Goal: Task Accomplishment & Management: Use online tool/utility

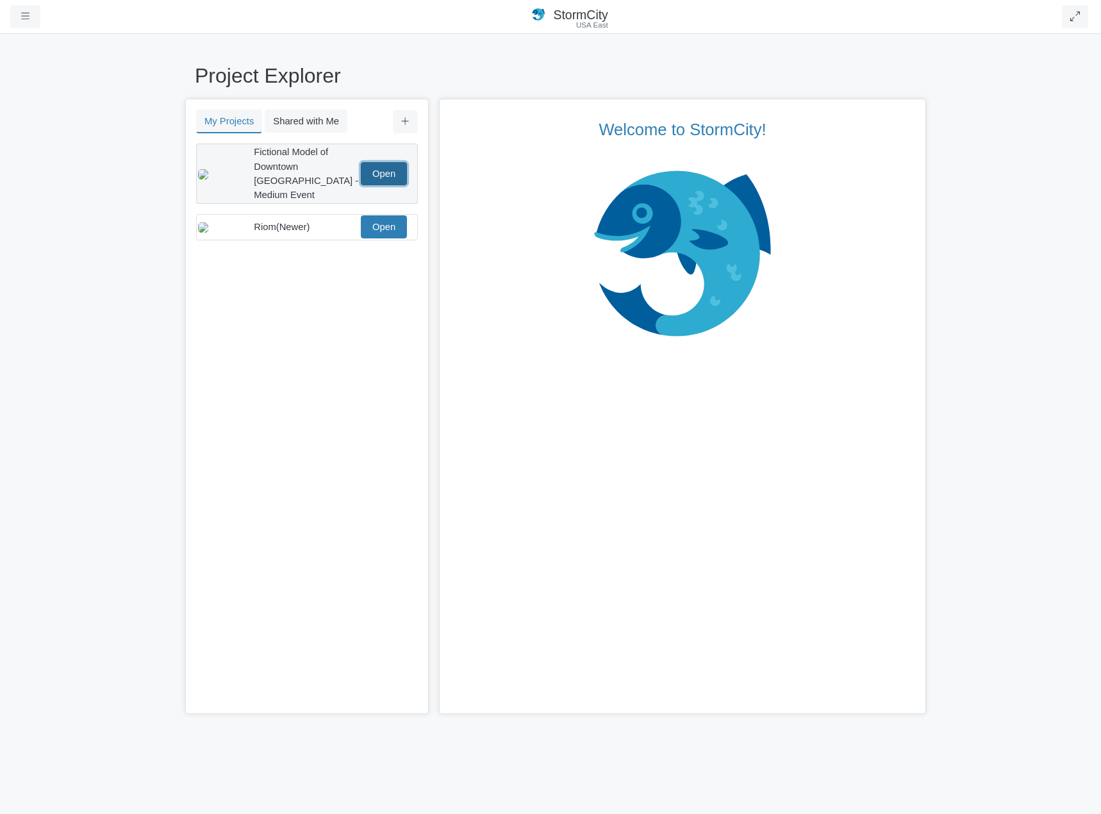
click at [393, 162] on link "Open" at bounding box center [384, 173] width 46 height 23
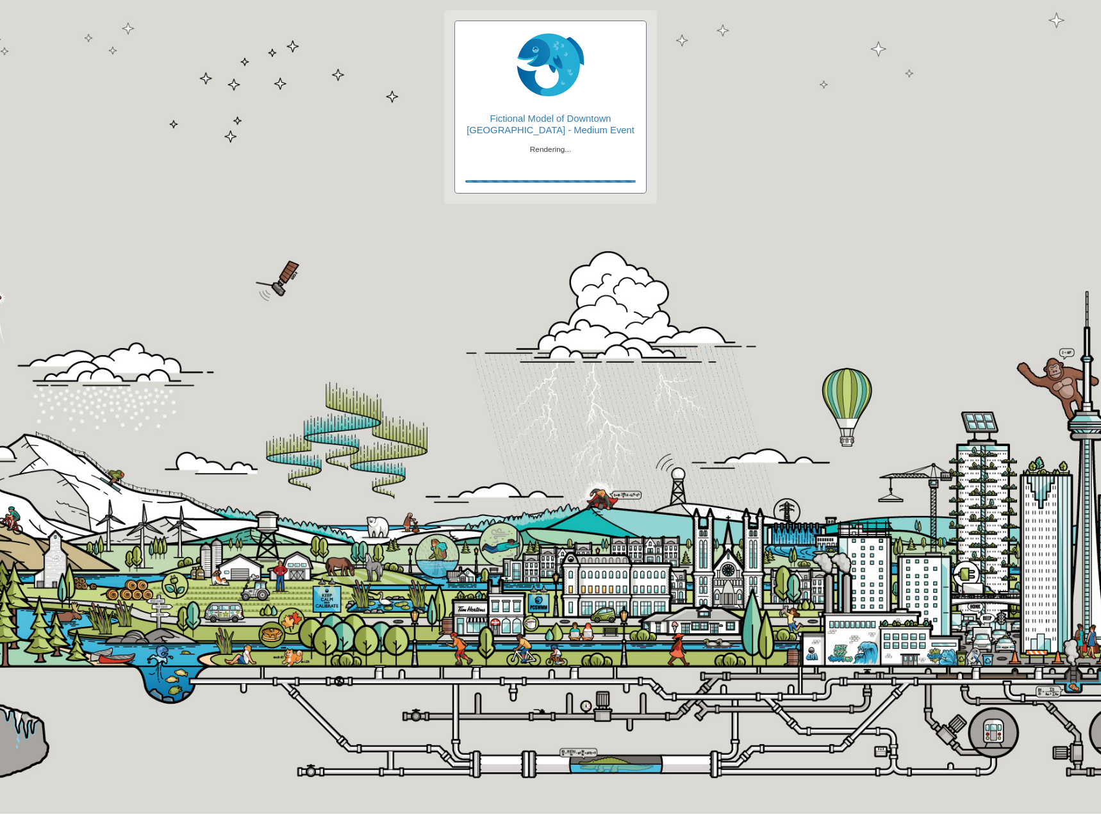
checkbox input "true"
type input "Visible"
checkbox input "true"
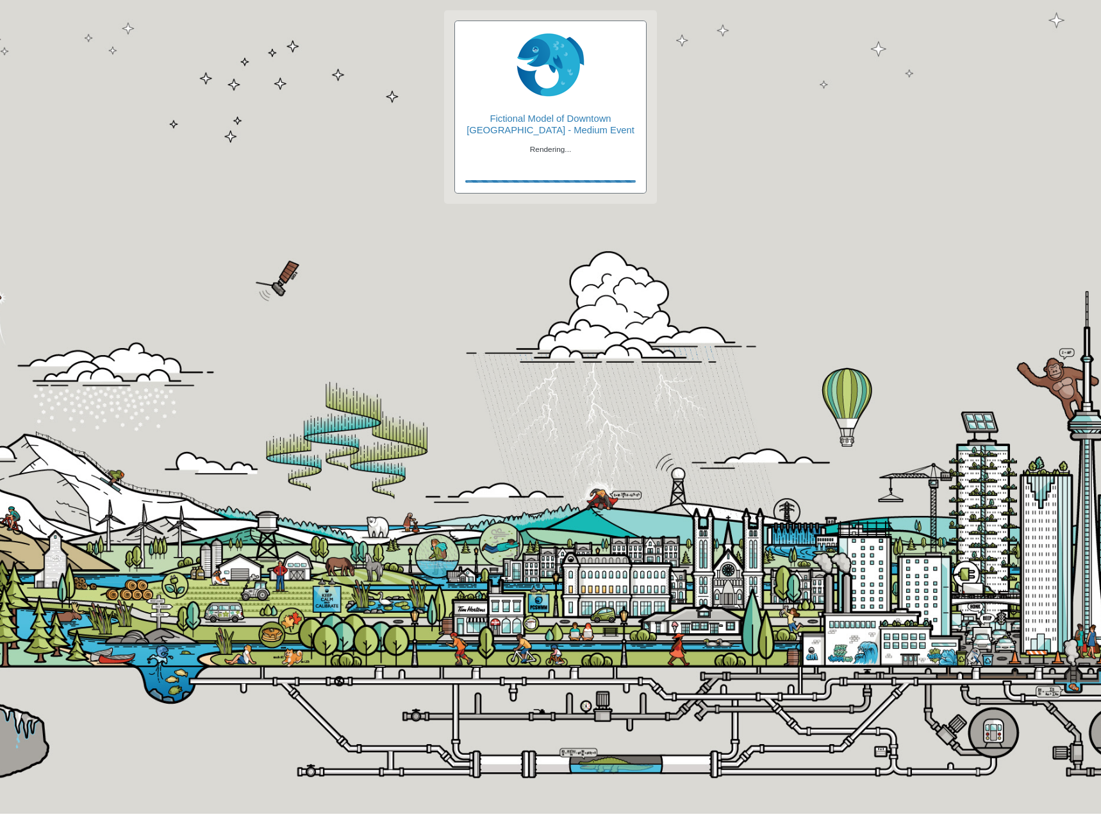
type input "2"
type input "0"
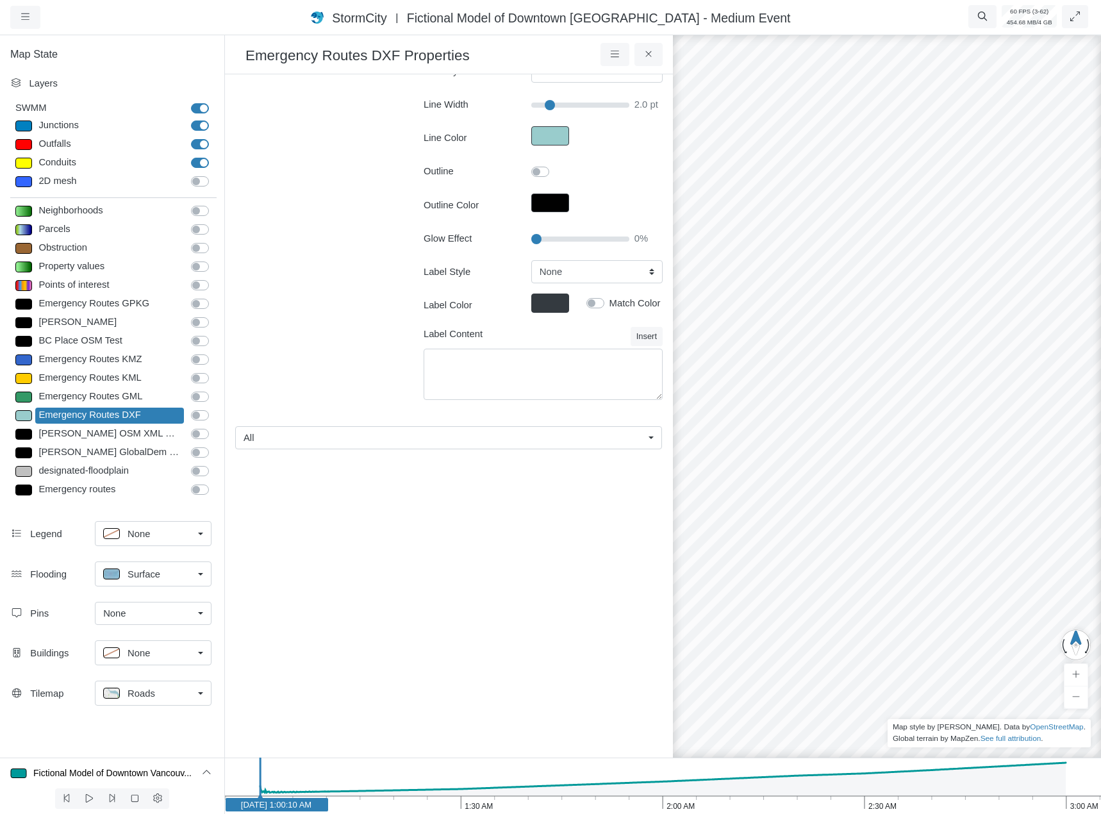
scroll to position [167, 0]
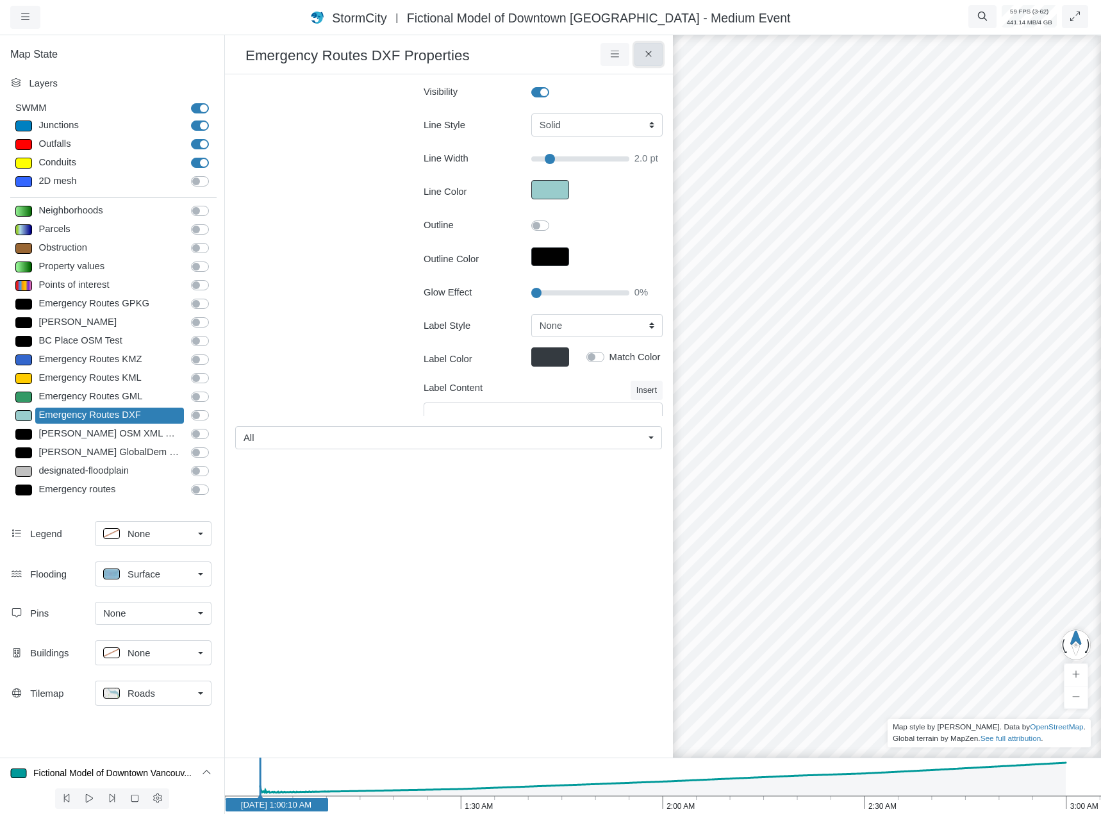
click at [652, 49] on button at bounding box center [648, 54] width 29 height 23
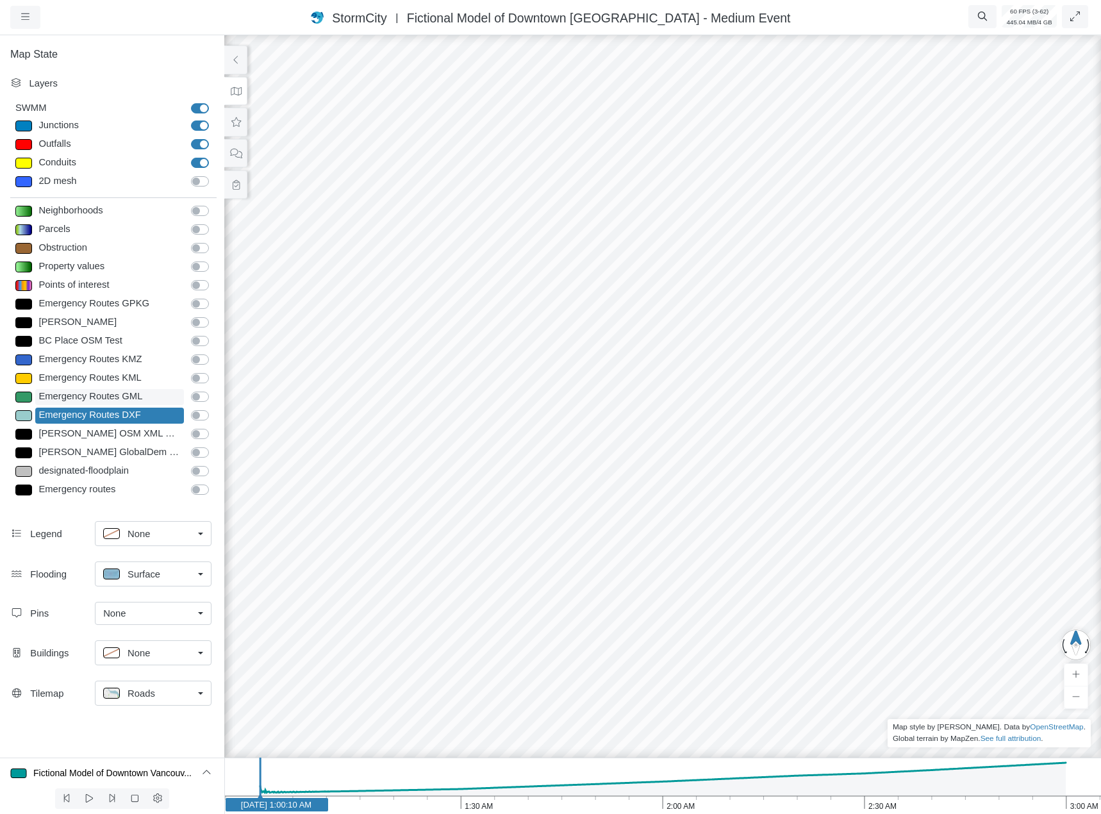
click at [135, 400] on div "Emergency Routes GML" at bounding box center [109, 397] width 149 height 16
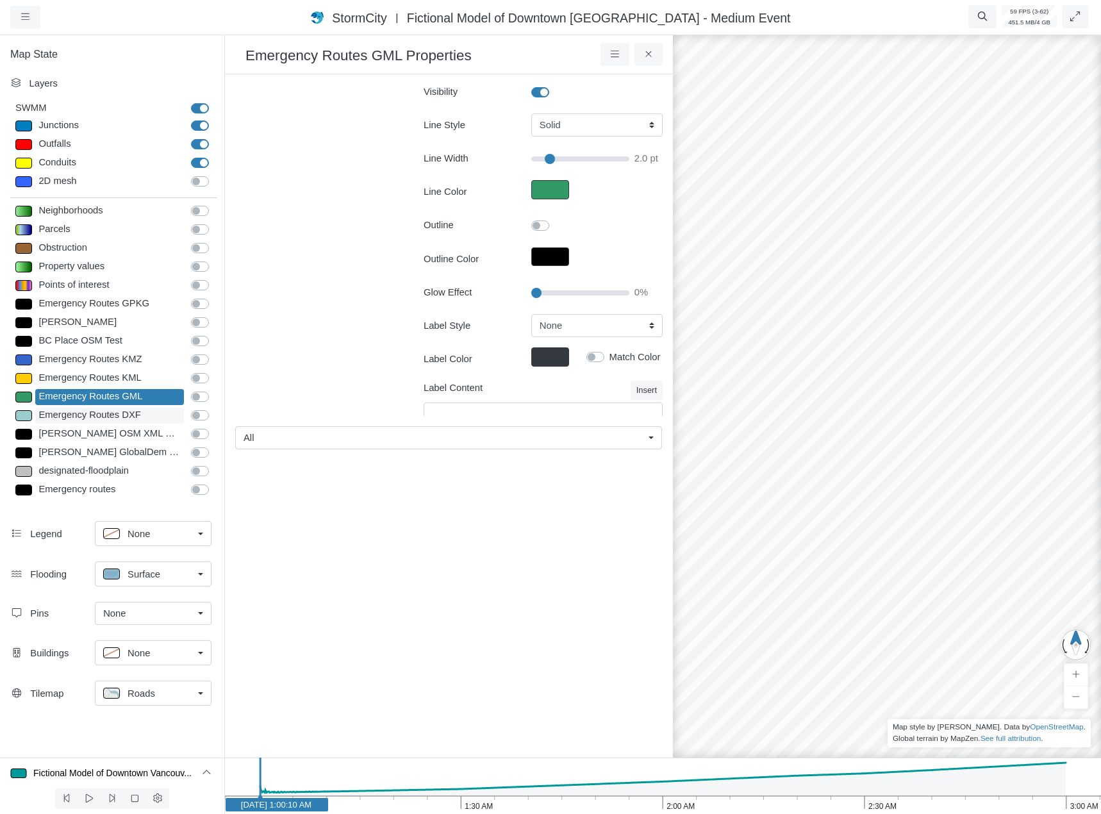
click at [124, 412] on div "Emergency Routes DXF" at bounding box center [109, 416] width 149 height 16
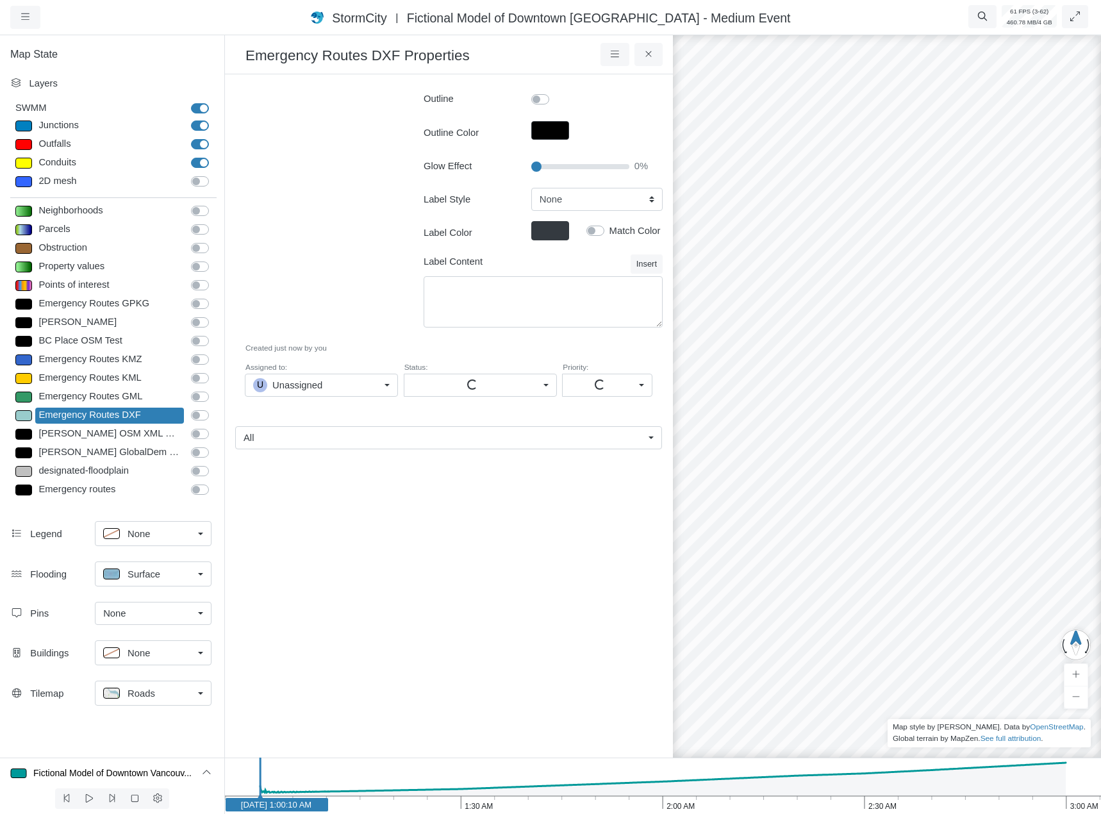
scroll to position [552, 0]
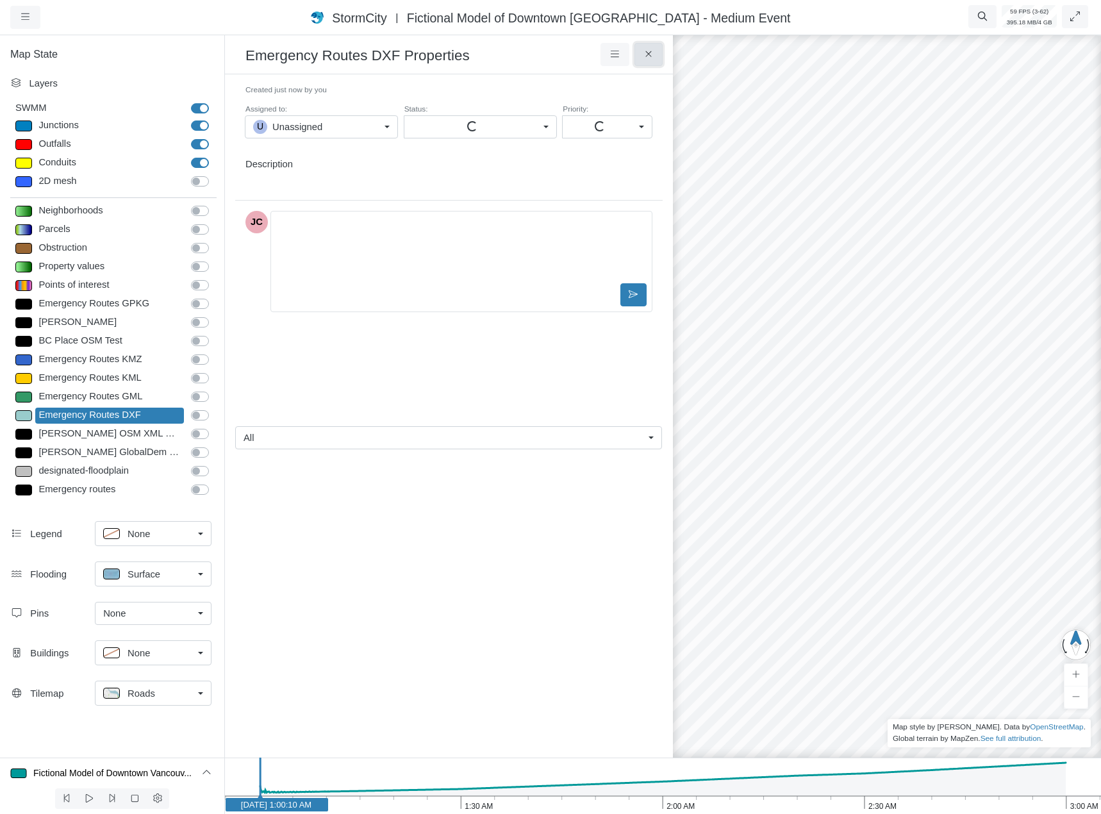
click at [650, 56] on icon at bounding box center [649, 54] width 12 height 10
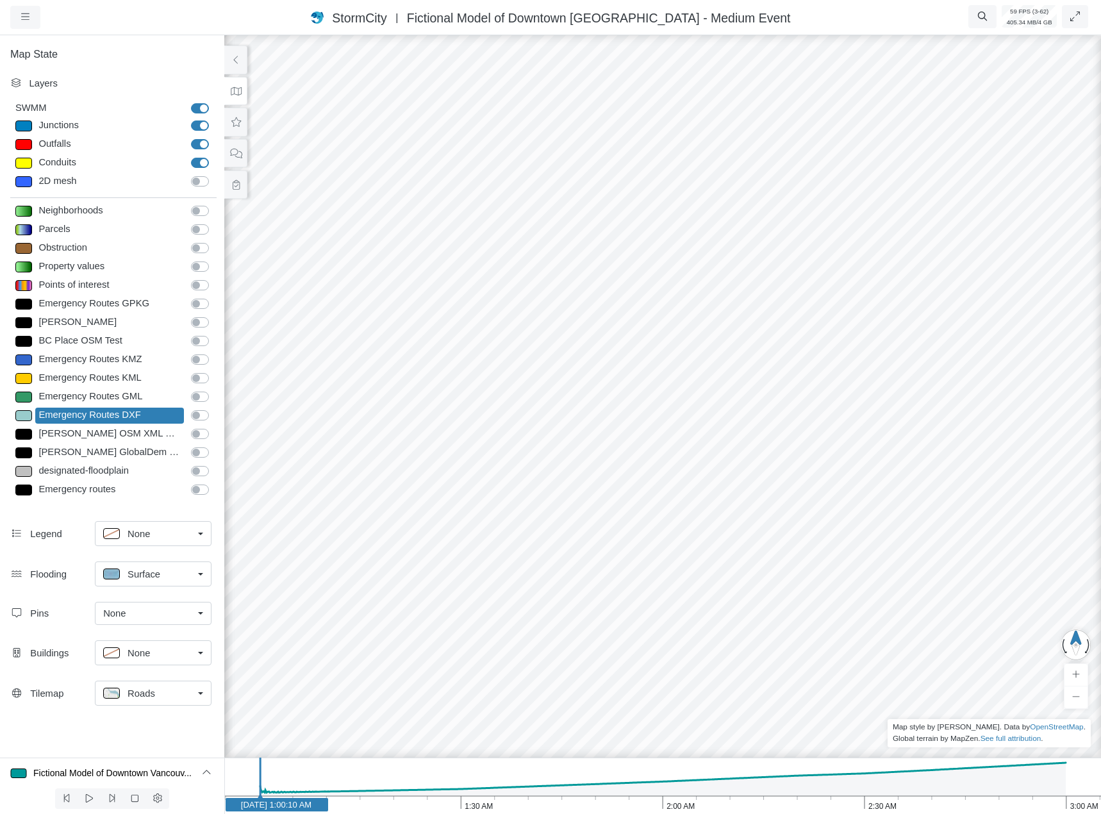
click at [238, 186] on icon at bounding box center [236, 185] width 12 height 10
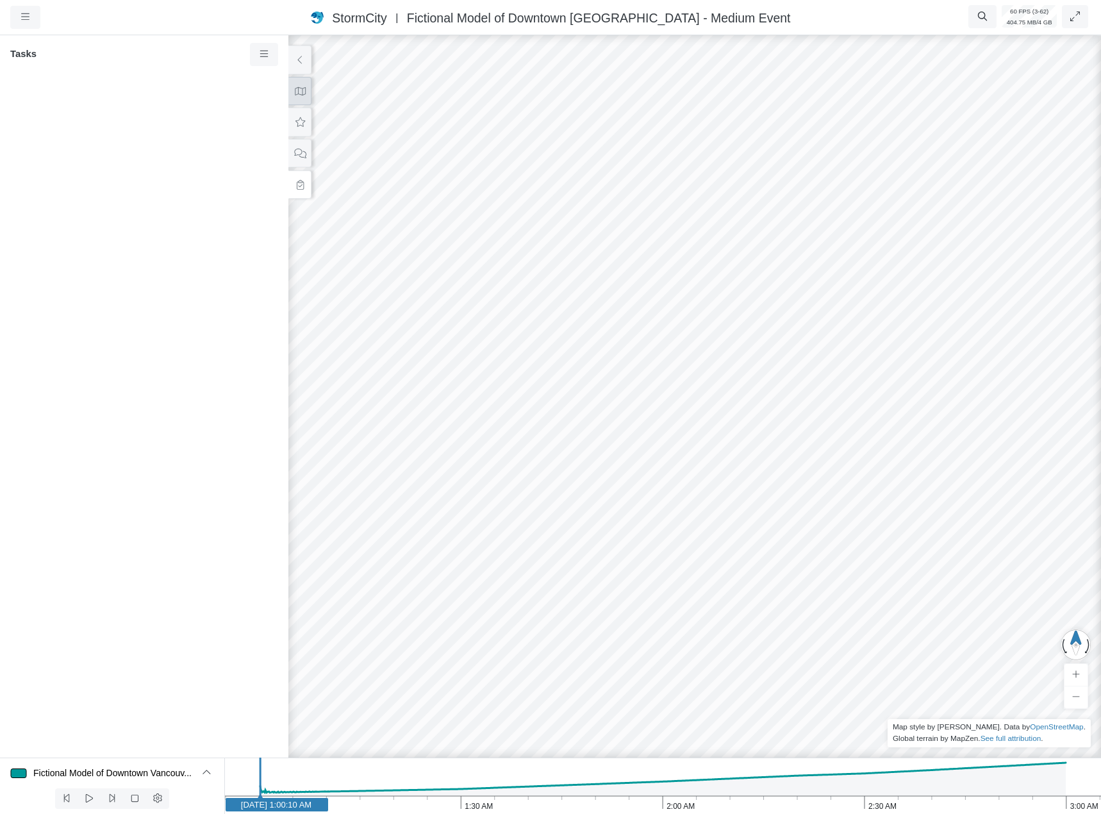
click at [311, 99] on button at bounding box center [299, 91] width 23 height 29
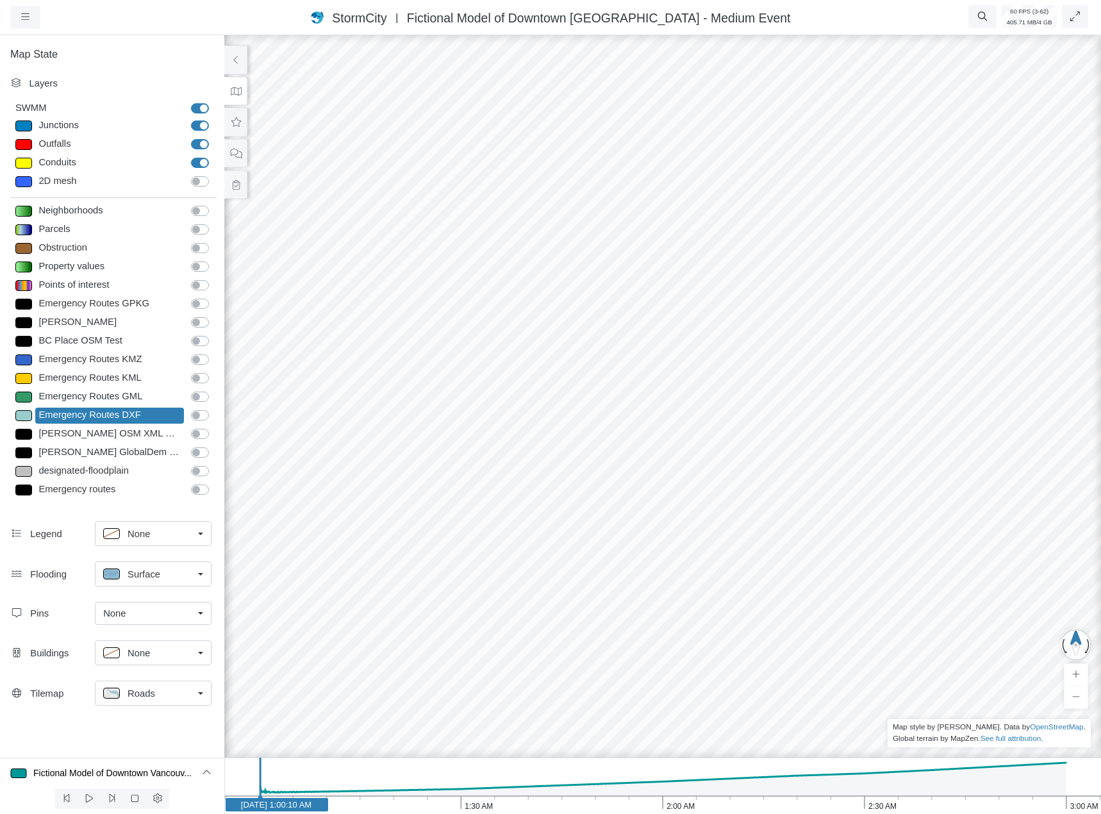
click at [83, 370] on div "Emergency Routes KMZ Emergency Routes KMZ" at bounding box center [115, 361] width 218 height 19
click at [83, 374] on div "Emergency Routes KML" at bounding box center [109, 378] width 149 height 16
type input "2"
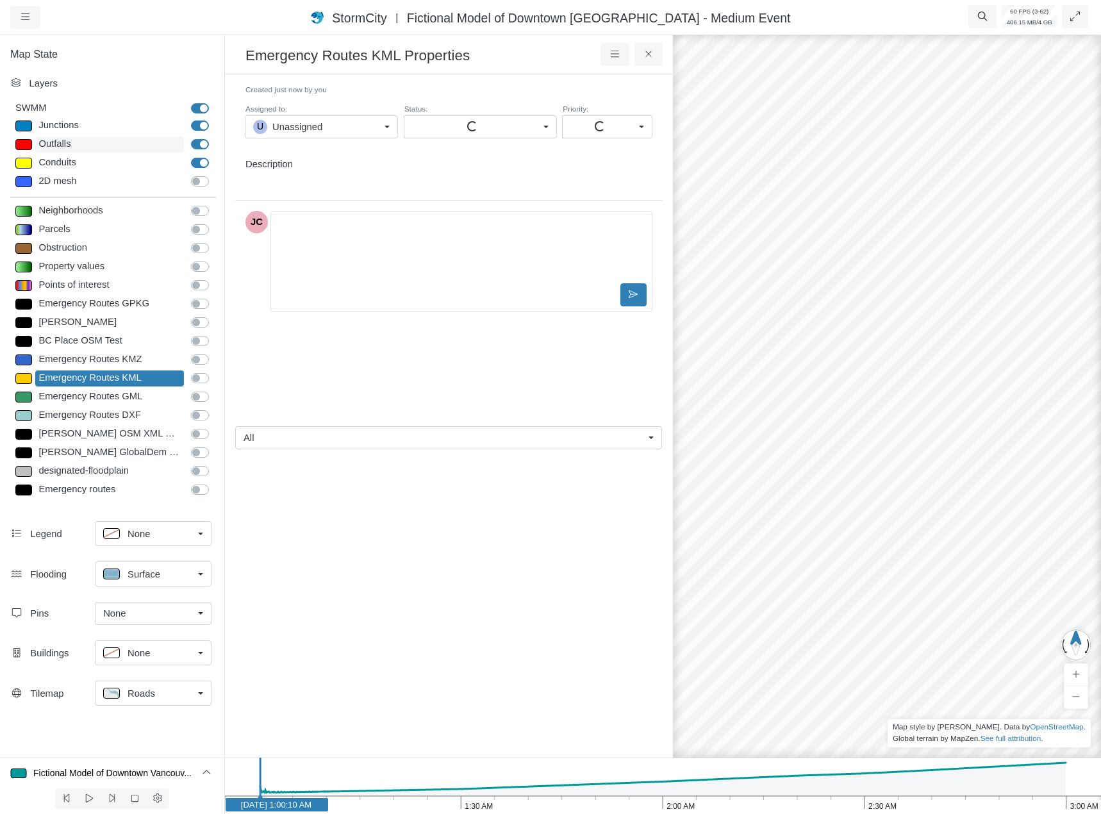
click at [72, 153] on div "Outfalls" at bounding box center [109, 144] width 149 height 16
select select "TRIANGLEUP"
type input "9"
checkbox input "true"
type input "5.5"
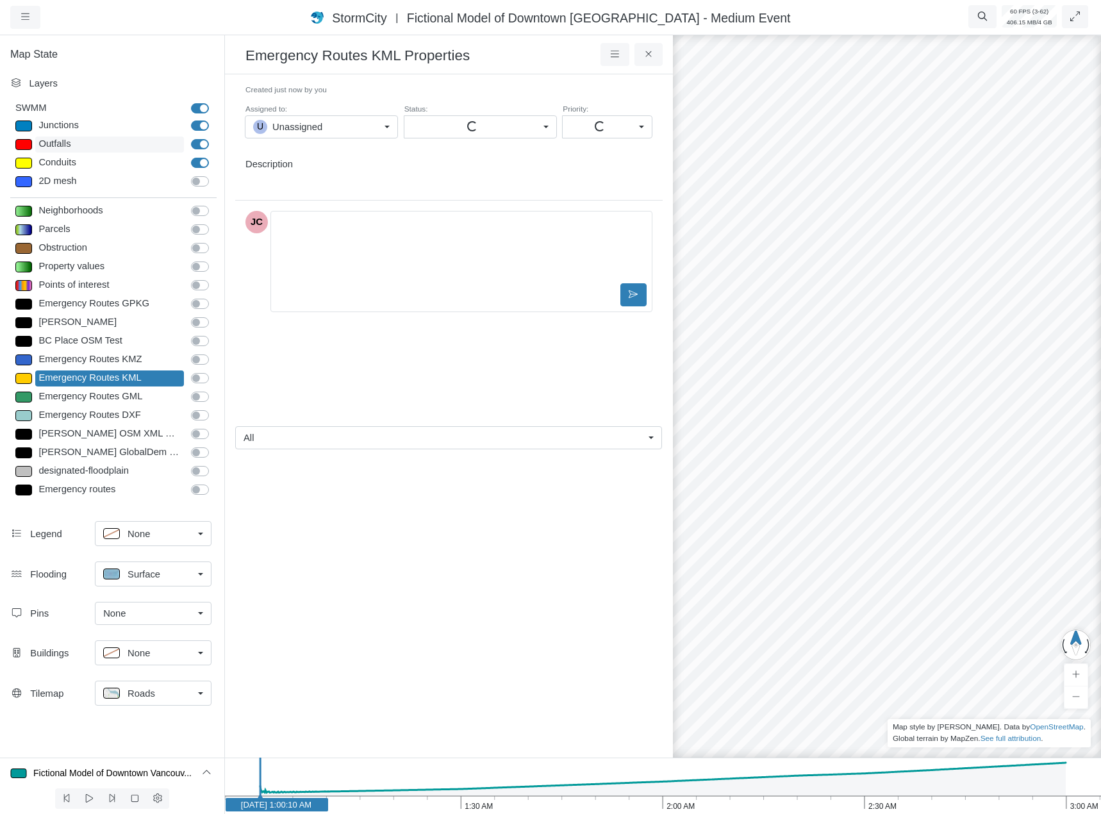
type input "9"
type input "5.5"
select select "None"
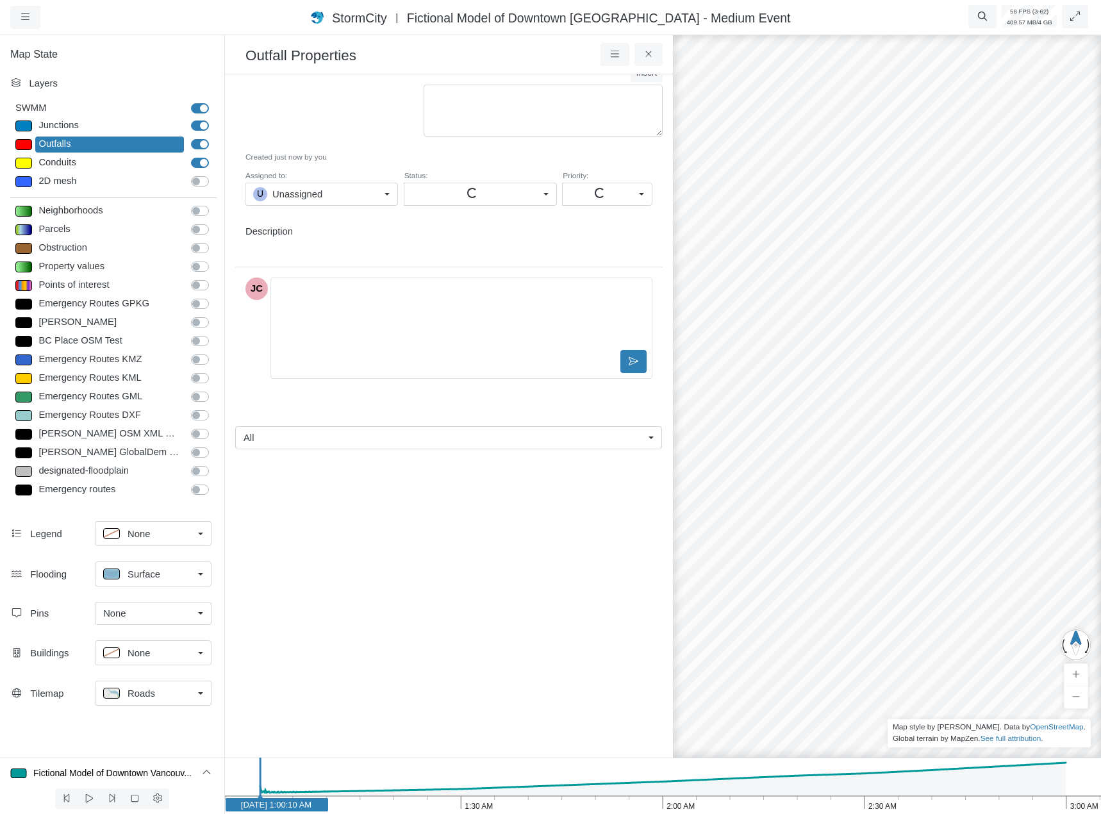
click at [85, 186] on div "2D mesh" at bounding box center [109, 182] width 149 height 16
click at [84, 172] on div "Conduits Conduits" at bounding box center [115, 164] width 218 height 19
click at [73, 163] on div "Conduits" at bounding box center [109, 163] width 149 height 16
type input "2"
checkbox input "true"
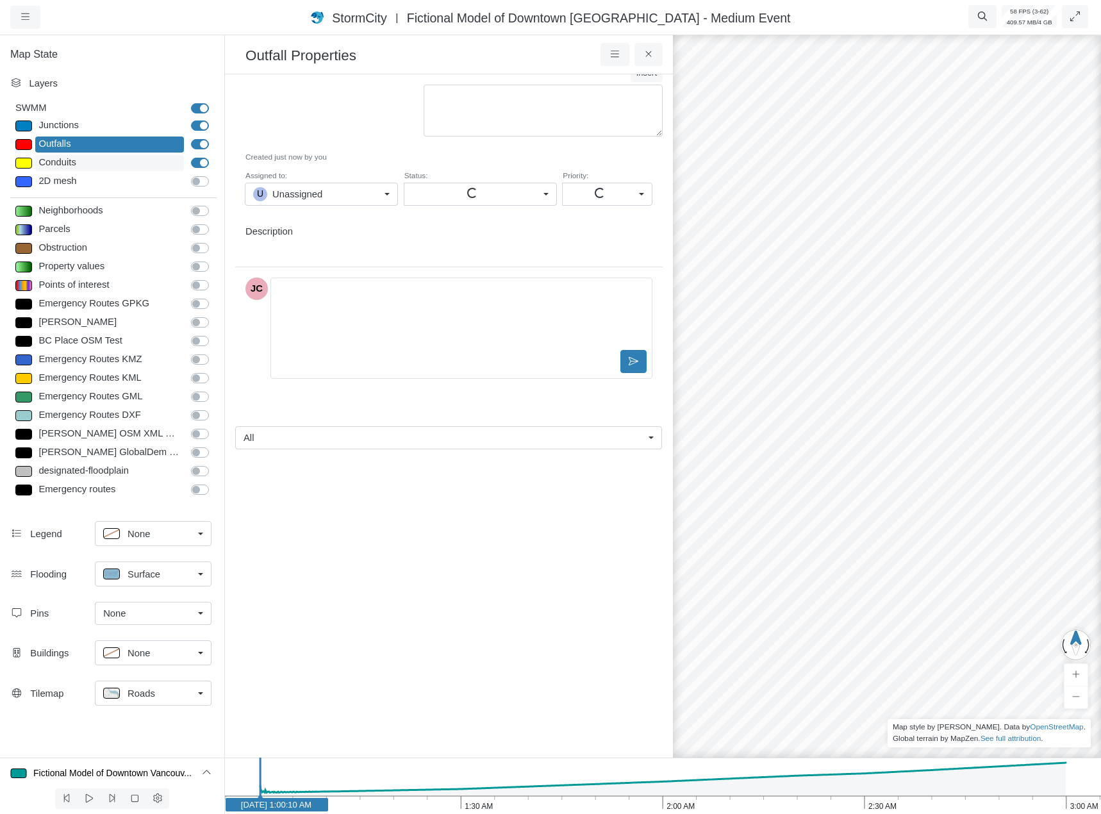
type input "2"
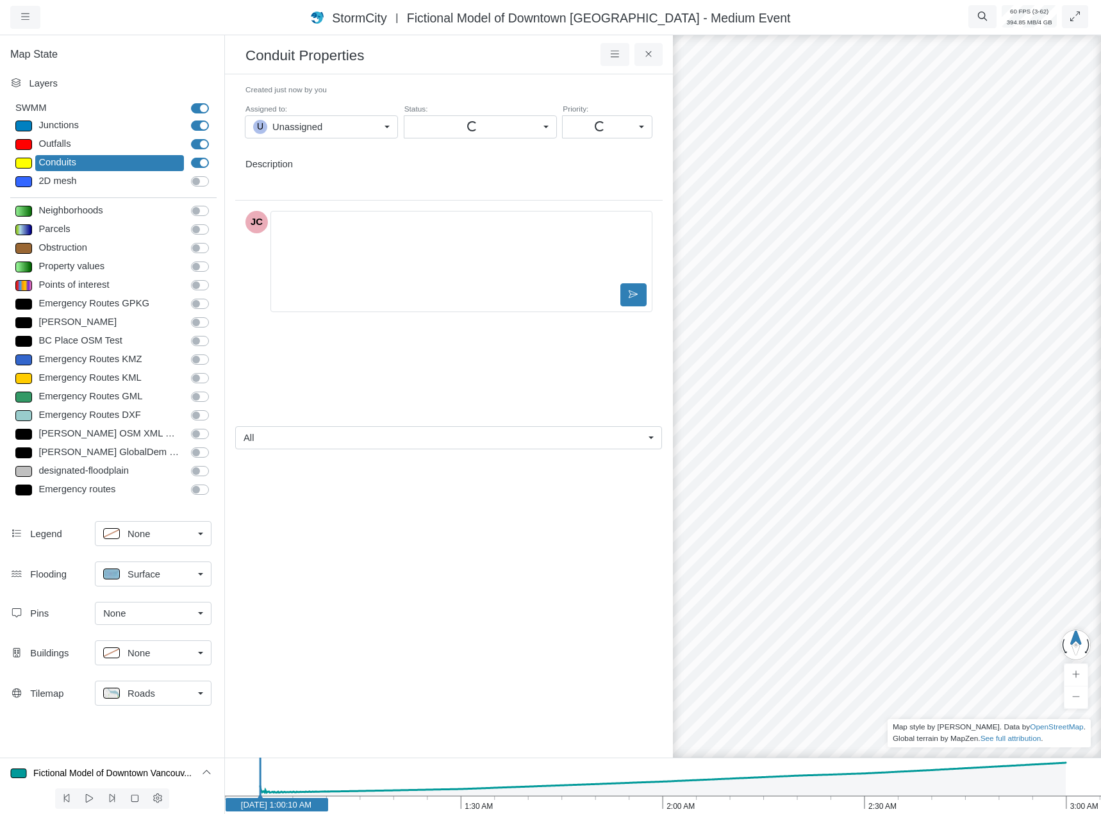
click at [314, 623] on ul at bounding box center [448, 592] width 427 height 267
click at [483, 122] on div at bounding box center [475, 127] width 126 height 14
click at [646, 56] on icon at bounding box center [649, 54] width 12 height 10
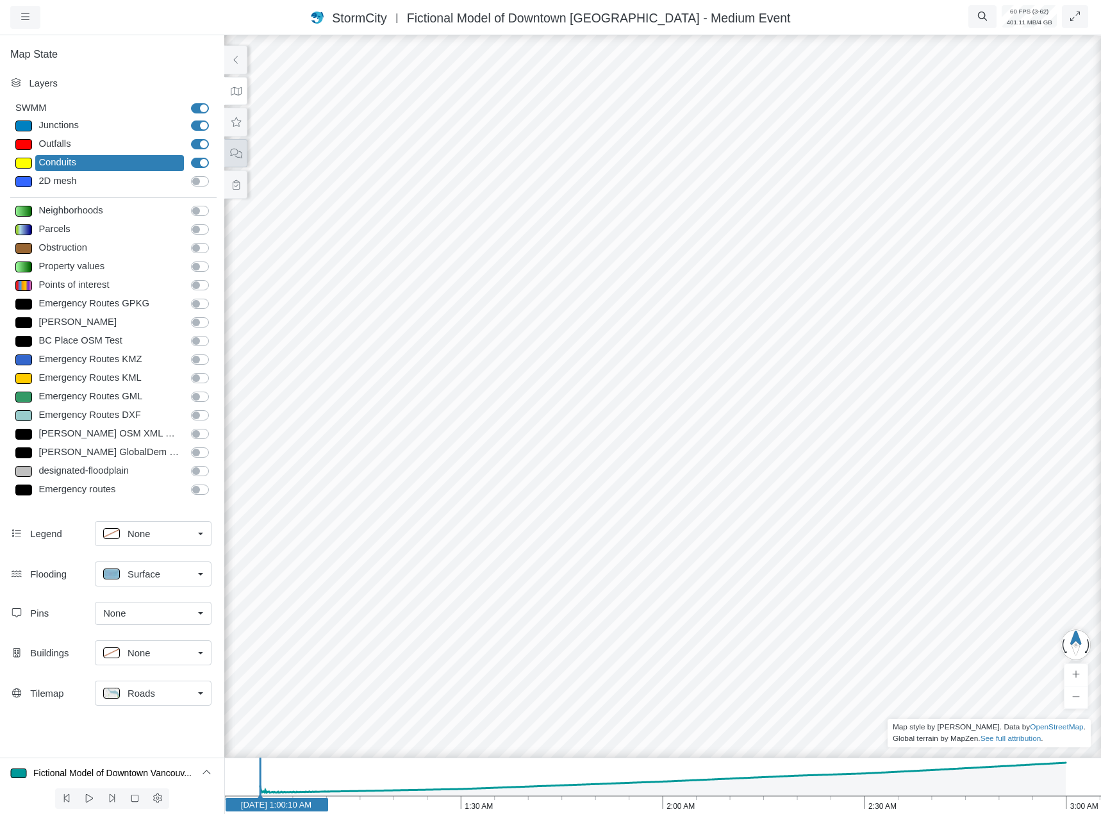
click at [236, 149] on icon at bounding box center [236, 154] width 12 height 10
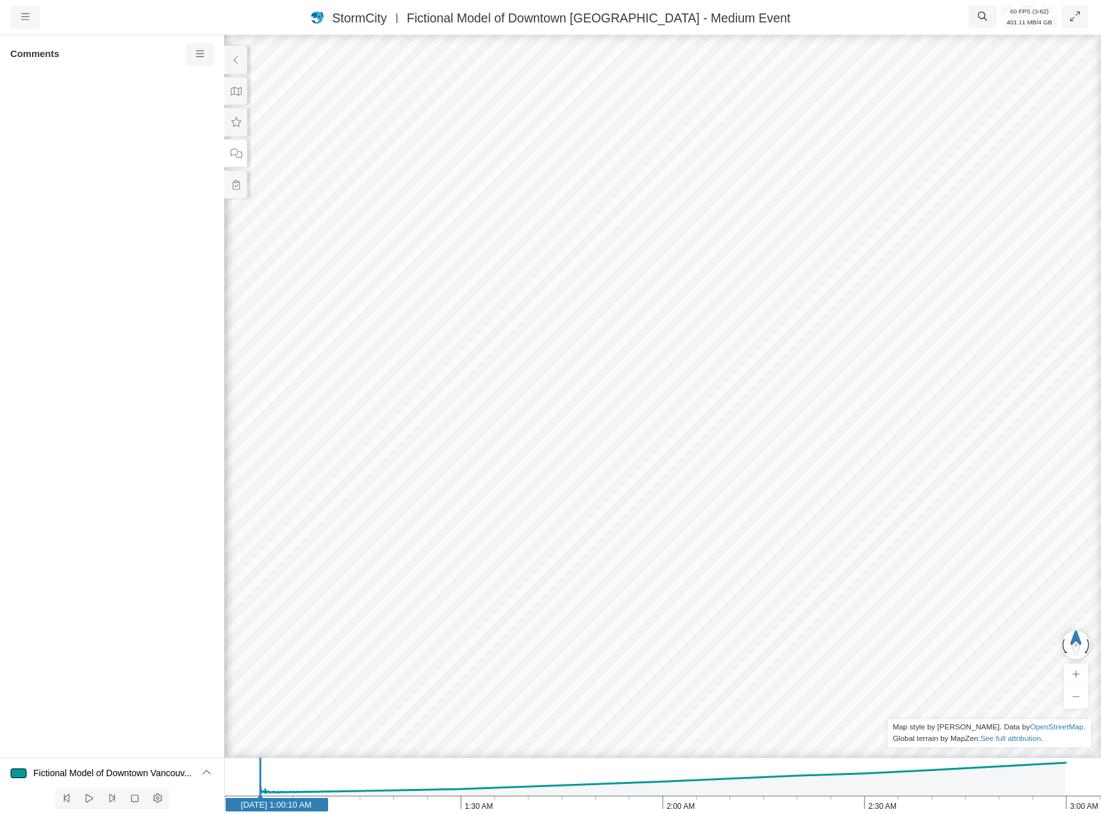
click at [620, 436] on div at bounding box center [662, 423] width 1101 height 781
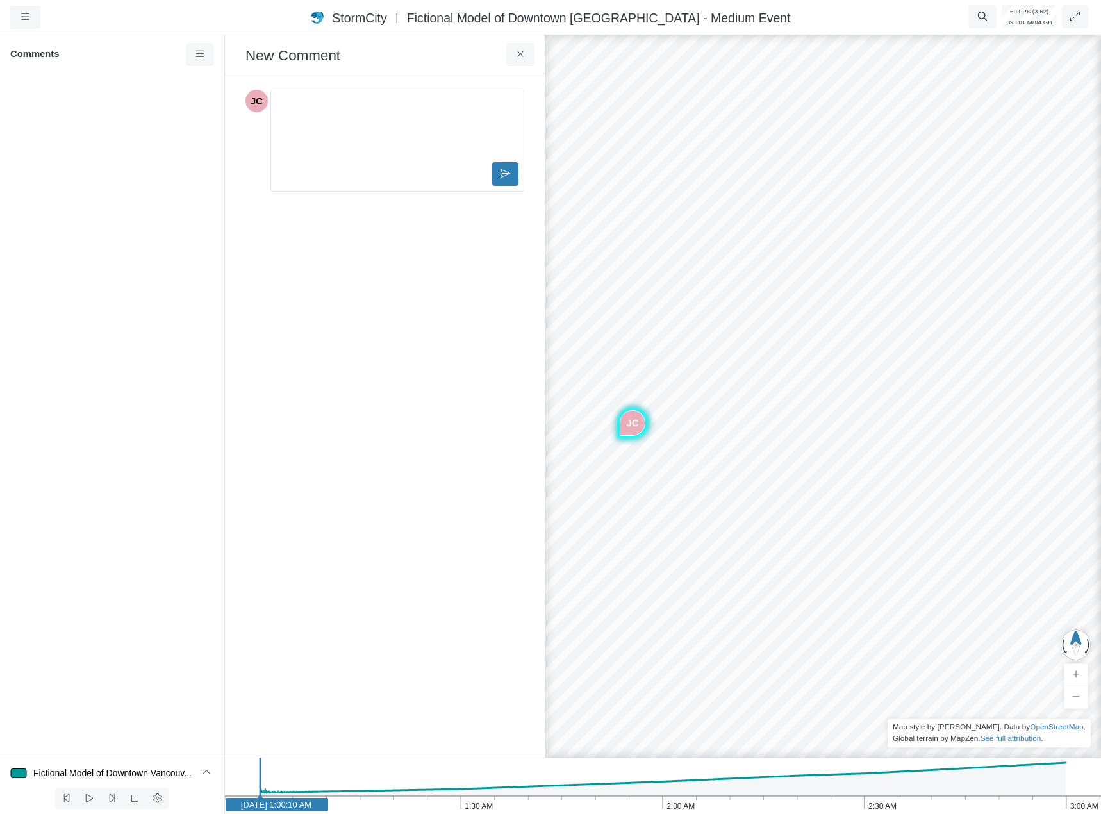
scroll to position [0, 0]
drag, startPoint x: 531, startPoint y: 55, endPoint x: 500, endPoint y: 67, distance: 32.9
click at [530, 55] on button at bounding box center [520, 54] width 29 height 23
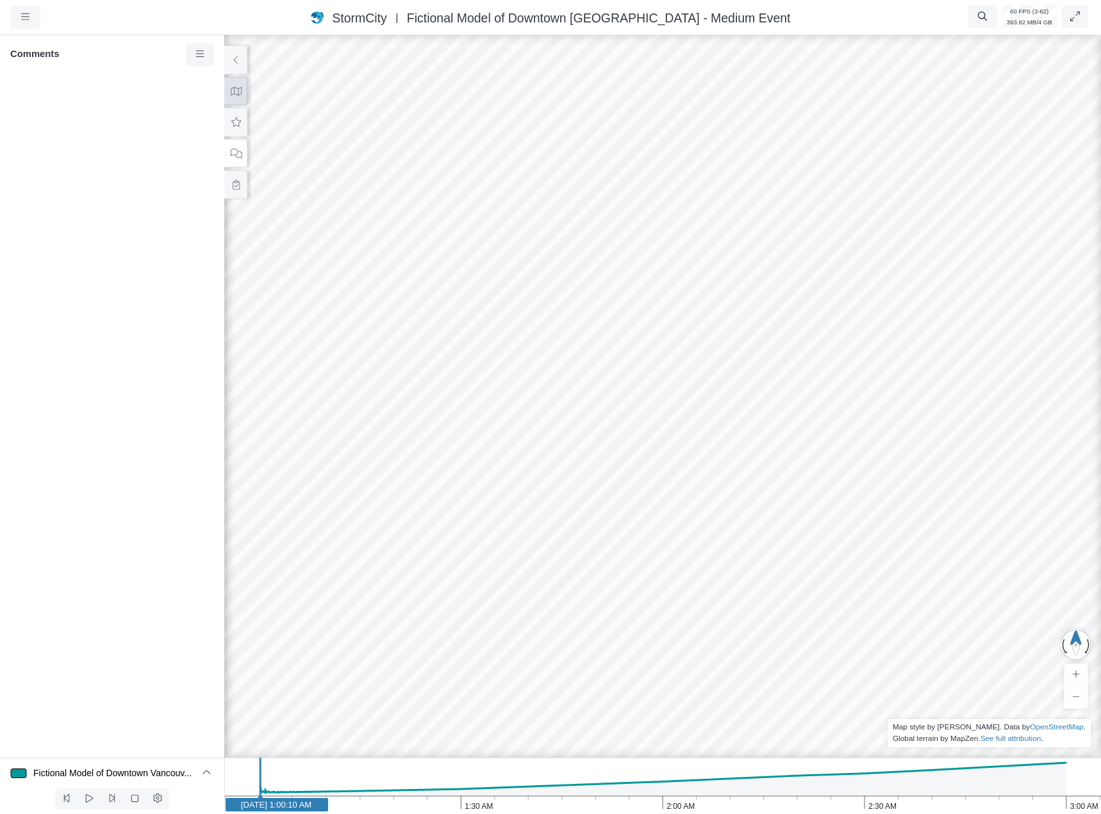
click at [242, 94] on button at bounding box center [235, 91] width 23 height 29
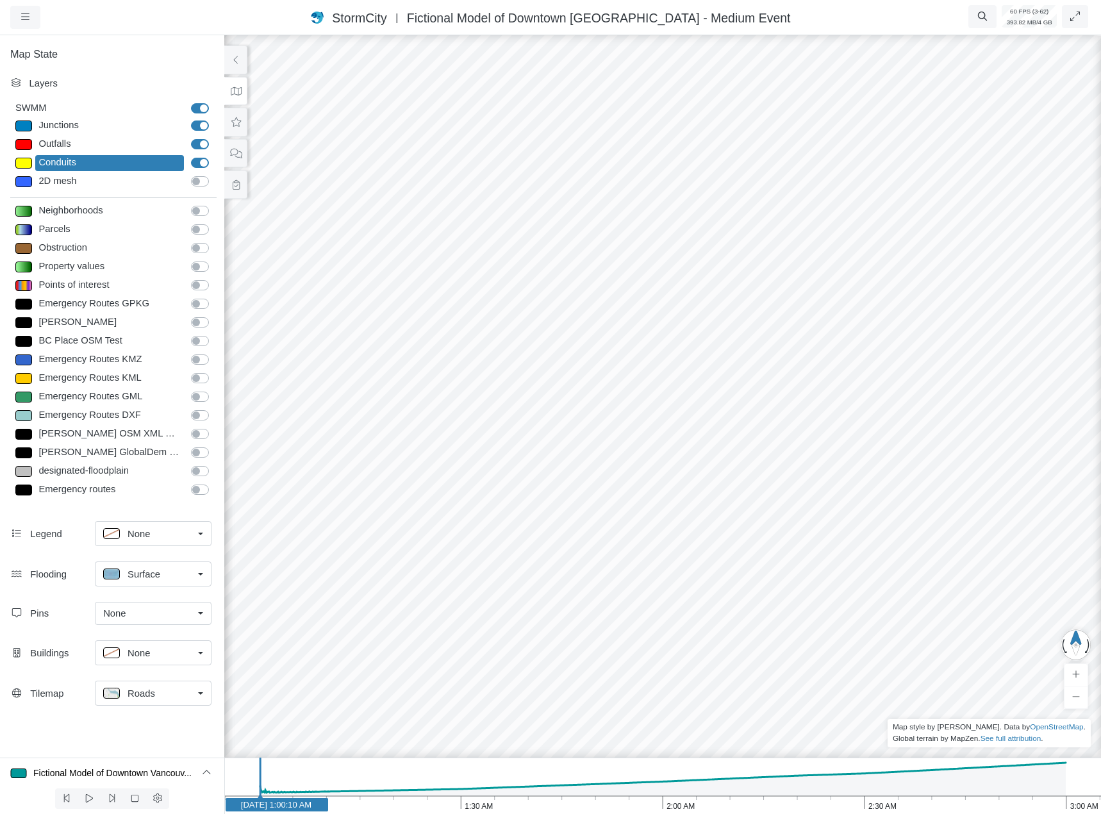
click at [81, 164] on div "Conduits" at bounding box center [109, 163] width 149 height 16
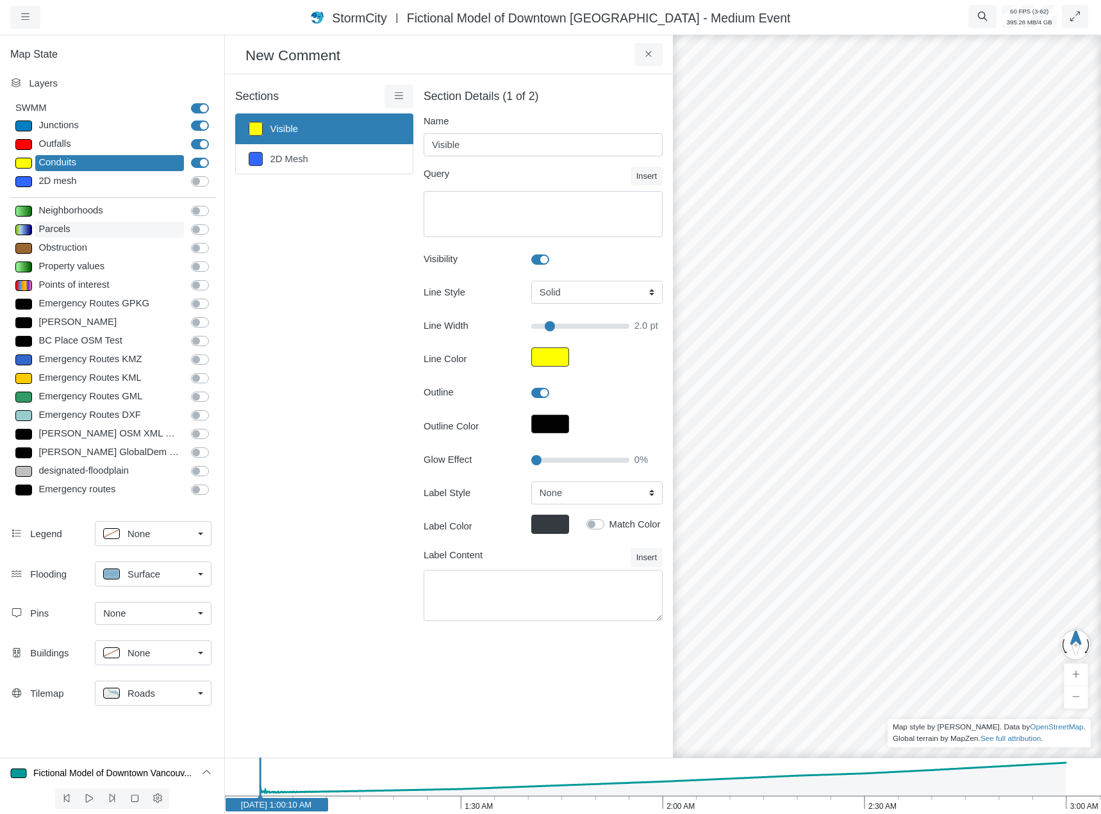
click at [79, 234] on div "Parcels" at bounding box center [109, 230] width 149 height 16
type input "None"
type input "0.5"
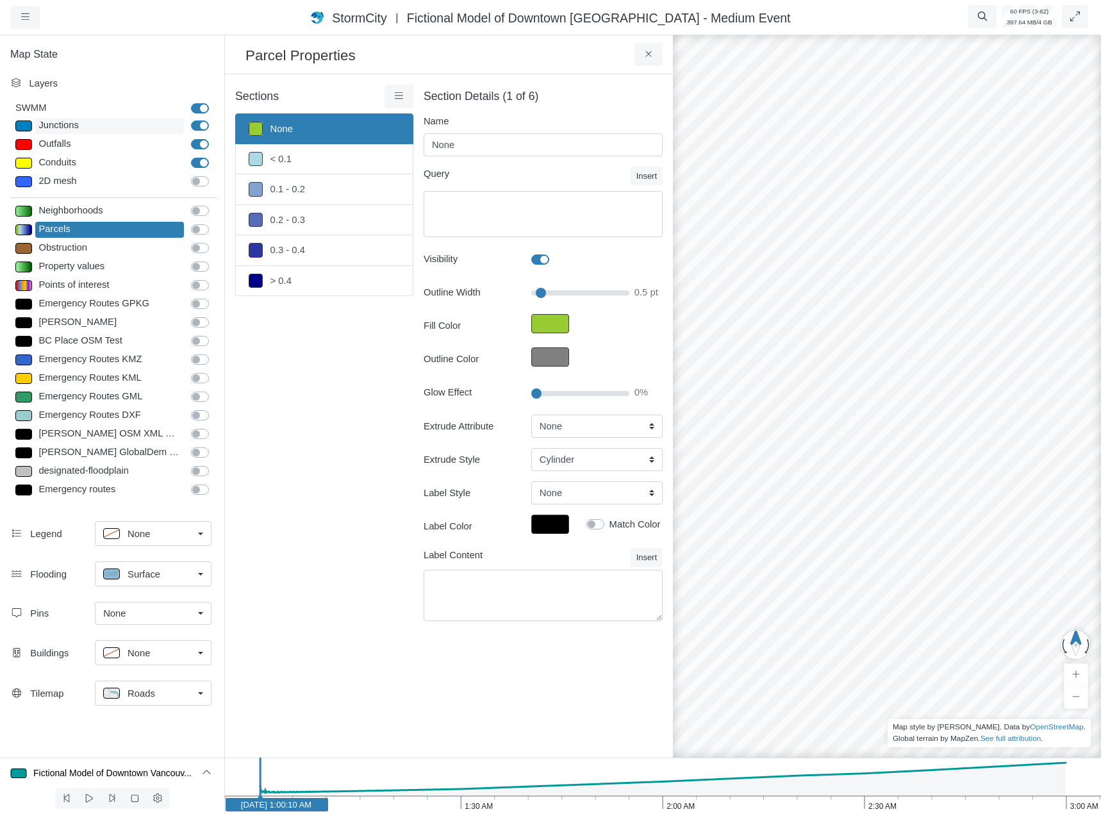
click at [81, 129] on div "Junctions" at bounding box center [109, 126] width 149 height 16
type input "Visible"
select select "CIRCLE"
type input "7"
checkbox input "true"
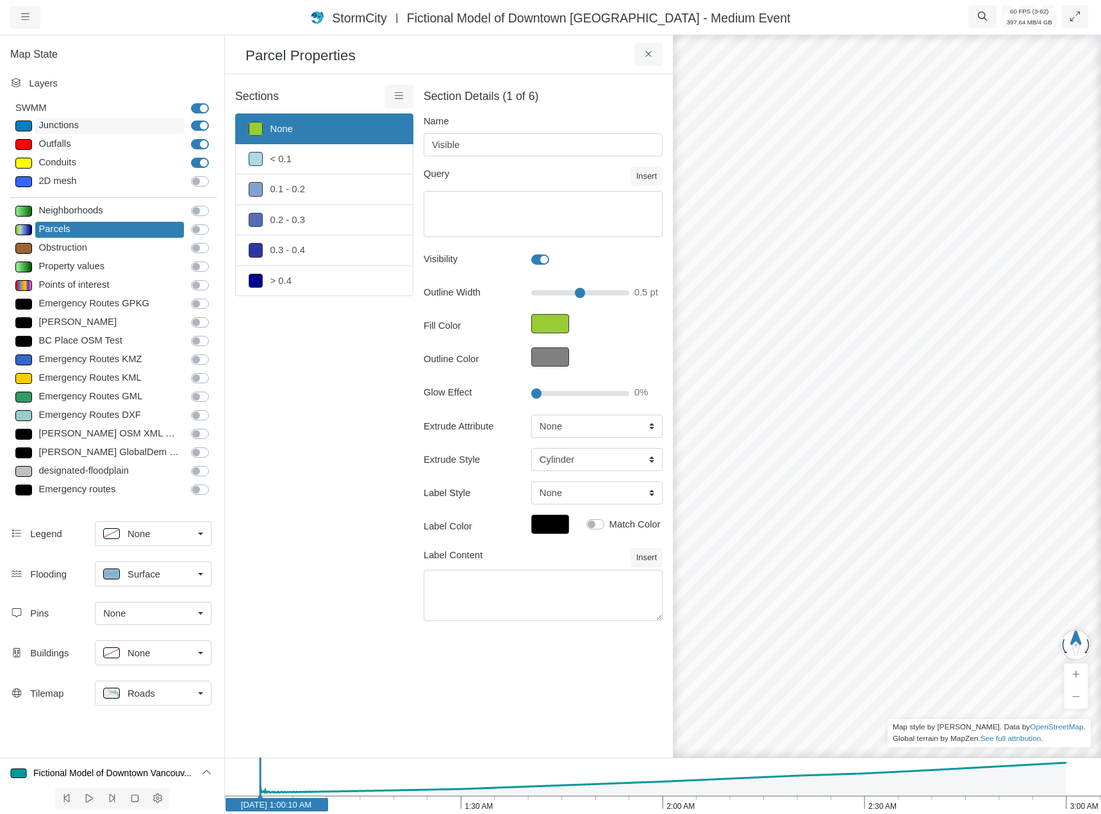
type input "7"
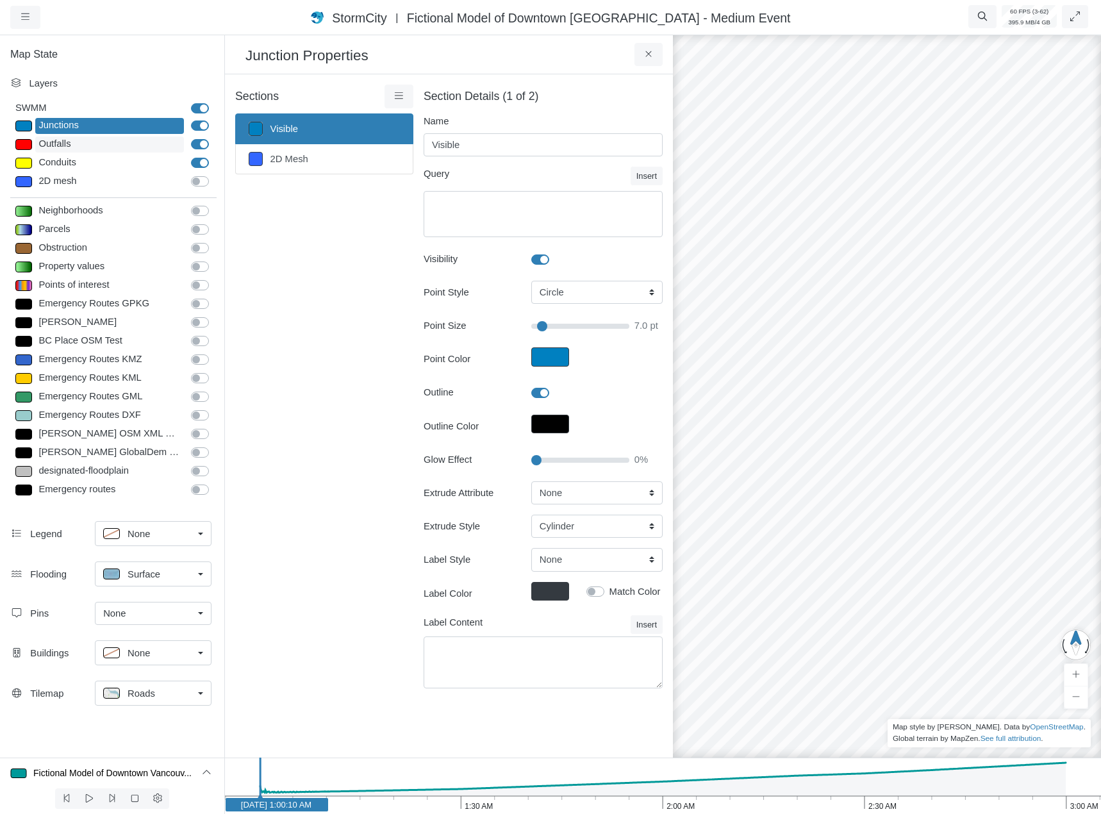
click at [81, 138] on div "Outfalls" at bounding box center [109, 144] width 149 height 16
select select "TRIANGLEUP"
type input "9"
click at [99, 123] on div "Junctions" at bounding box center [109, 126] width 149 height 16
select select "CIRCLE"
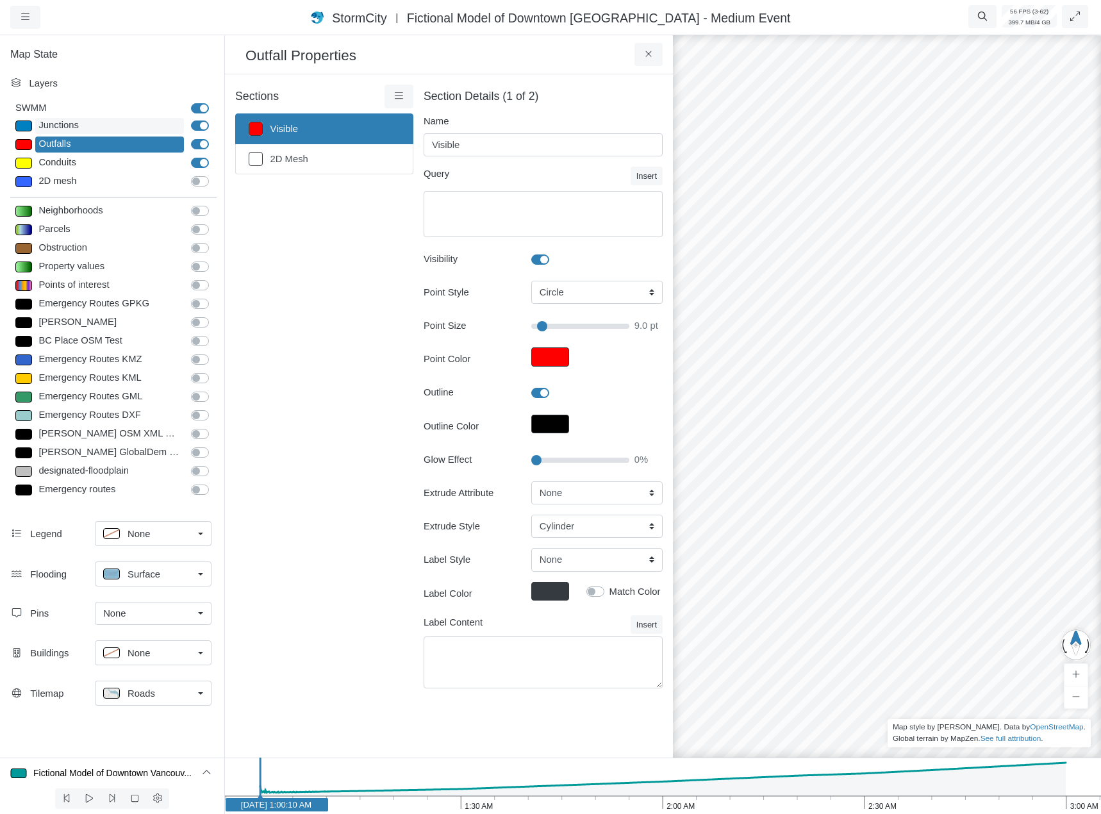
type input "7"
click at [37, 11] on button "button" at bounding box center [25, 17] width 30 height 23
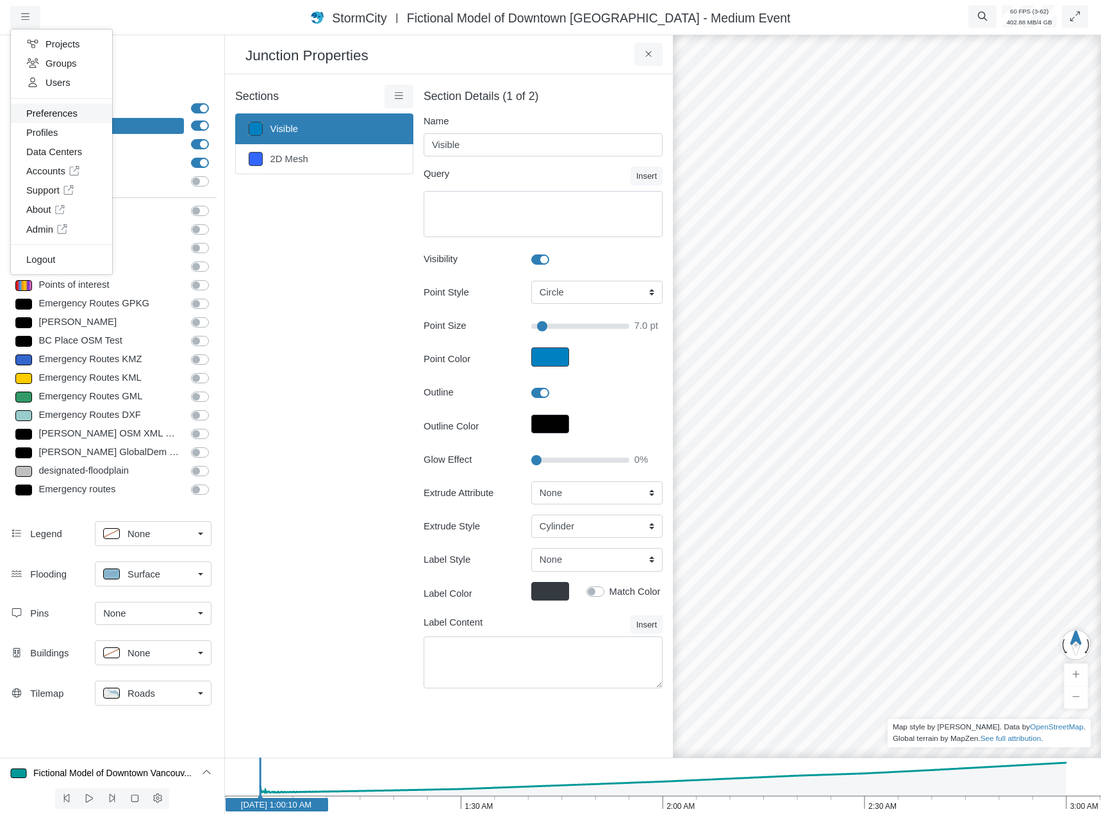
click at [59, 105] on link "Preferences" at bounding box center [61, 113] width 101 height 19
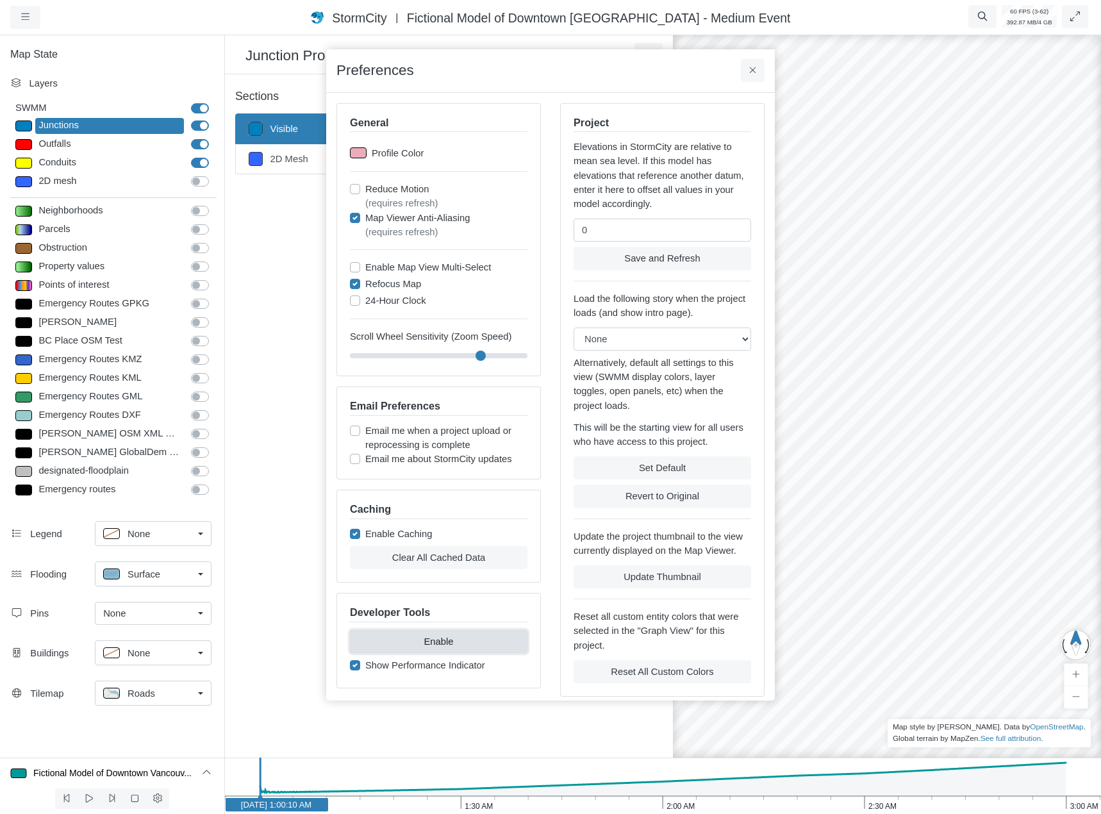
click at [435, 647] on button "Enable" at bounding box center [439, 641] width 178 height 23
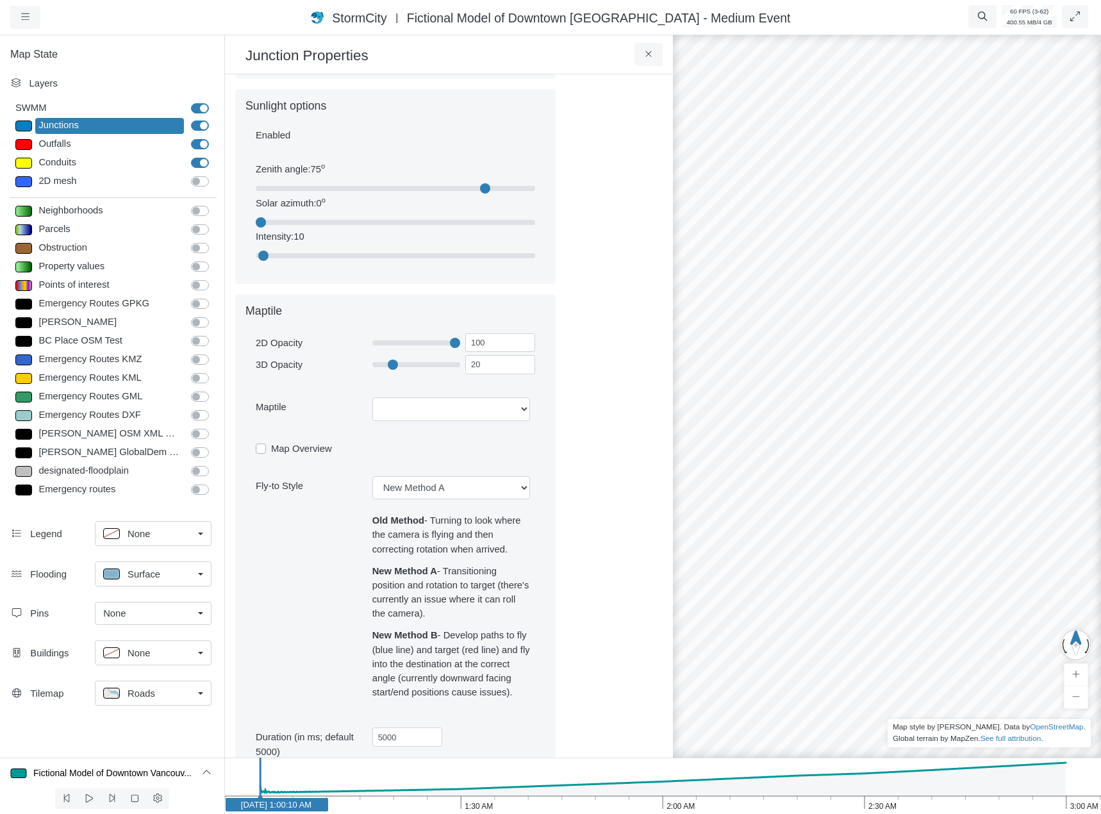
scroll to position [1664, 0]
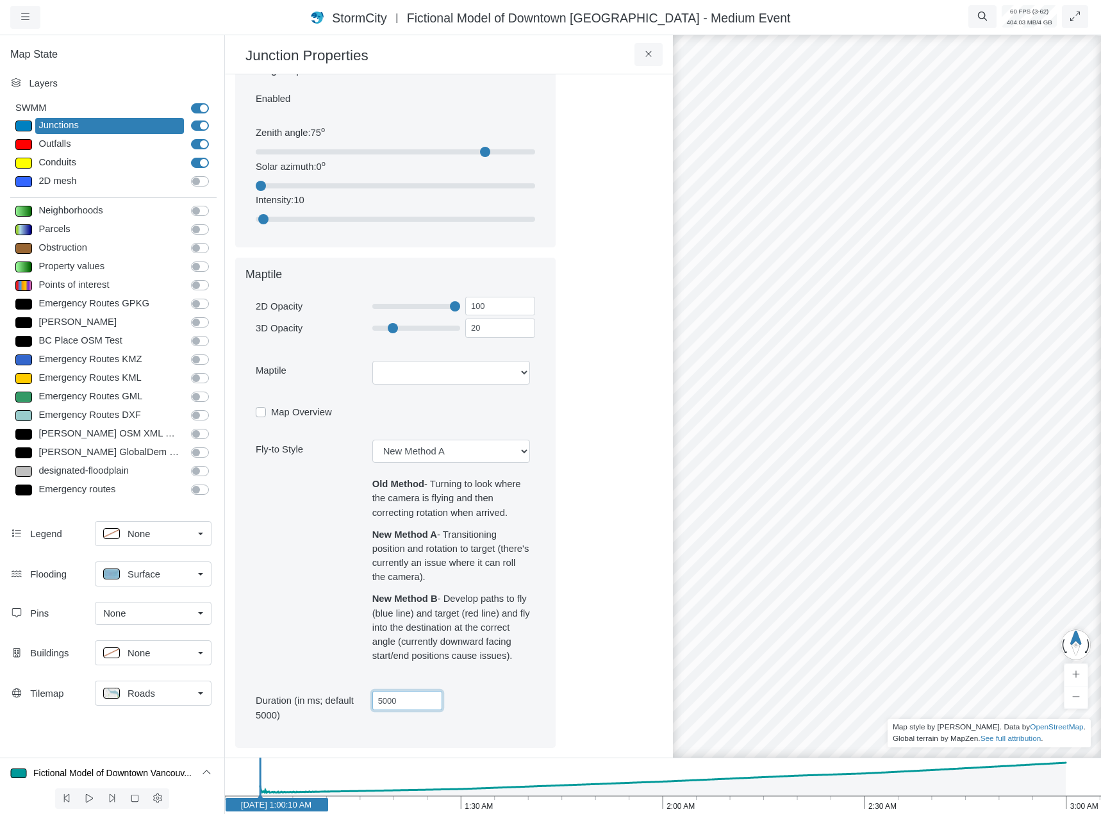
drag, startPoint x: 410, startPoint y: 700, endPoint x: 344, endPoint y: 697, distance: 66.1
click at [344, 697] on div "Duration (in ms; default 5000) 5000" at bounding box center [395, 709] width 279 height 36
type input "1000"
click at [523, 724] on div "Duration (in ms; default 5000) 1000" at bounding box center [395, 709] width 279 height 36
click at [641, 60] on button at bounding box center [648, 54] width 29 height 23
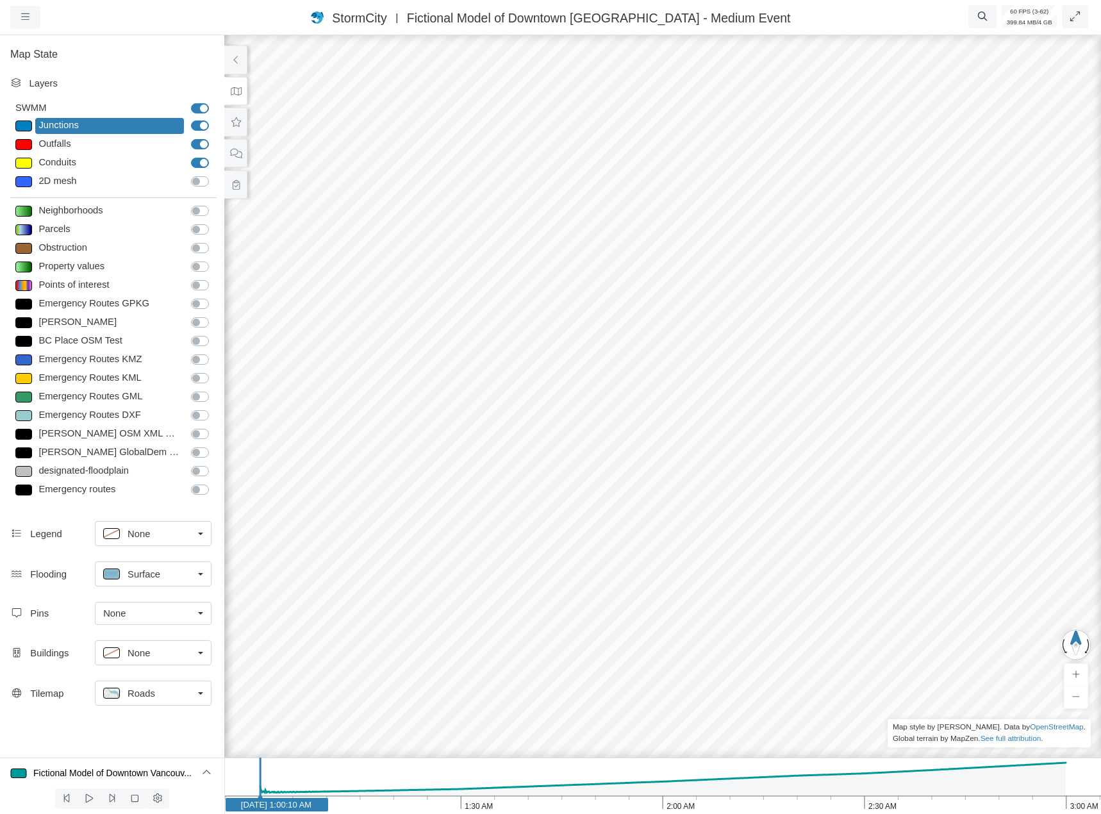
click at [549, 13] on span "Fictional Model of Downtown [GEOGRAPHIC_DATA] - Medium Event" at bounding box center [599, 18] width 384 height 14
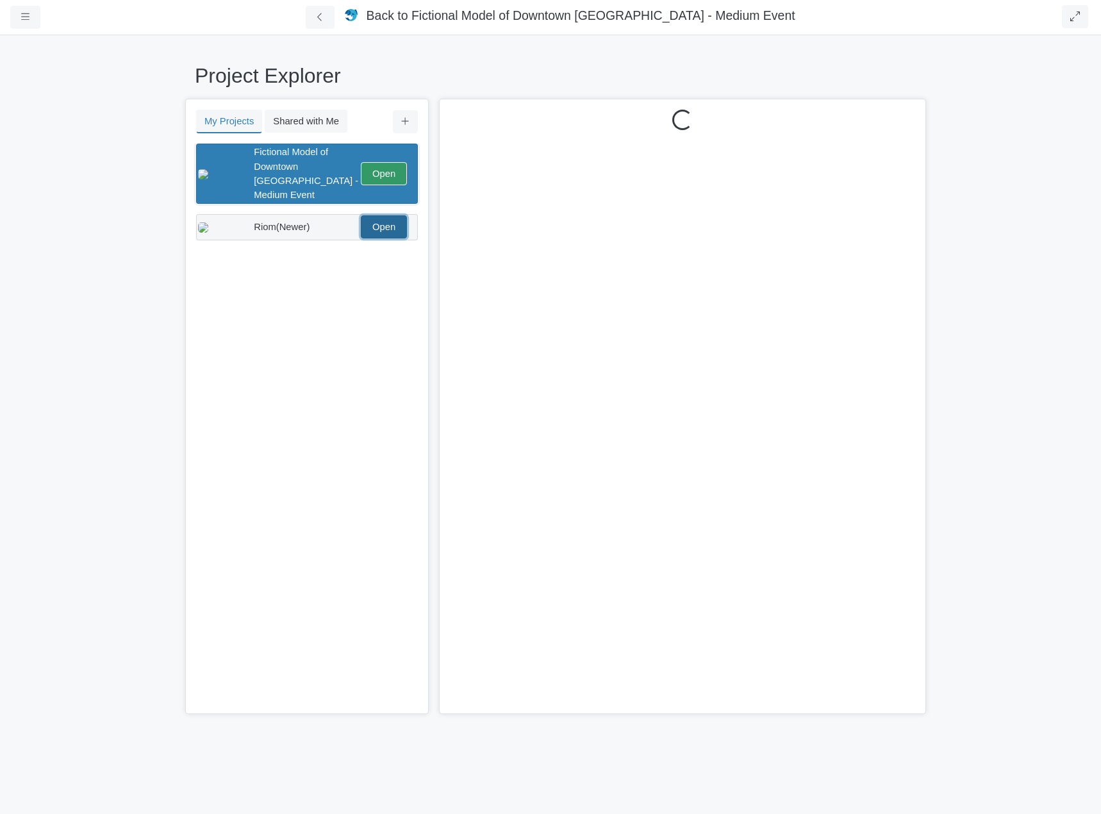
click at [395, 217] on link "Open" at bounding box center [384, 226] width 46 height 23
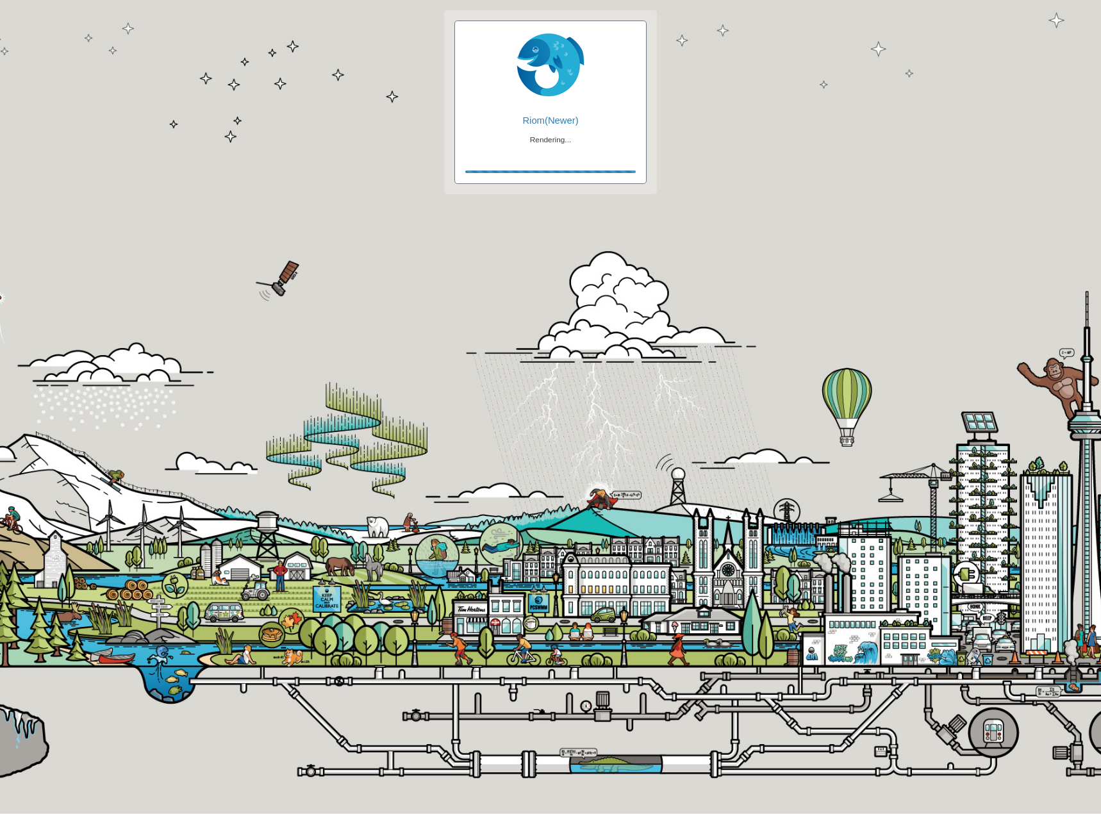
checkbox input "true"
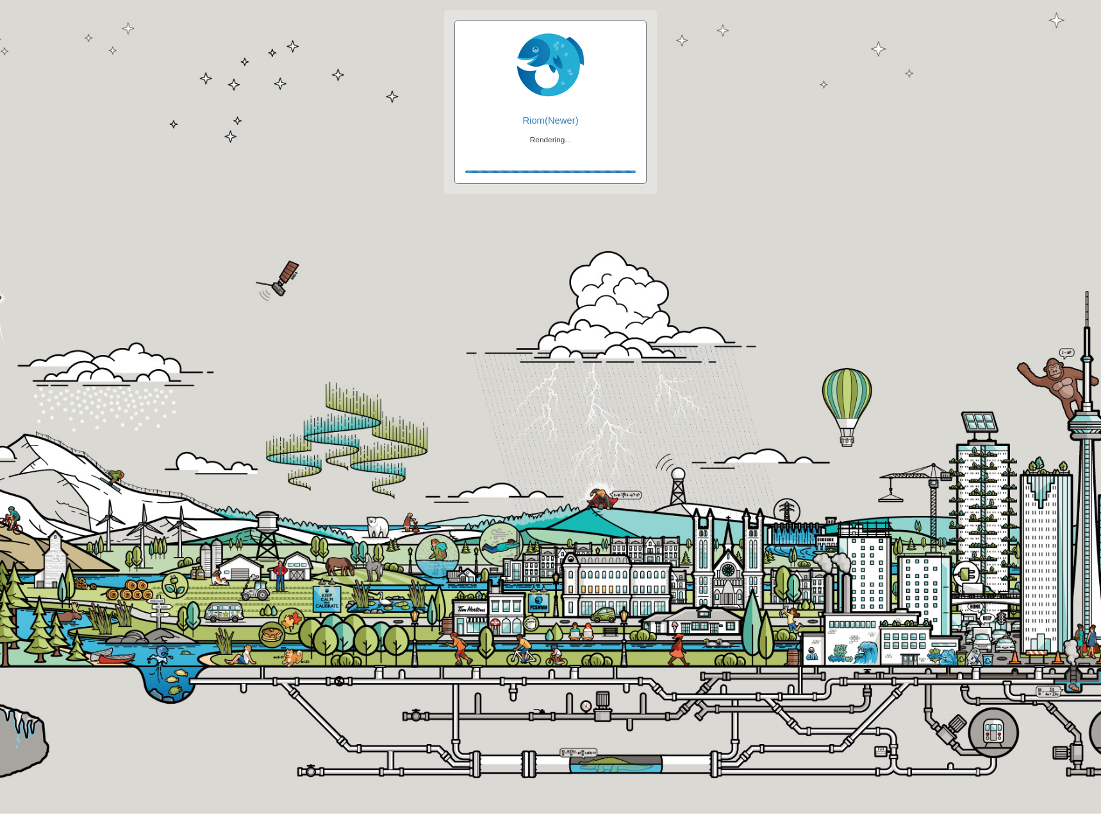
checkbox input "true"
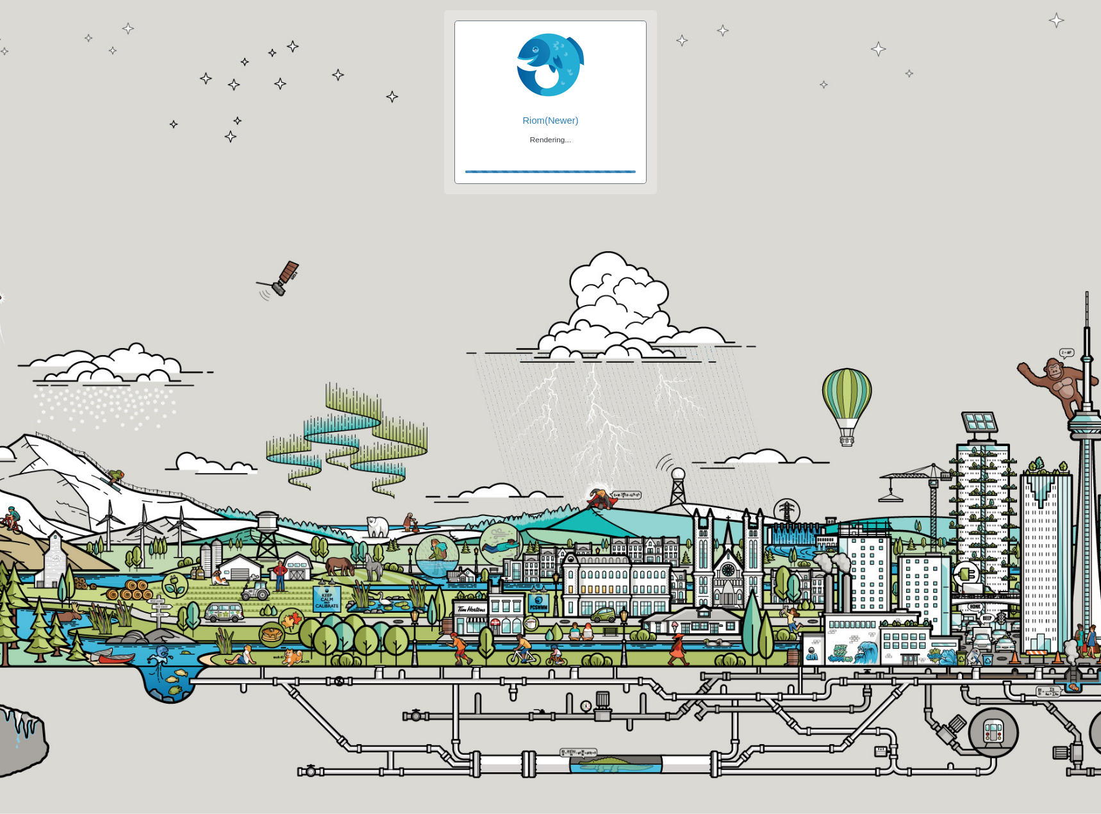
checkbox input "false"
checkbox input "true"
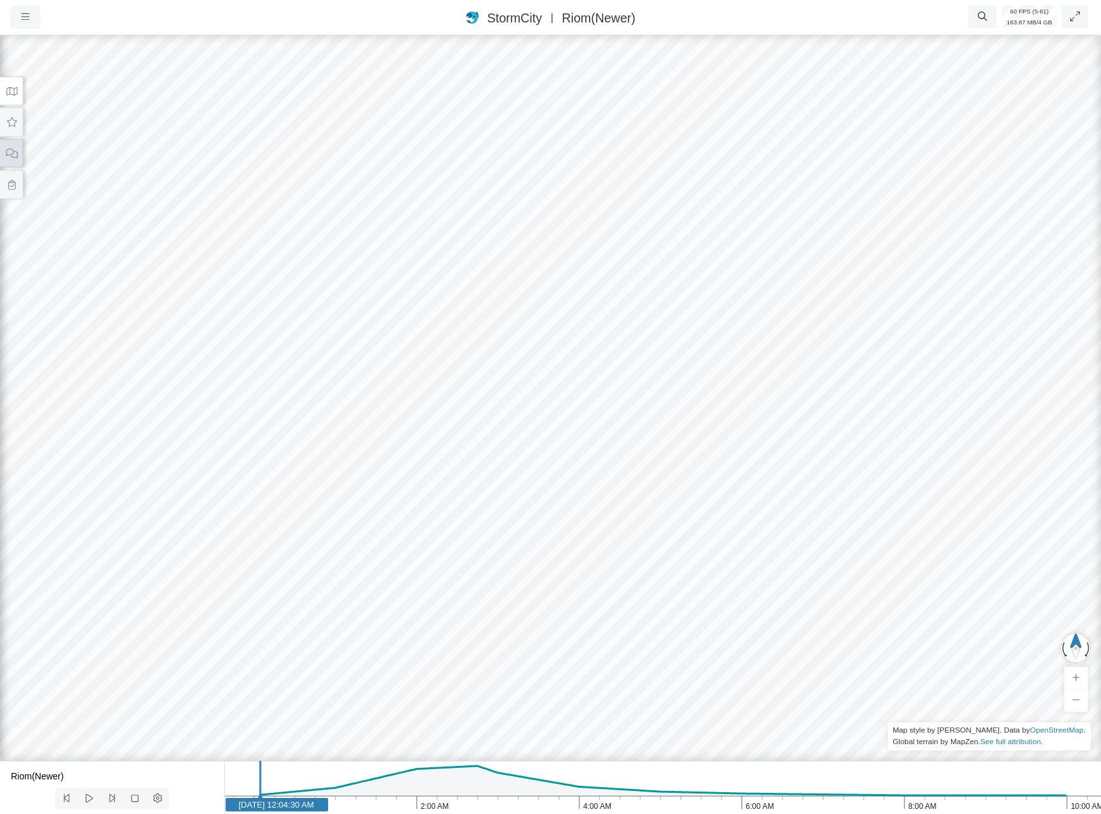
click at [13, 153] on icon at bounding box center [12, 154] width 12 height 10
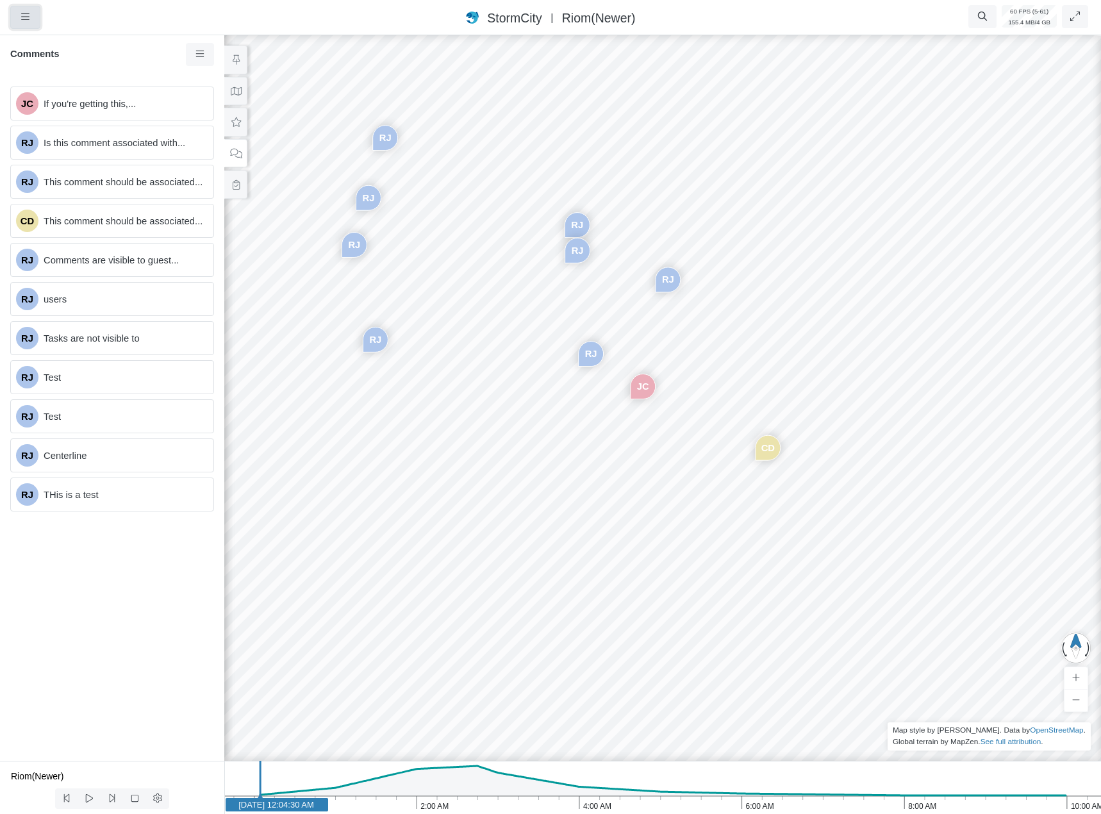
click at [28, 17] on icon "button" at bounding box center [25, 16] width 8 height 6
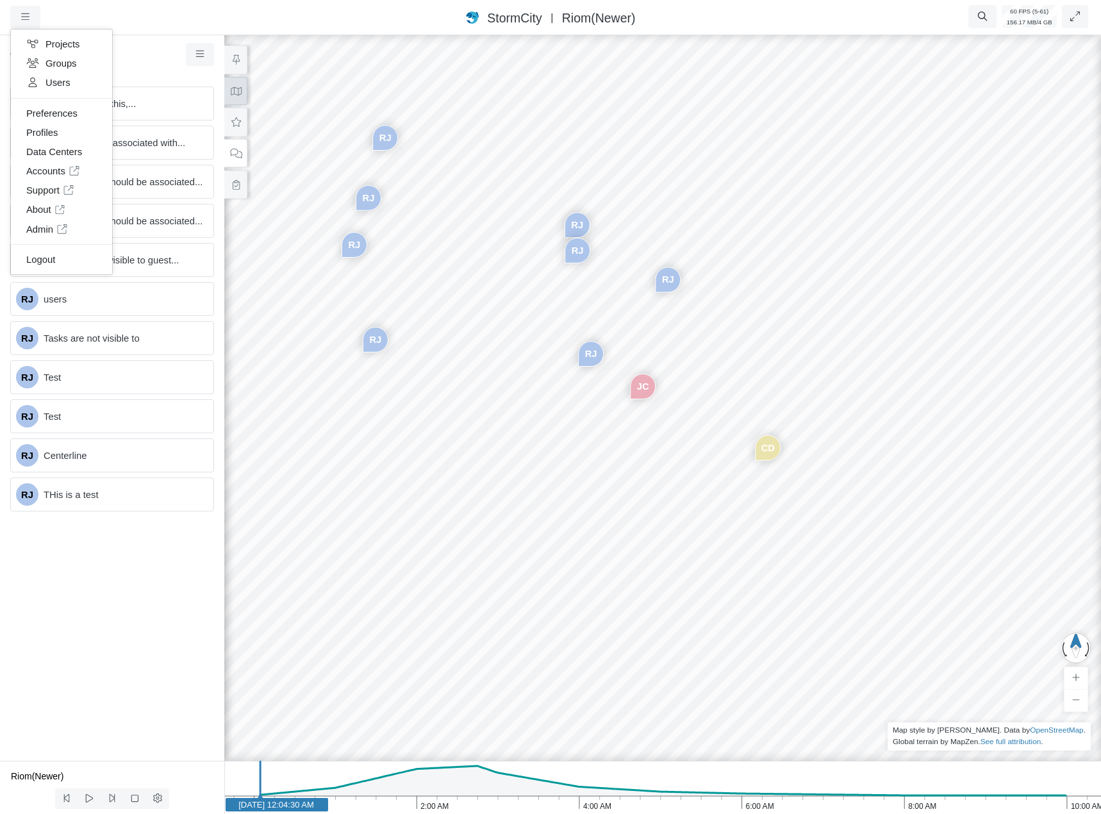
drag, startPoint x: 231, startPoint y: 89, endPoint x: 224, endPoint y: 88, distance: 6.4
click at [232, 88] on icon at bounding box center [236, 92] width 12 height 10
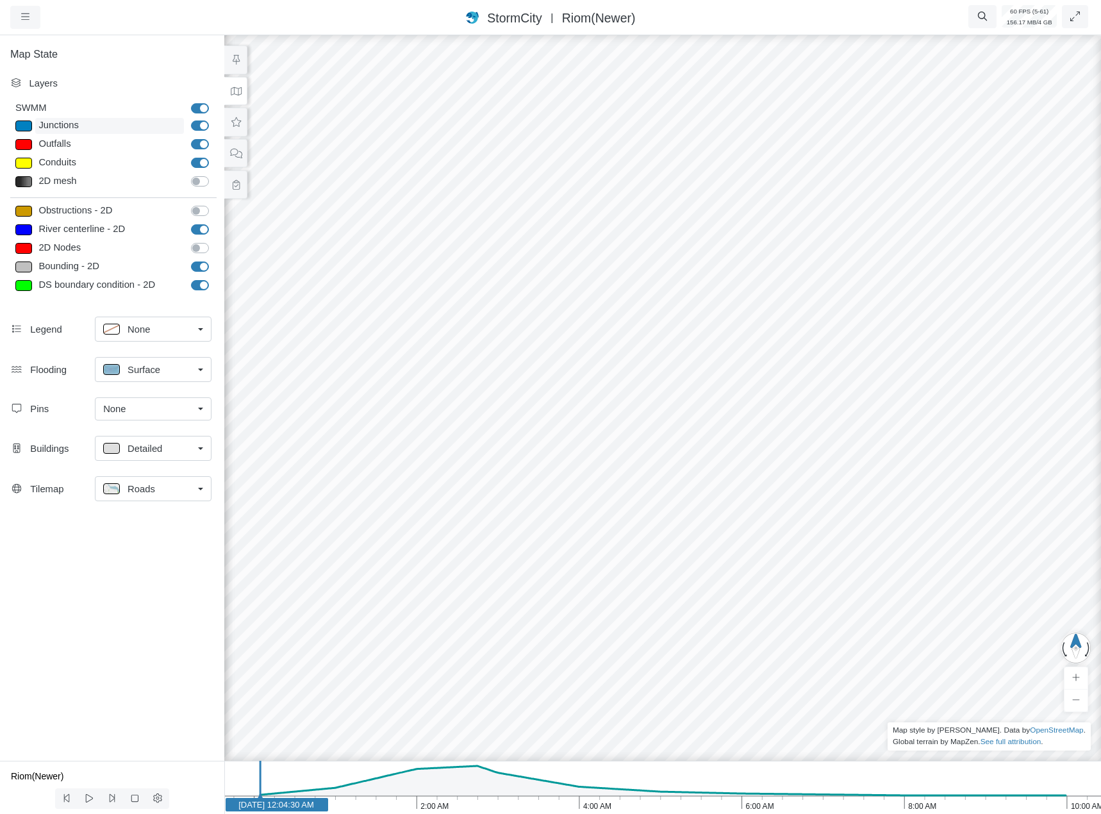
click at [108, 129] on div "Junctions" at bounding box center [109, 126] width 149 height 16
type input "Visible"
checkbox input "true"
select select "CIRCLE"
type input "7"
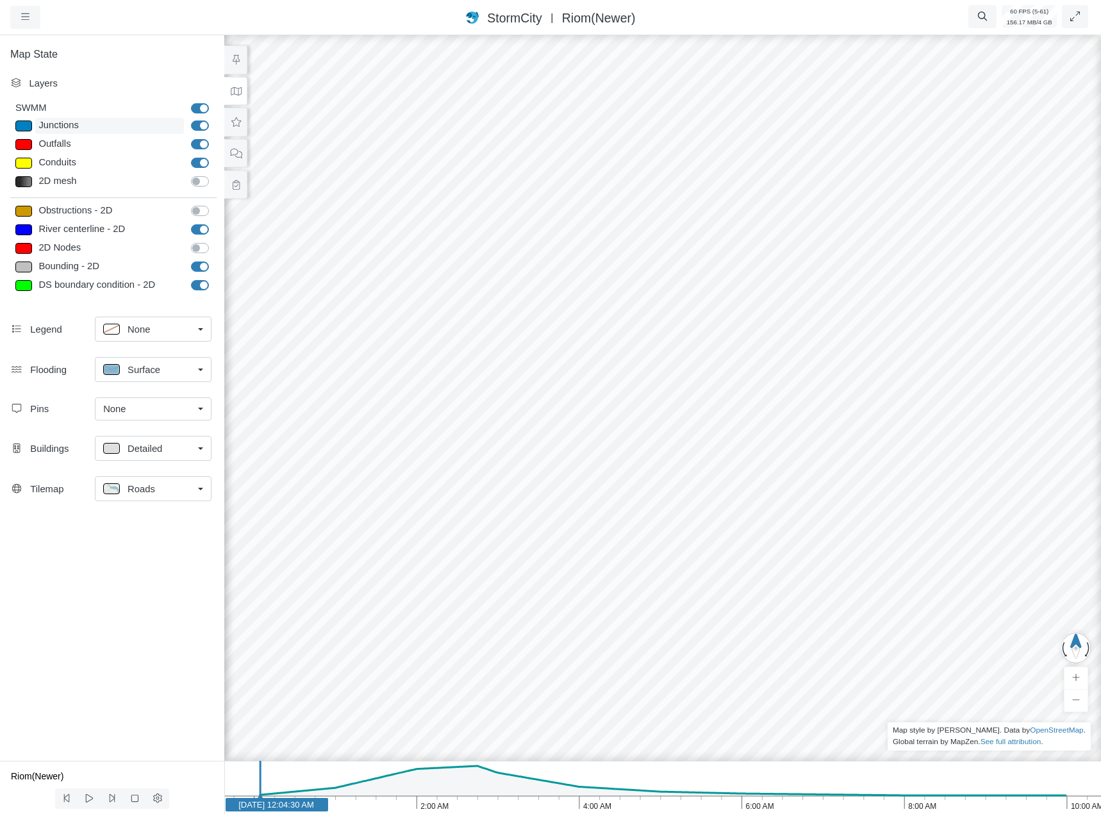
checkbox input "true"
type input "0"
type input "7"
select select "None"
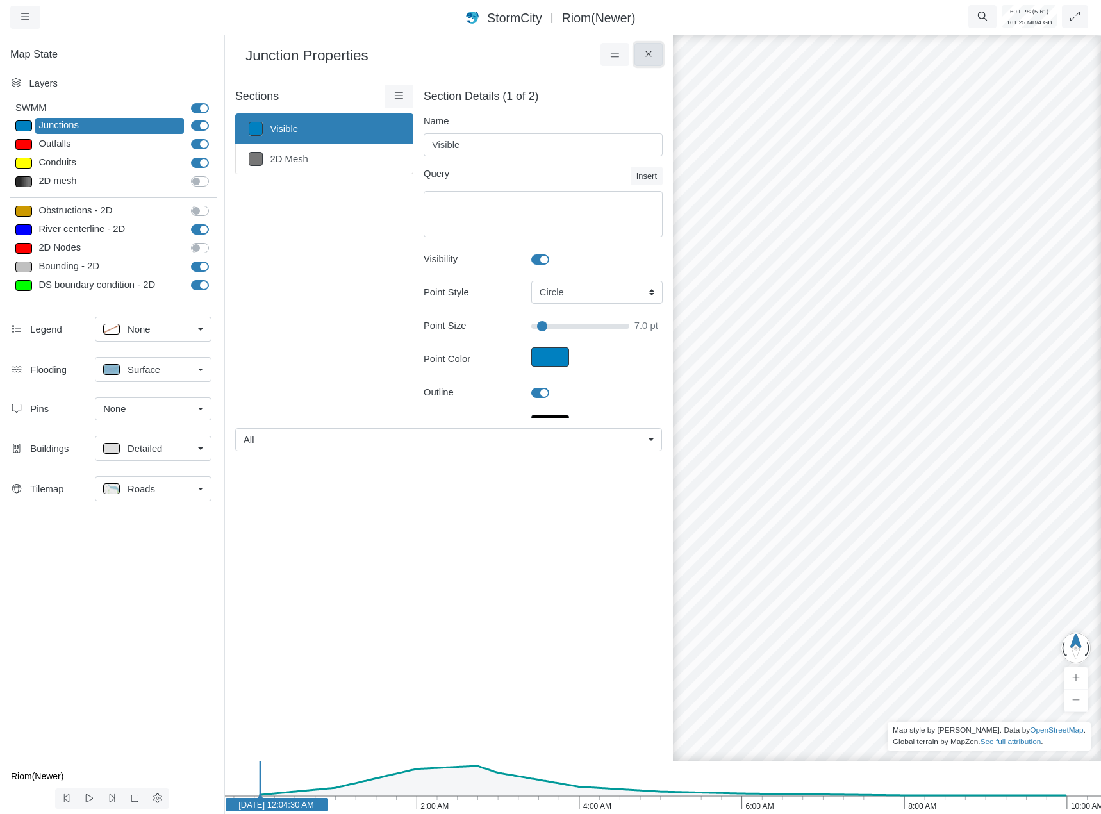
click at [647, 54] on icon at bounding box center [649, 54] width 12 height 10
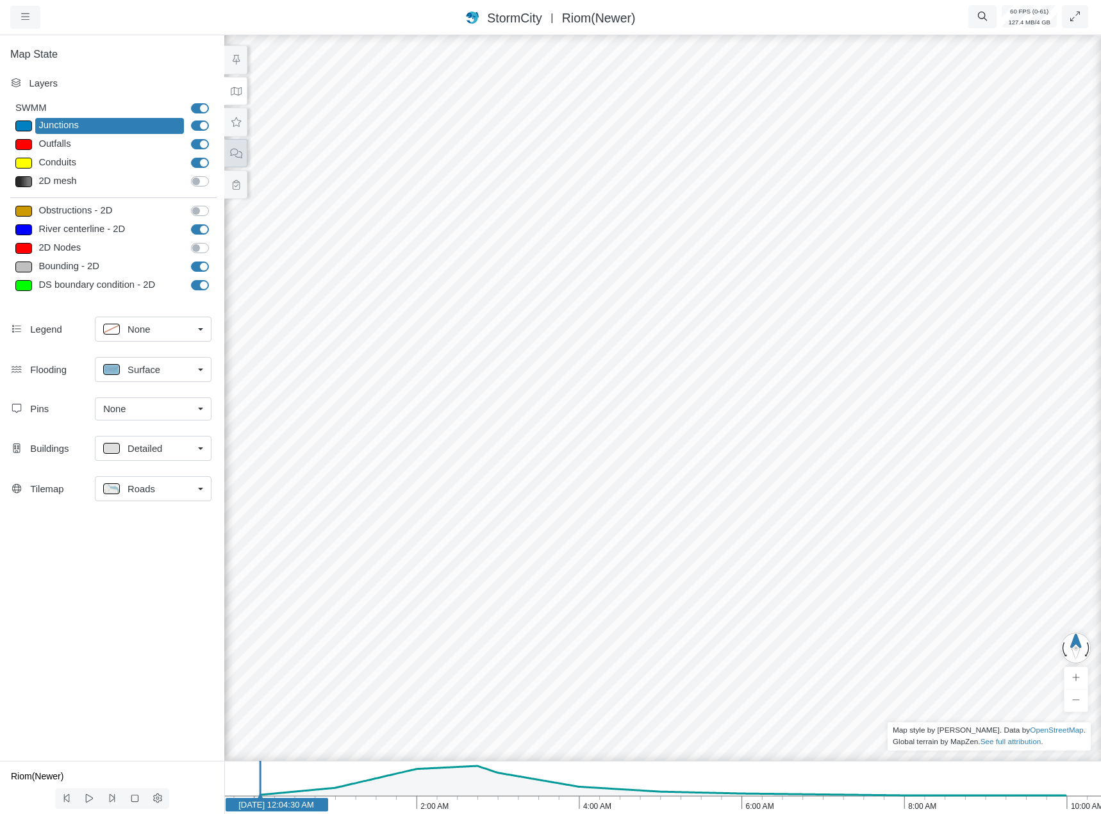
click at [224, 154] on div "Map State Layers SWMM SWMM Junctions Junctions Outfalls Dividers" at bounding box center [112, 397] width 224 height 728
click at [230, 153] on icon at bounding box center [236, 154] width 12 height 10
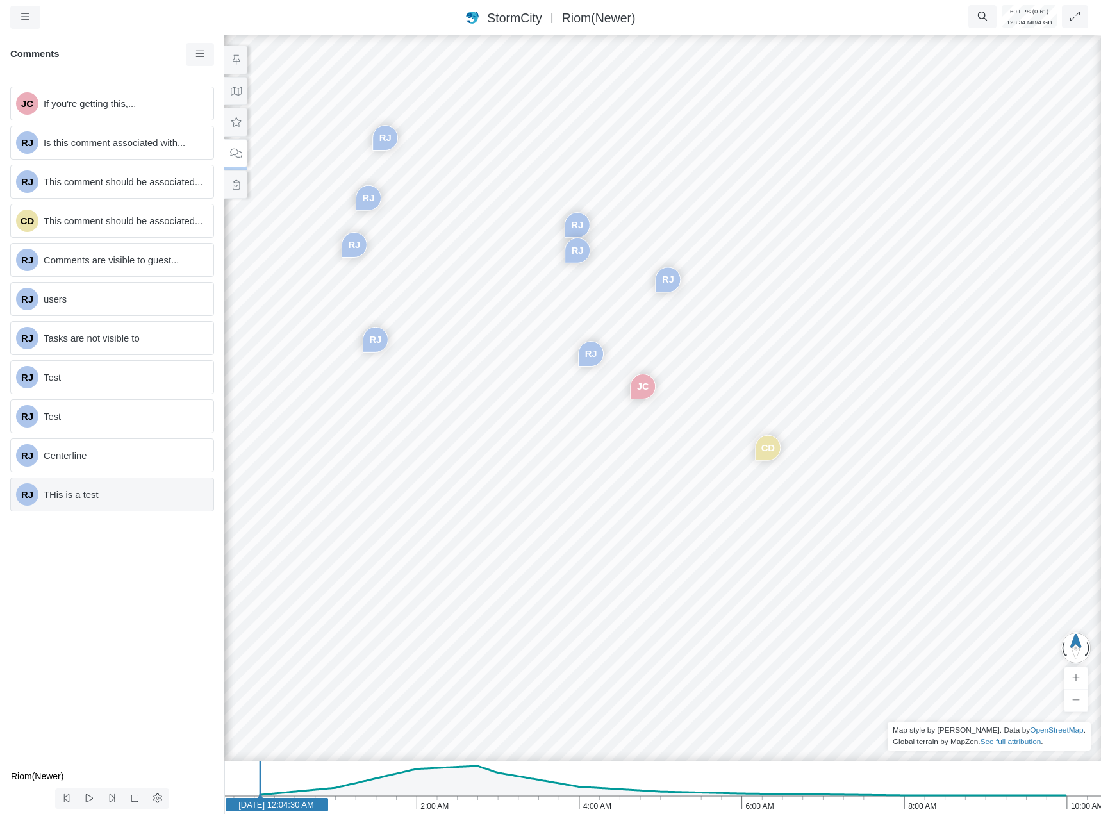
click at [127, 491] on span "THis is a test" at bounding box center [124, 495] width 160 height 14
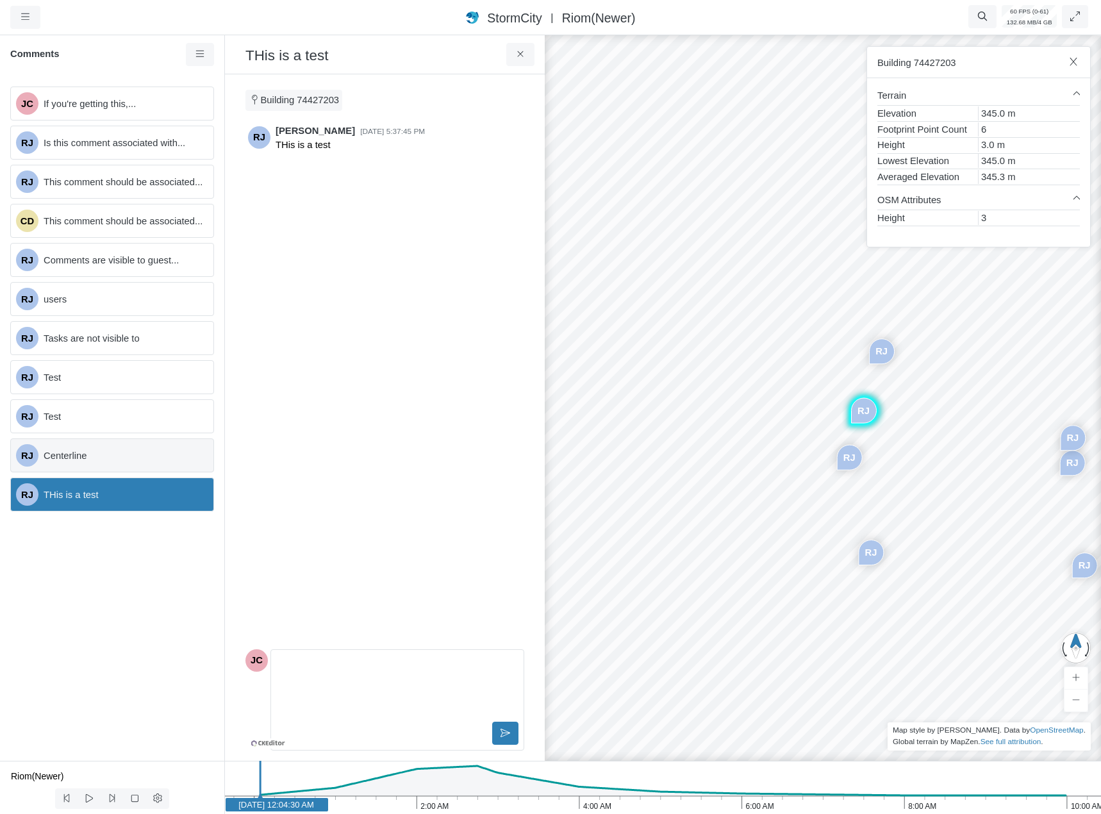
click at [119, 440] on div "RJ Centerline" at bounding box center [112, 455] width 204 height 34
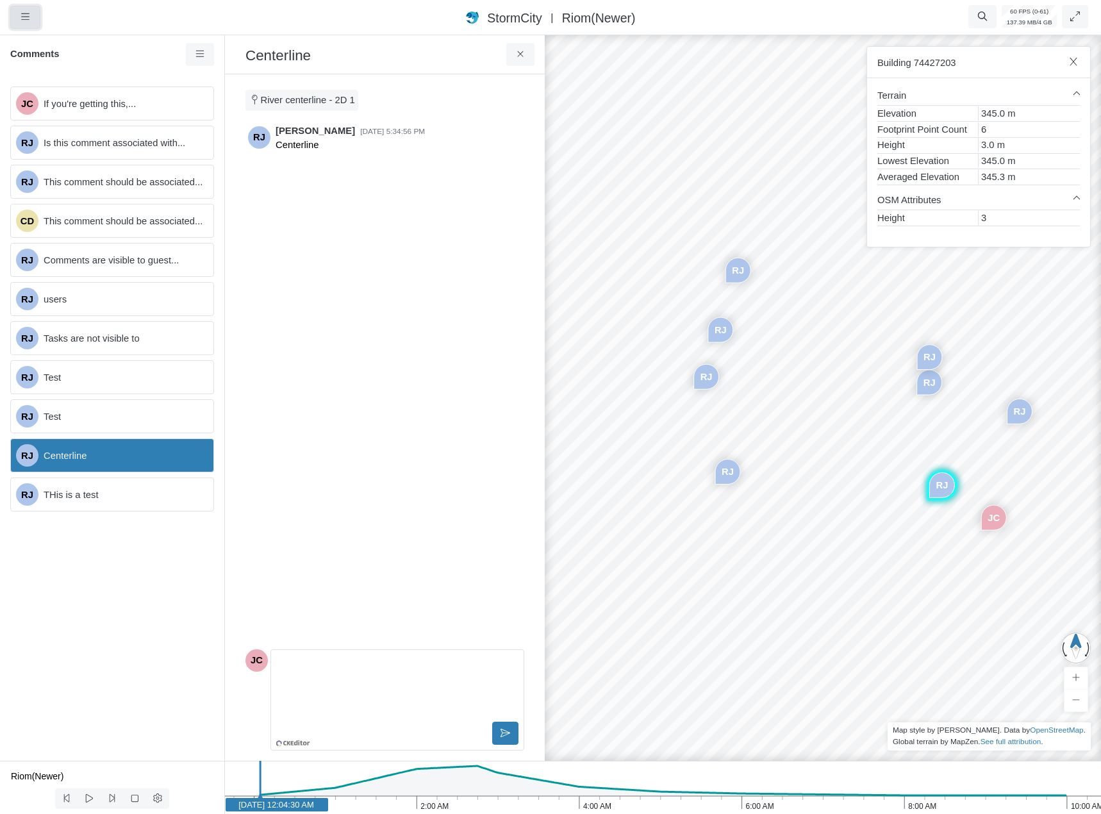
click at [22, 23] on button "button" at bounding box center [25, 17] width 30 height 23
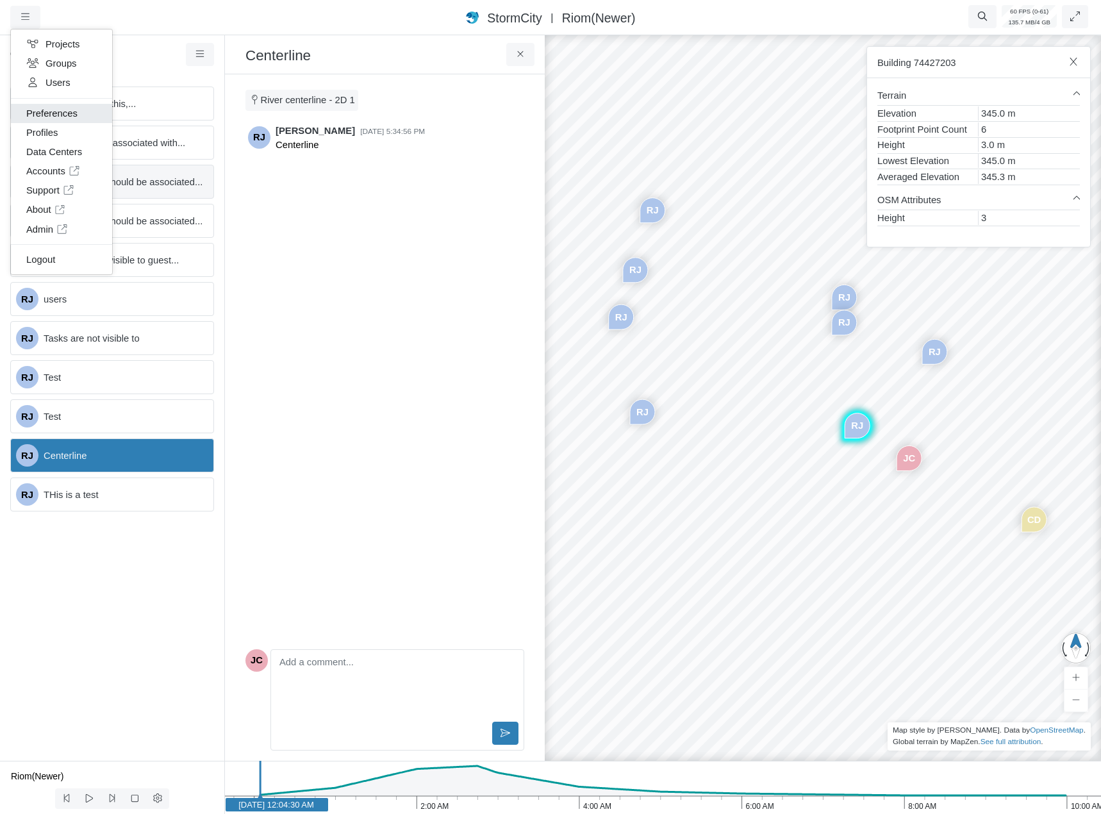
drag, startPoint x: 48, startPoint y: 107, endPoint x: 194, endPoint y: 190, distance: 167.3
click at [49, 107] on link "Preferences" at bounding box center [61, 113] width 101 height 19
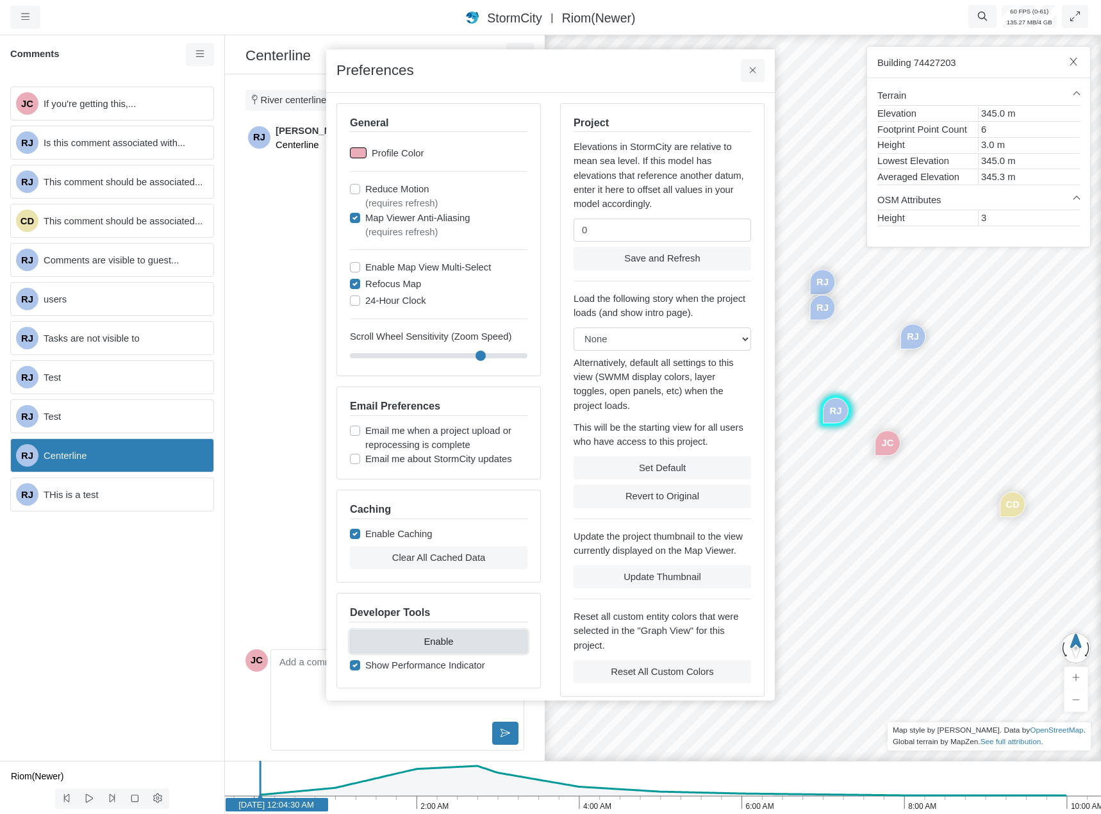
click at [456, 638] on button "Enable" at bounding box center [439, 641] width 178 height 23
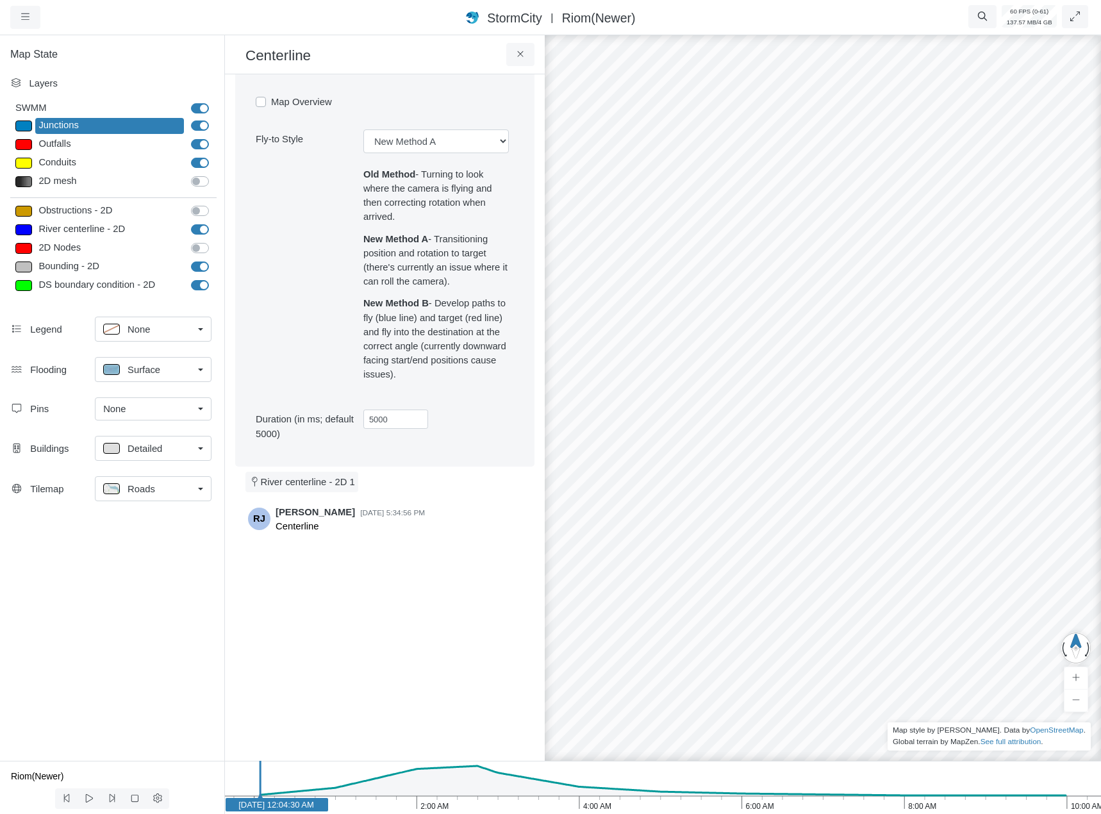
scroll to position [1337, 0]
drag, startPoint x: 400, startPoint y: 427, endPoint x: 227, endPoint y: 392, distance: 176.4
click at [264, 395] on div "Maptile 2D Opacity 100 3D Opacity 20 Maptile Map Overview Fly-to Style Old Meth…" at bounding box center [384, 210] width 299 height 518
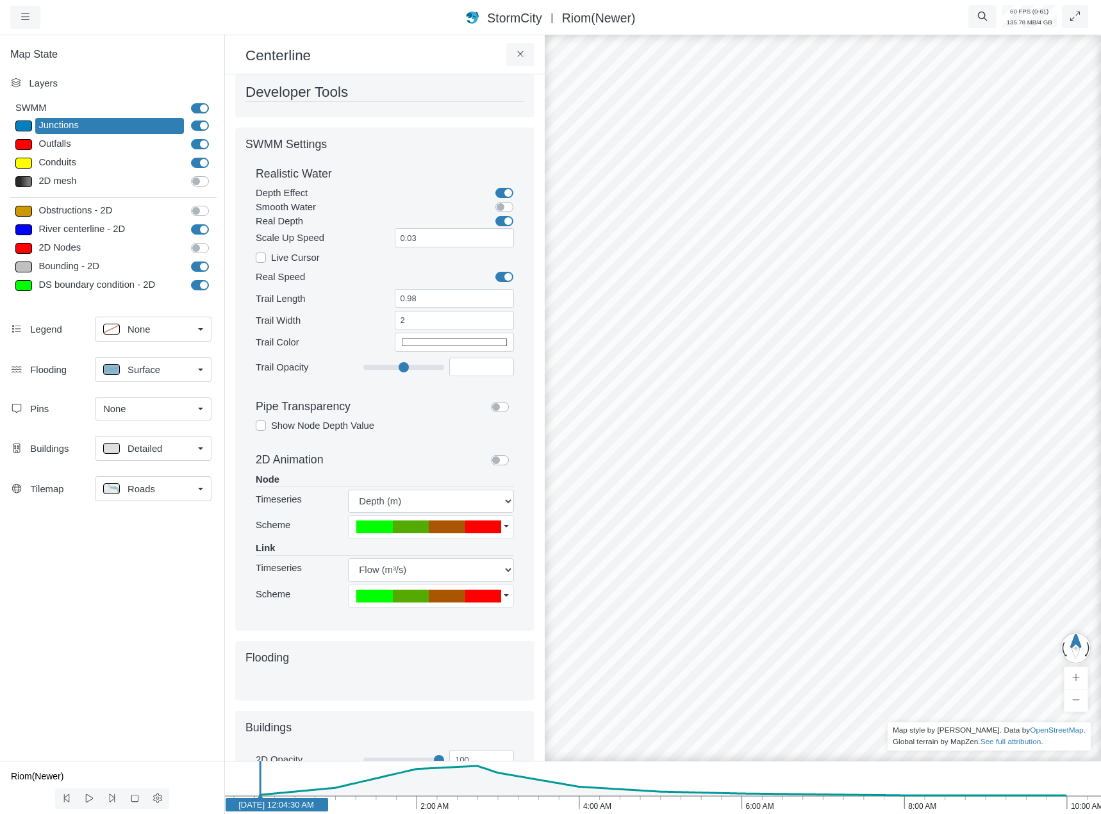
scroll to position [0, 0]
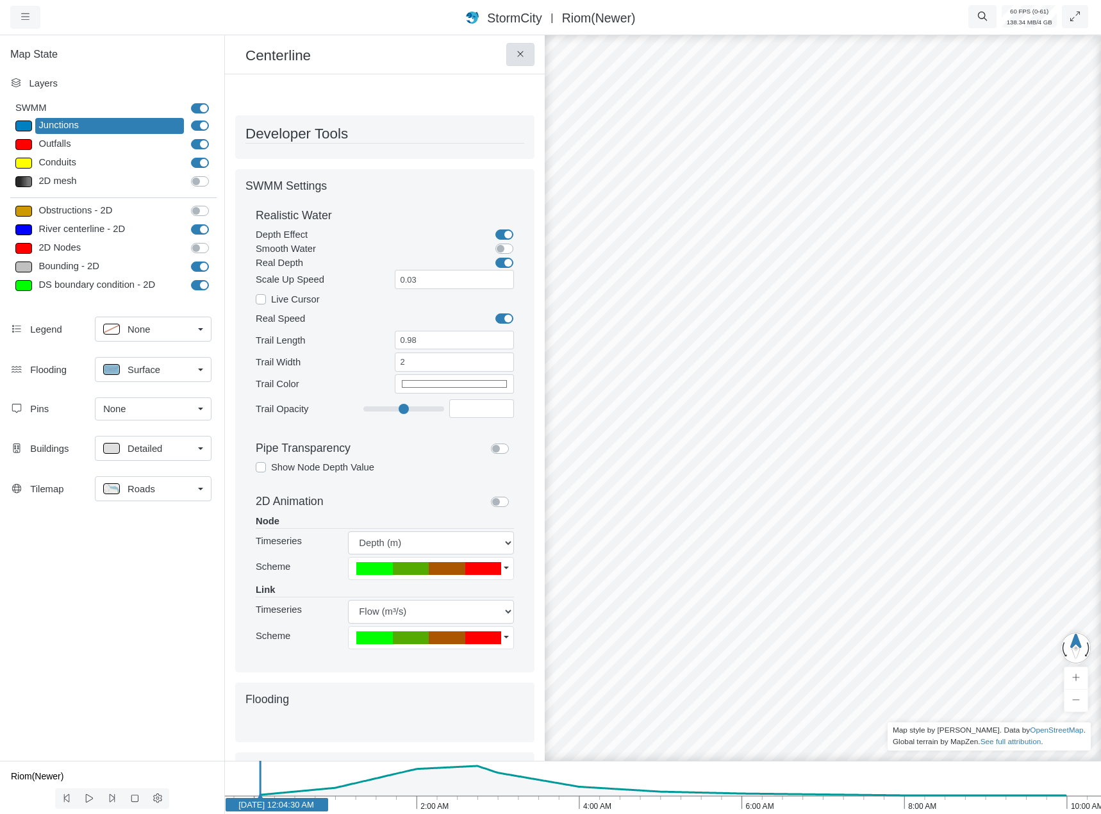
type input "1000"
click at [522, 53] on icon at bounding box center [521, 54] width 12 height 10
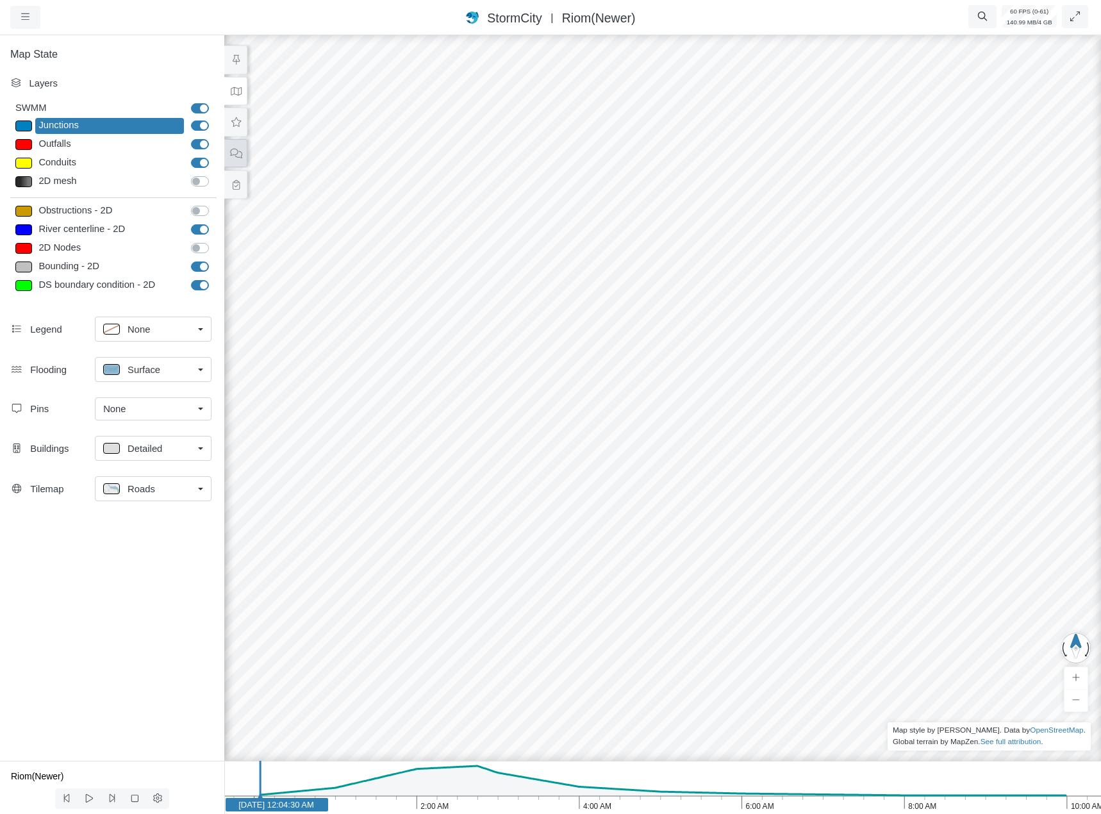
click at [235, 154] on icon at bounding box center [236, 154] width 12 height 10
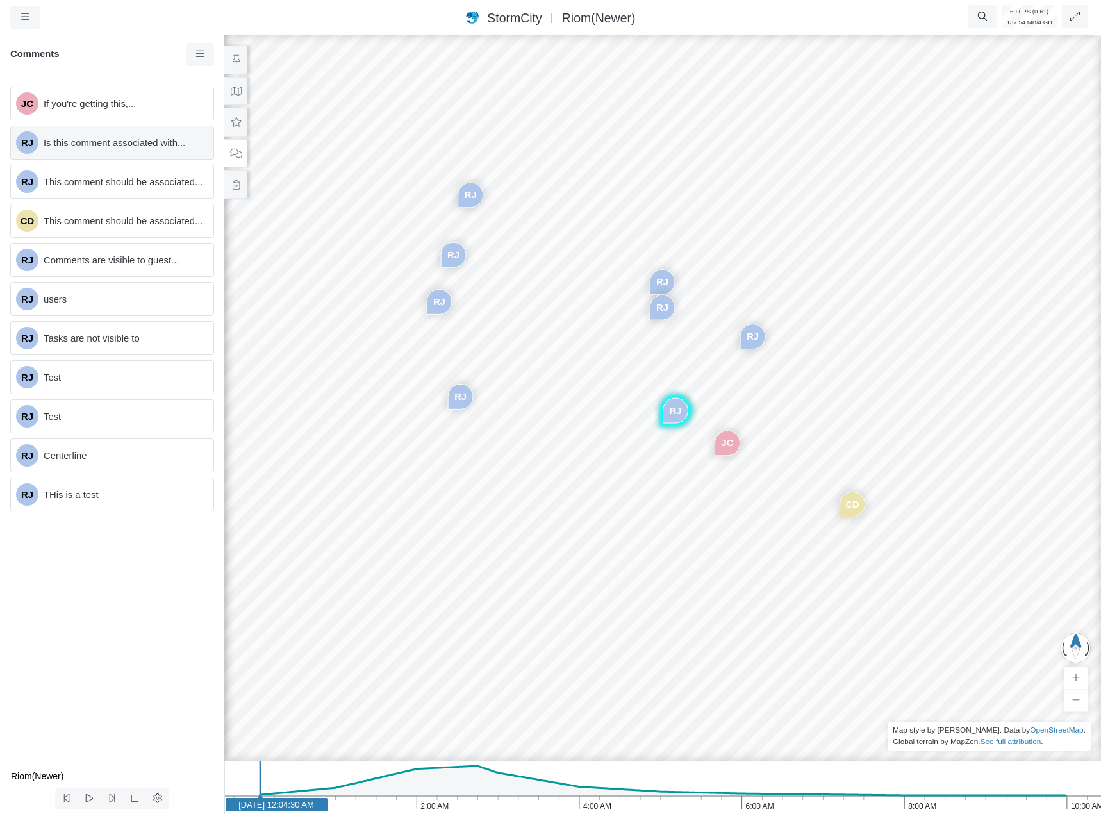
click at [158, 145] on span "Is this comment associated with..." at bounding box center [124, 143] width 160 height 14
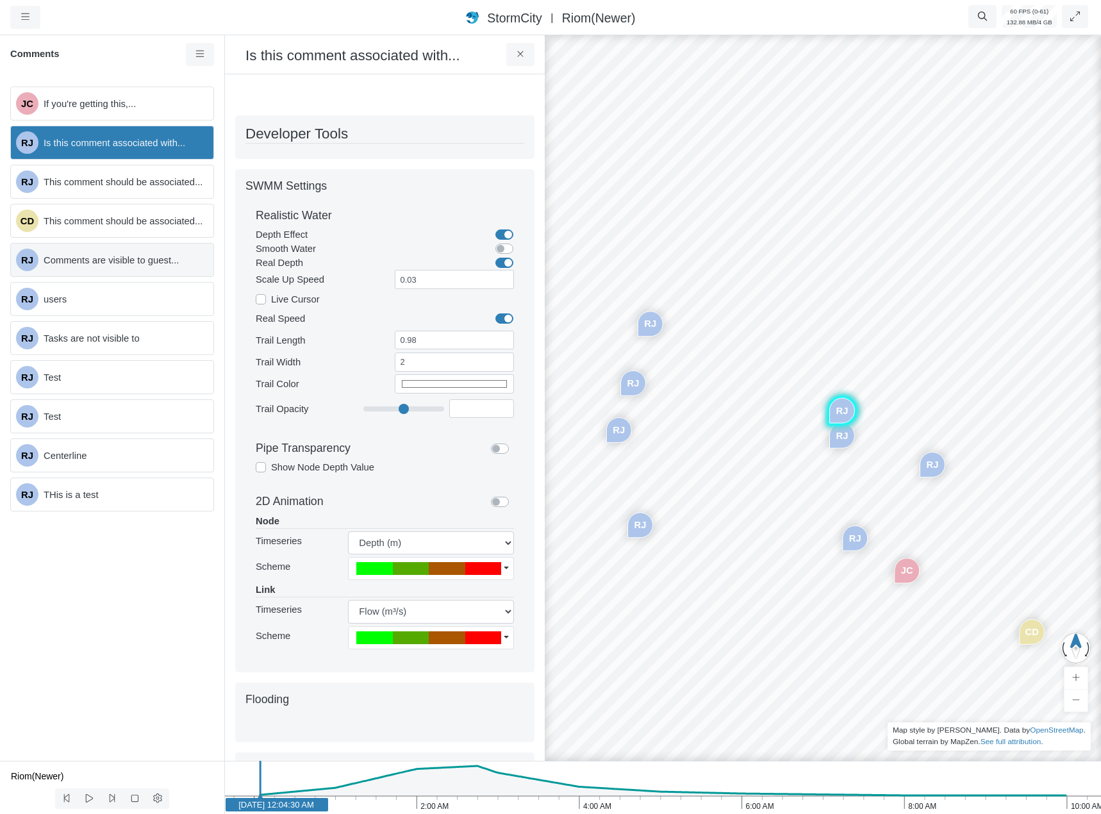
click at [144, 263] on span "Comments are visible to guest..." at bounding box center [124, 260] width 160 height 14
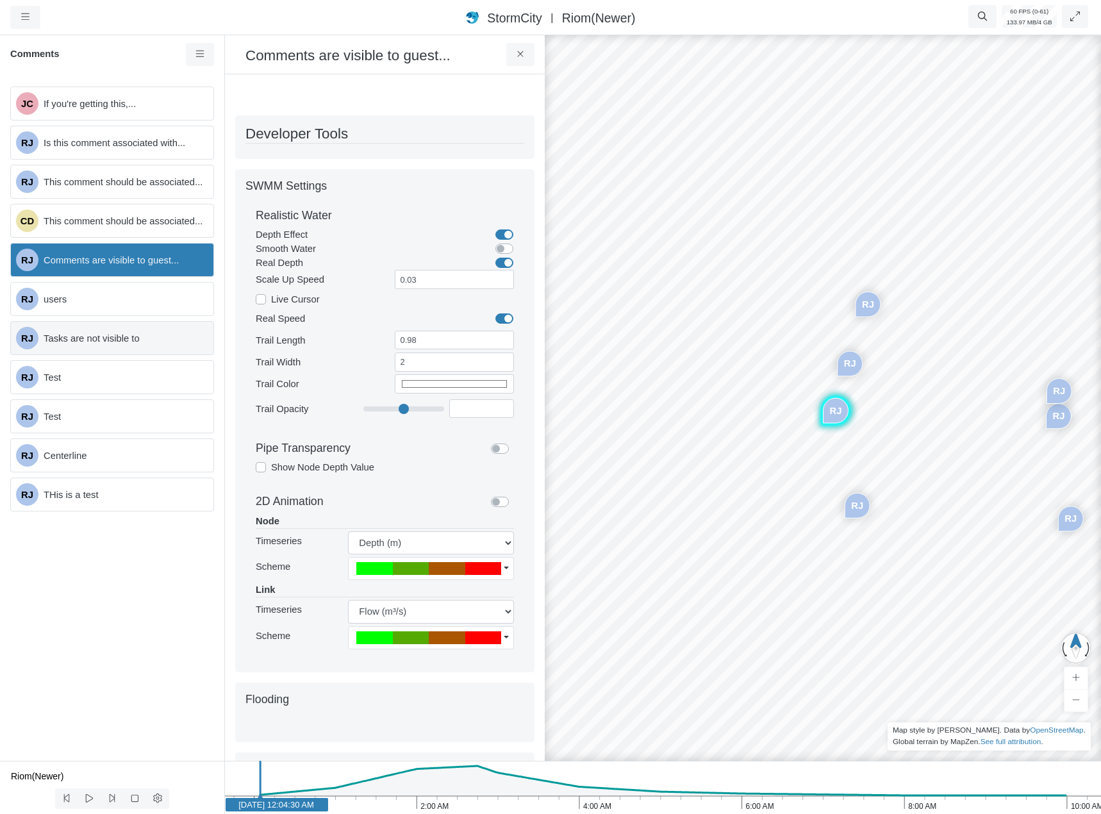
click at [129, 348] on div "RJ Tasks are not visible to" at bounding box center [112, 338] width 204 height 34
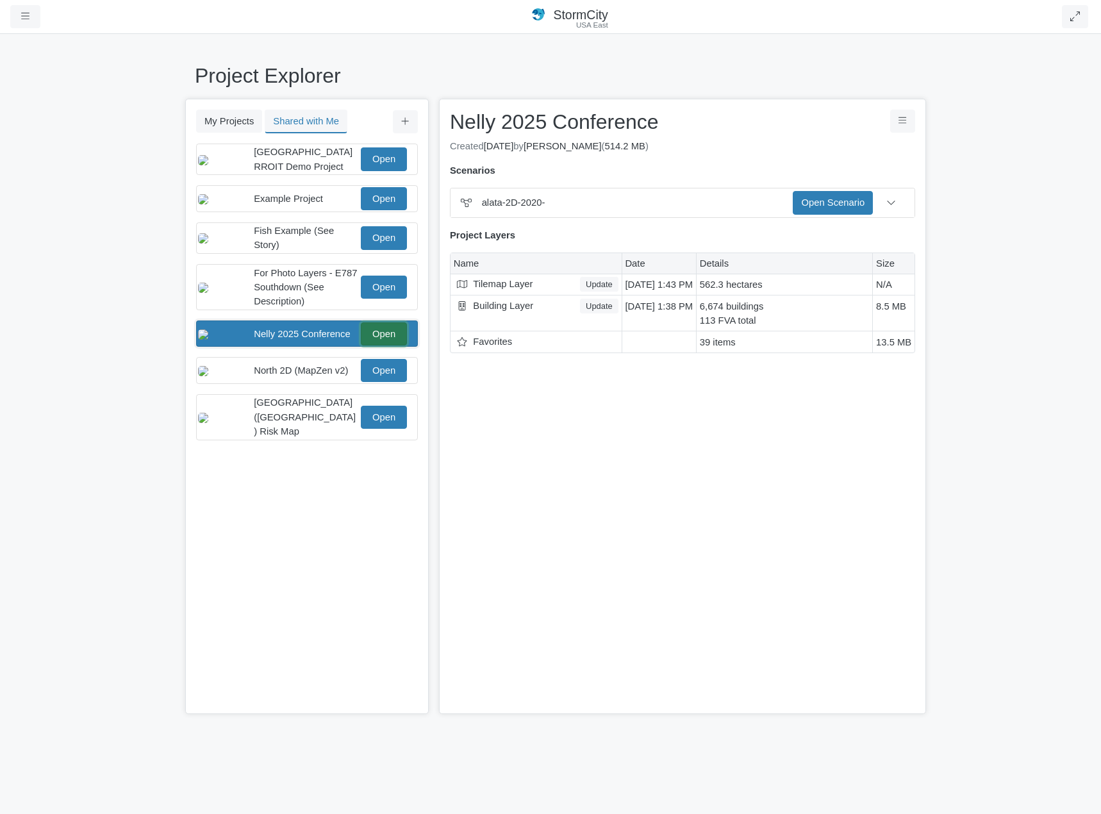
click at [386, 345] on link "Open" at bounding box center [384, 333] width 46 height 23
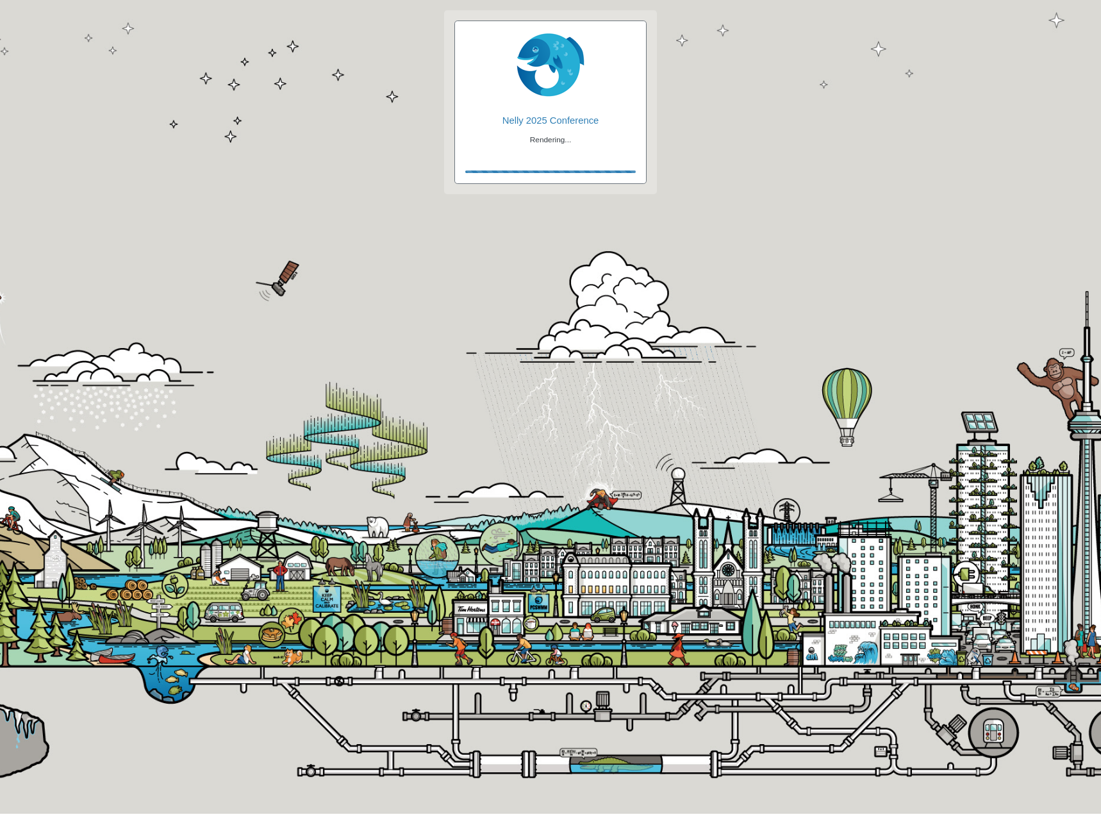
checkbox input "true"
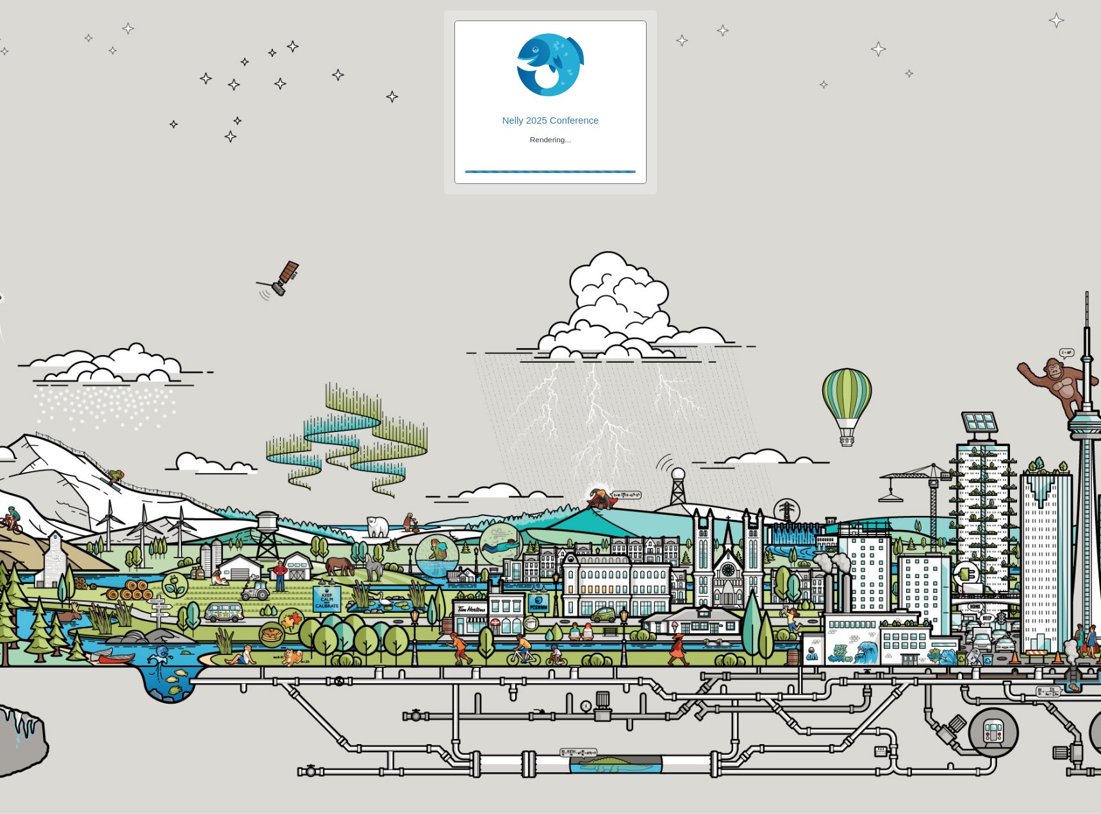
checkbox input "true"
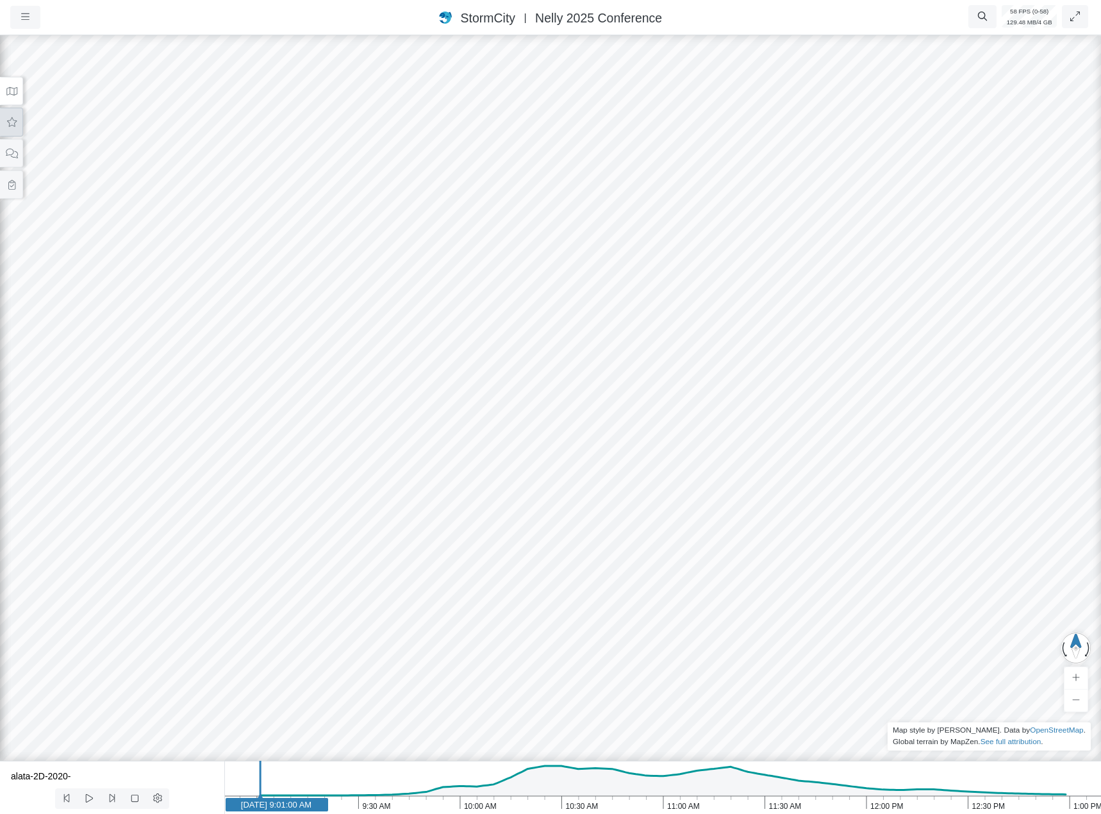
click at [12, 128] on button at bounding box center [11, 122] width 23 height 29
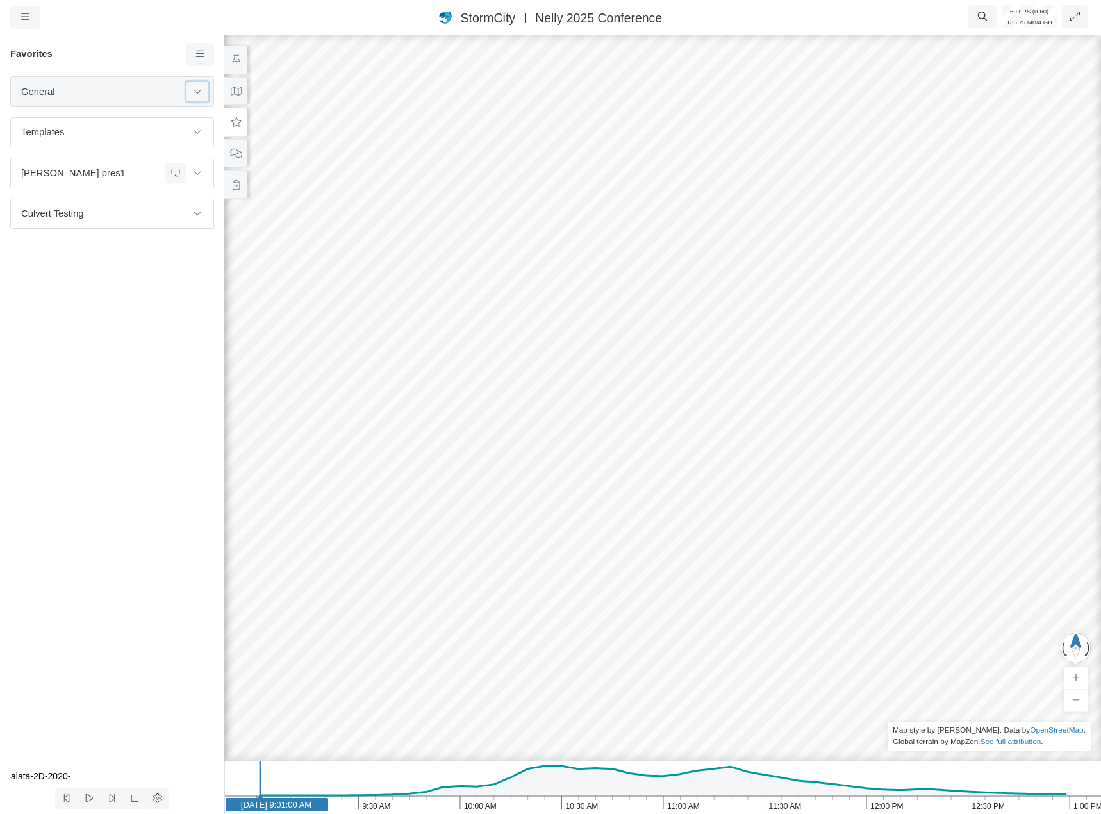
click at [192, 91] on icon at bounding box center [197, 91] width 10 height 8
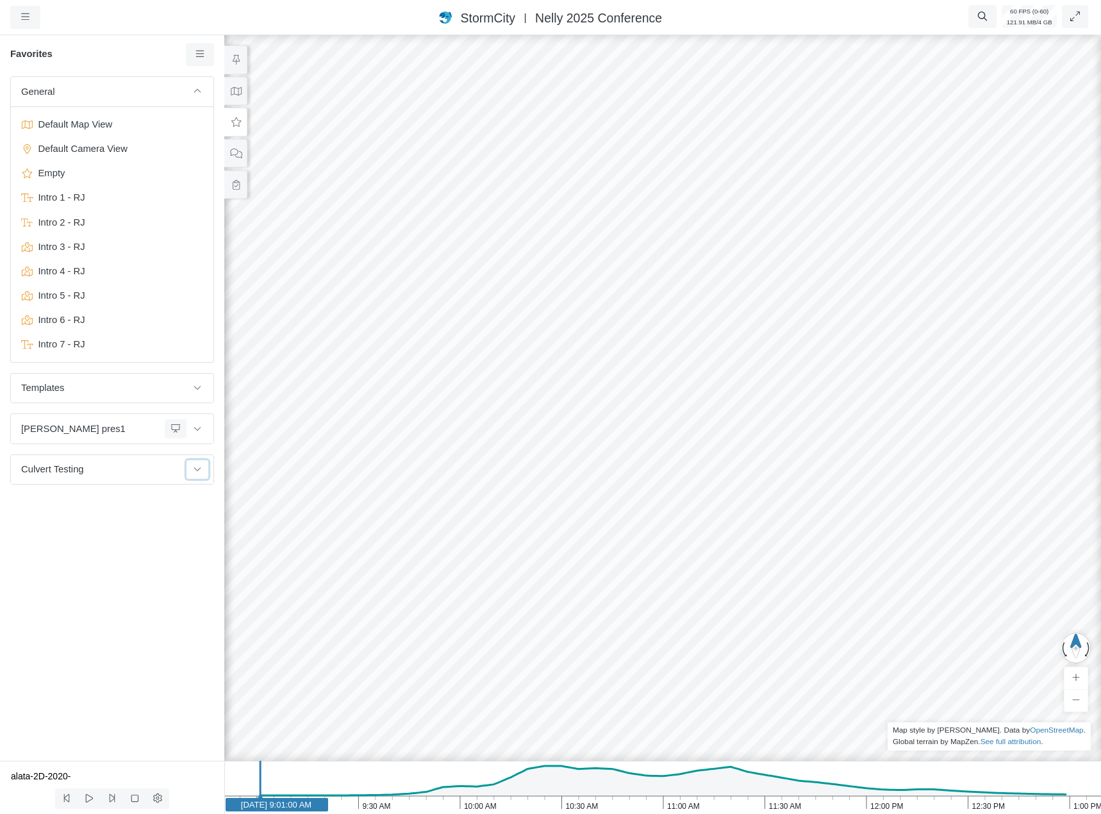
drag, startPoint x: 201, startPoint y: 468, endPoint x: 210, endPoint y: 457, distance: 13.7
click at [201, 468] on icon at bounding box center [197, 469] width 10 height 8
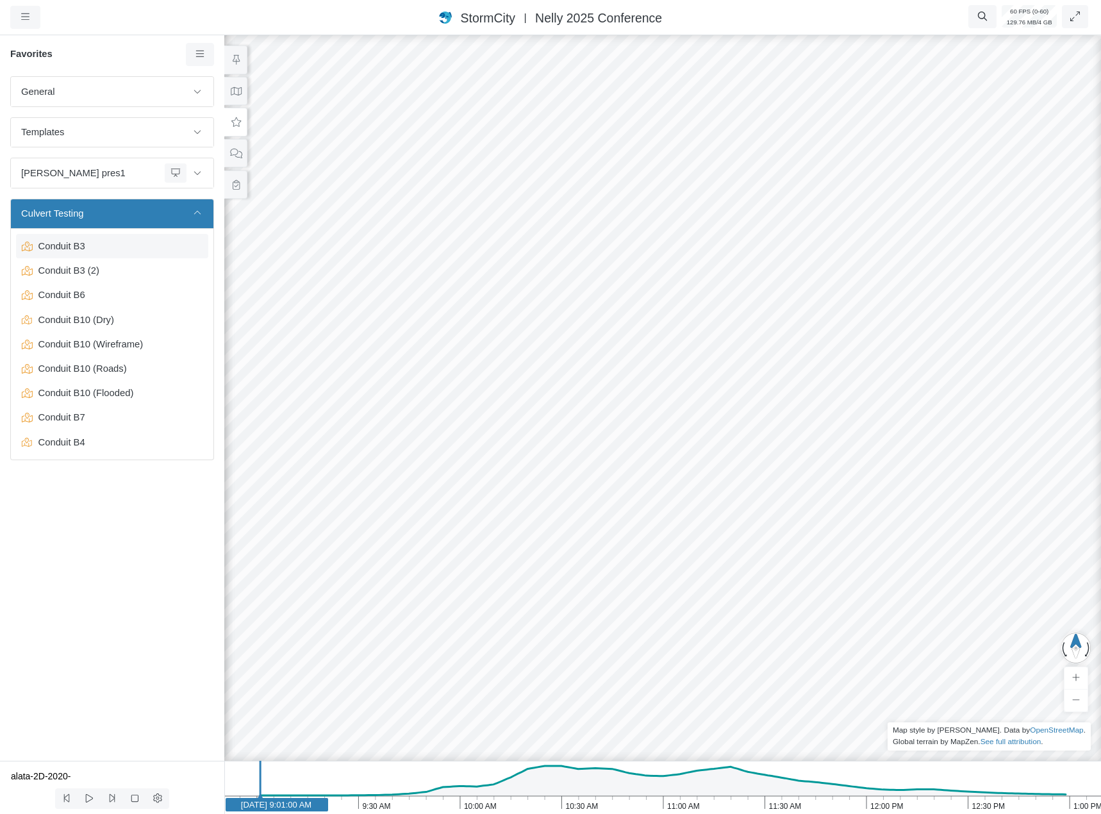
click at [101, 252] on span "Conduit B3" at bounding box center [113, 246] width 160 height 14
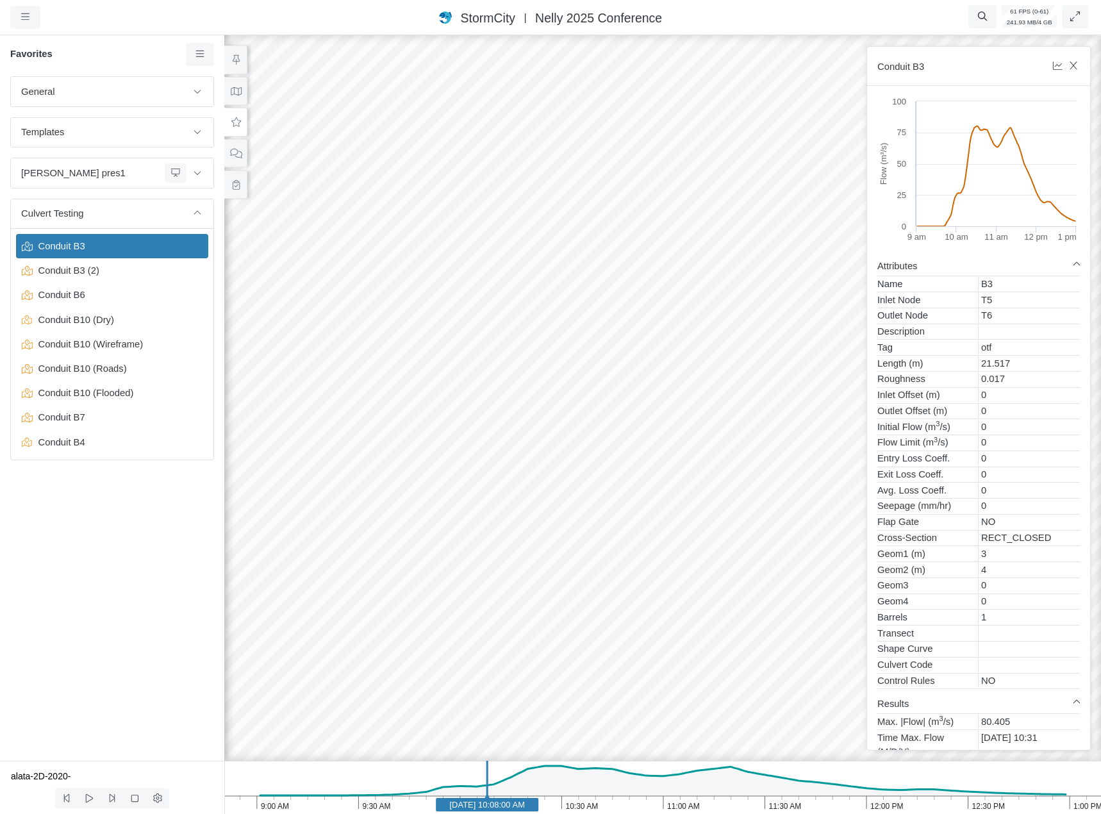
drag, startPoint x: 646, startPoint y: 527, endPoint x: 481, endPoint y: 502, distance: 167.3
click at [479, 502] on div at bounding box center [662, 423] width 1101 height 781
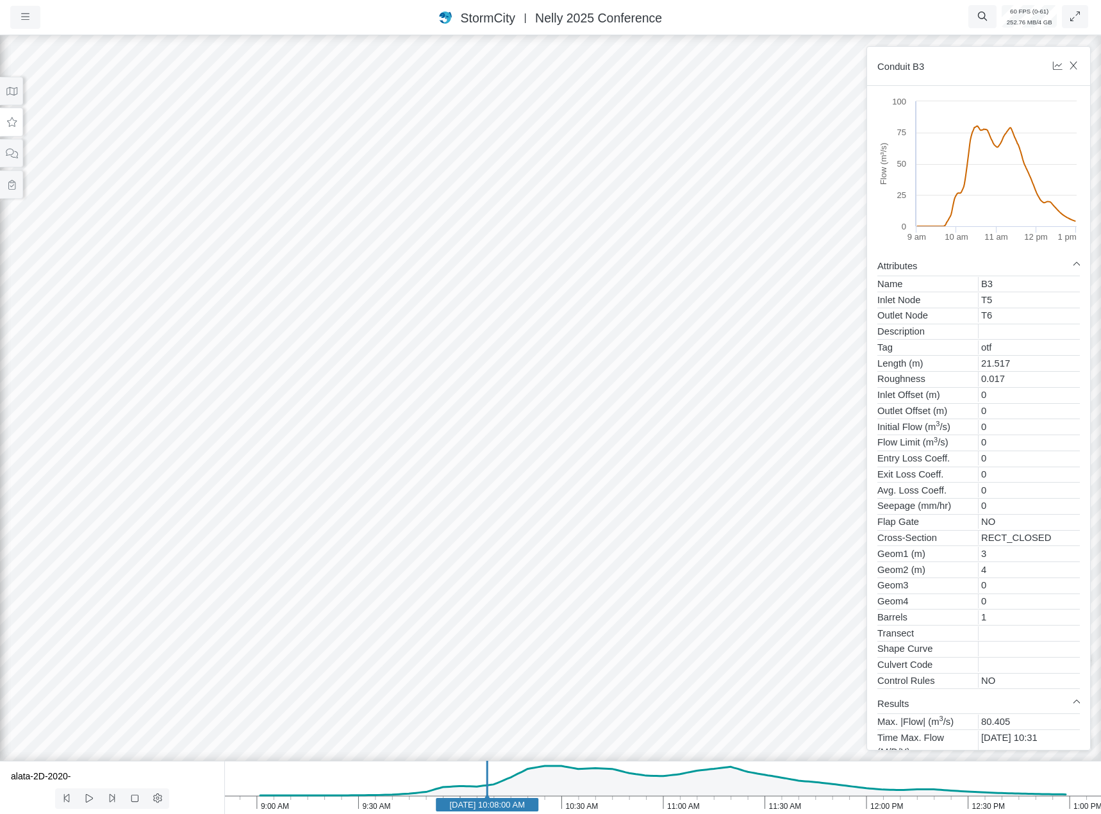
drag, startPoint x: 472, startPoint y: 483, endPoint x: 691, endPoint y: 527, distance: 223.4
drag, startPoint x: 272, startPoint y: 438, endPoint x: 694, endPoint y: 490, distance: 424.8
click at [694, 490] on div at bounding box center [550, 423] width 1101 height 781
drag, startPoint x: 168, startPoint y: 443, endPoint x: 718, endPoint y: 465, distance: 550.3
click at [717, 465] on div at bounding box center [550, 423] width 1101 height 781
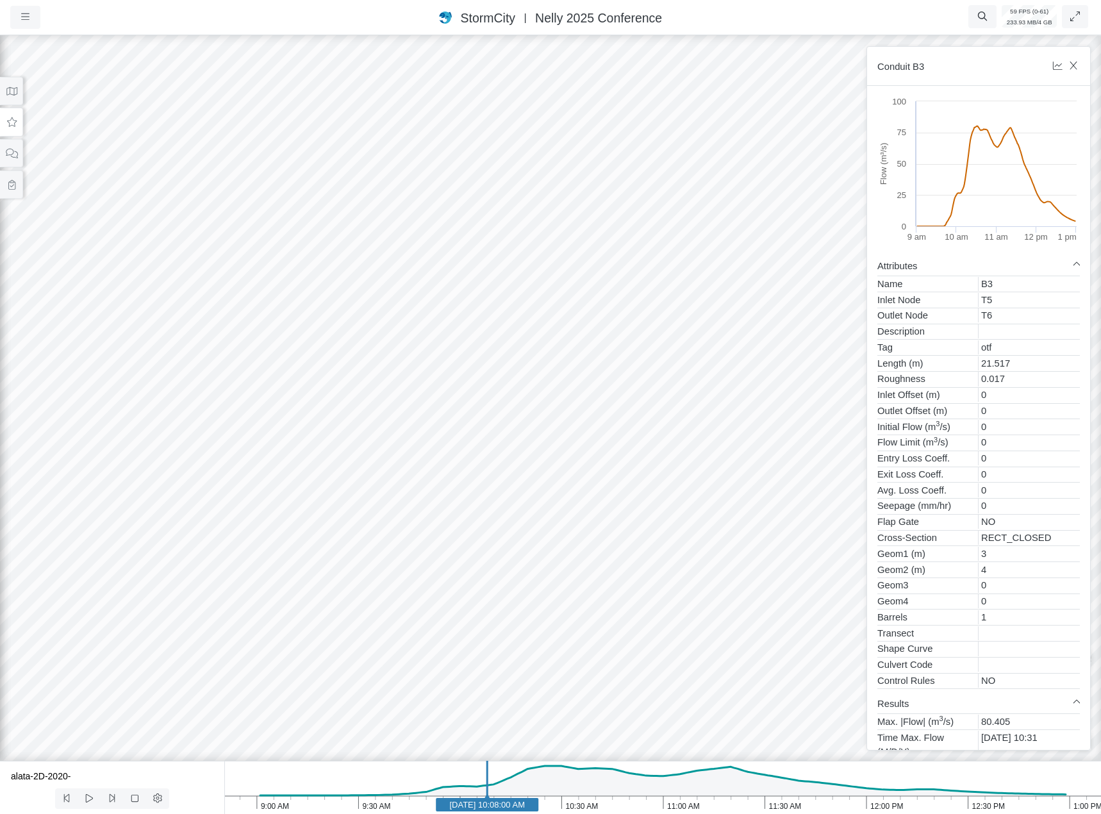
drag, startPoint x: 579, startPoint y: 458, endPoint x: 809, endPoint y: 455, distance: 229.4
drag, startPoint x: 750, startPoint y: 442, endPoint x: 349, endPoint y: 458, distance: 400.8
click at [354, 454] on div at bounding box center [550, 423] width 1101 height 781
drag, startPoint x: 404, startPoint y: 374, endPoint x: 316, endPoint y: 541, distance: 189.2
drag, startPoint x: 632, startPoint y: 344, endPoint x: 343, endPoint y: 504, distance: 330.1
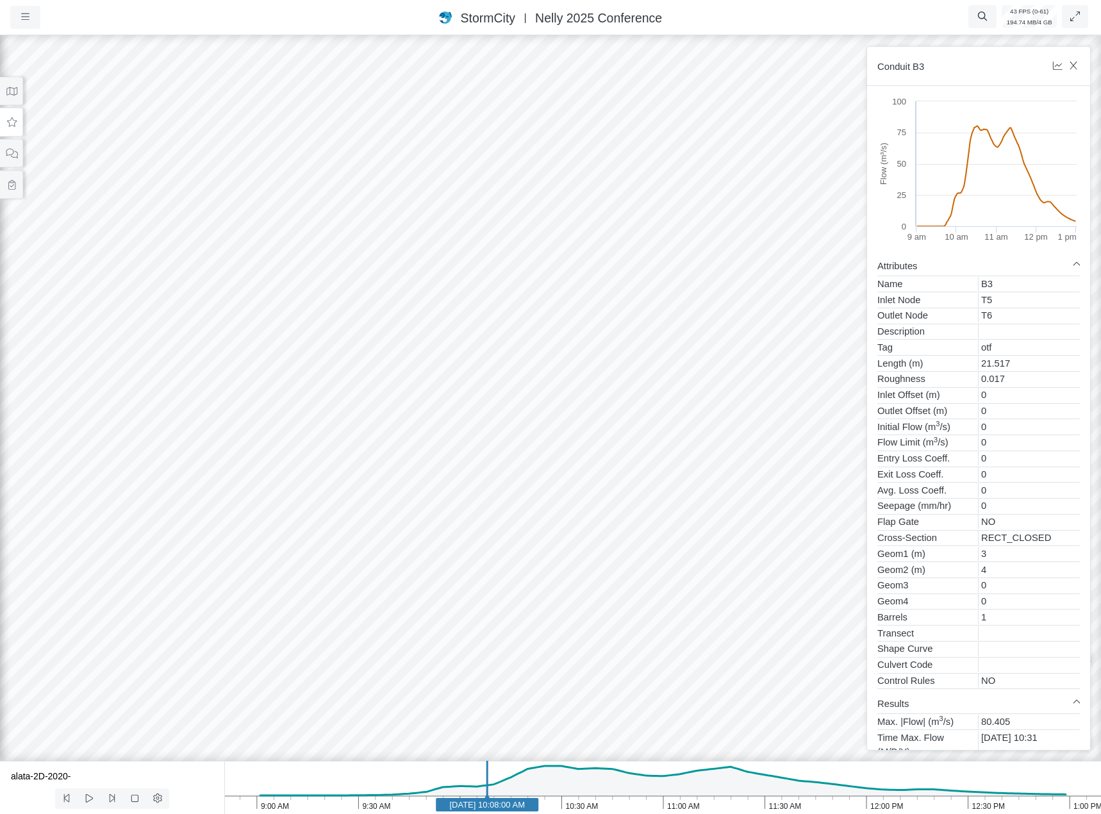
click at [339, 506] on div at bounding box center [550, 423] width 1101 height 781
drag, startPoint x: 254, startPoint y: 447, endPoint x: 192, endPoint y: 440, distance: 62.0
drag, startPoint x: 396, startPoint y: 429, endPoint x: 408, endPoint y: 412, distance: 20.6
click at [408, 412] on div at bounding box center [550, 423] width 1101 height 781
drag, startPoint x: 413, startPoint y: 394, endPoint x: 129, endPoint y: 394, distance: 283.9
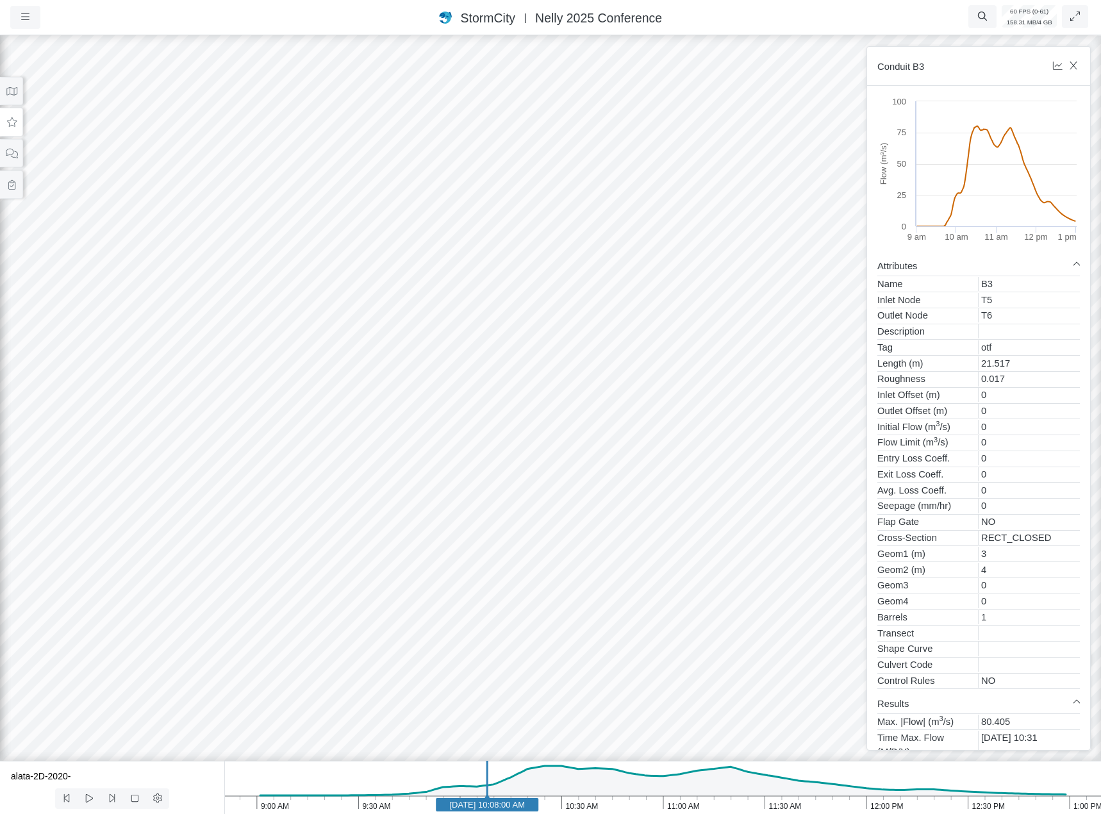
drag, startPoint x: 412, startPoint y: 426, endPoint x: 199, endPoint y: 384, distance: 217.4
click at [199, 384] on div at bounding box center [550, 423] width 1101 height 781
drag, startPoint x: 390, startPoint y: 405, endPoint x: 145, endPoint y: 436, distance: 246.8
click at [145, 436] on div at bounding box center [550, 423] width 1101 height 781
drag, startPoint x: 413, startPoint y: 431, endPoint x: 426, endPoint y: 474, distance: 45.0
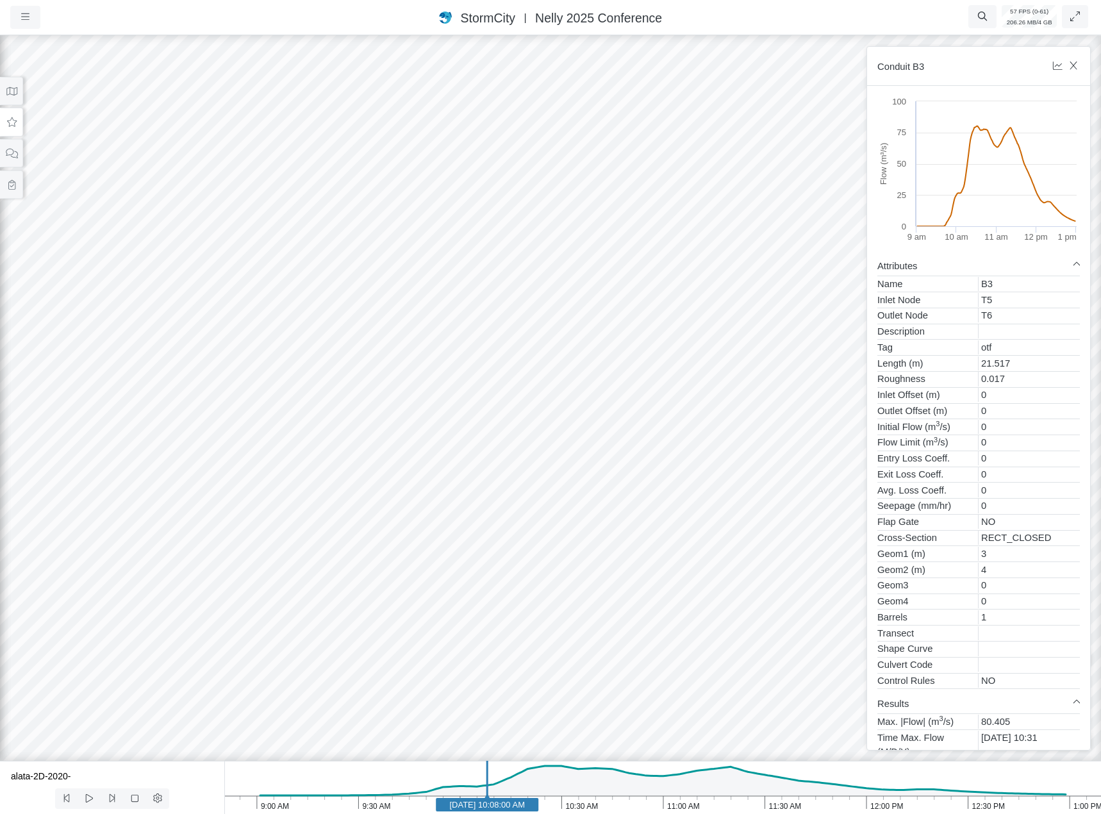
drag, startPoint x: 439, startPoint y: 513, endPoint x: 452, endPoint y: 533, distance: 23.1
drag, startPoint x: 527, startPoint y: 433, endPoint x: 574, endPoint y: 401, distance: 56.5
click at [575, 398] on div at bounding box center [550, 423] width 1101 height 781
drag, startPoint x: 492, startPoint y: 476, endPoint x: 665, endPoint y: 582, distance: 202.2
drag, startPoint x: 331, startPoint y: 400, endPoint x: 520, endPoint y: 609, distance: 282.6
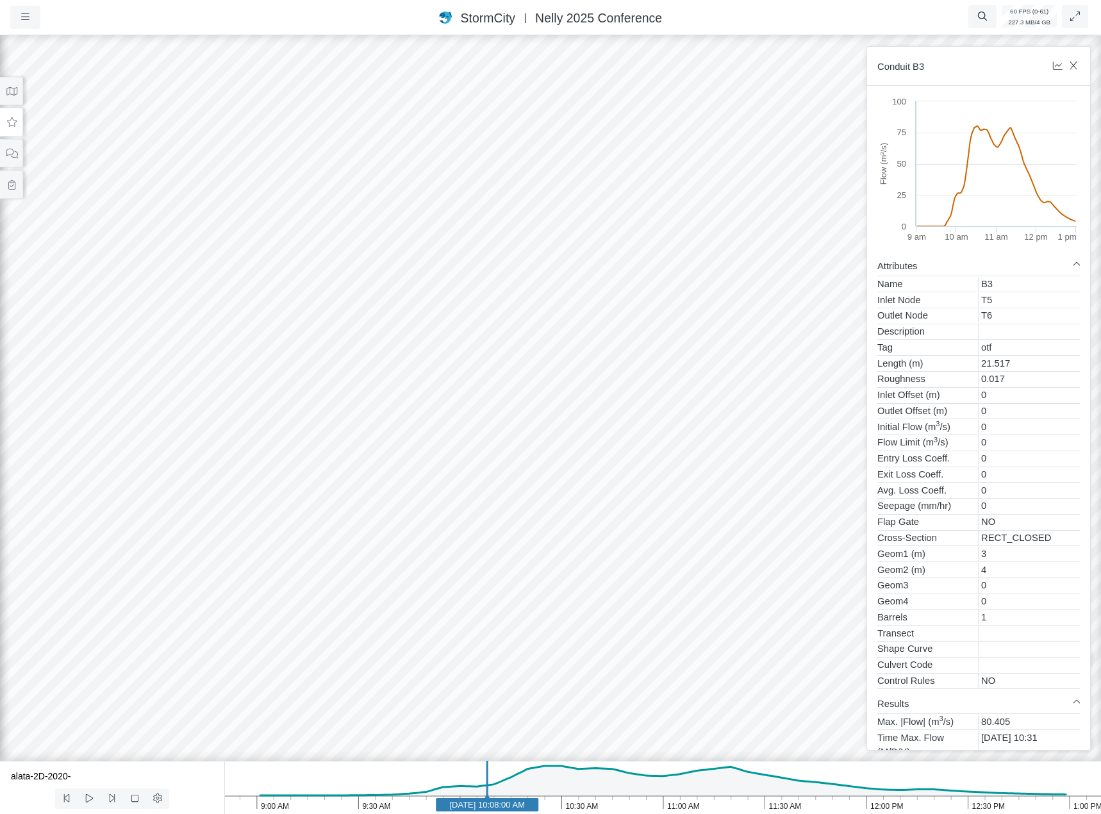
click at [568, 607] on div at bounding box center [550, 423] width 1101 height 781
drag, startPoint x: 265, startPoint y: 549, endPoint x: 90, endPoint y: 549, distance: 174.3
drag, startPoint x: 448, startPoint y: 543, endPoint x: 183, endPoint y: 419, distance: 293.0
click at [183, 419] on div at bounding box center [550, 423] width 1101 height 781
drag, startPoint x: 494, startPoint y: 399, endPoint x: 155, endPoint y: 644, distance: 418.5
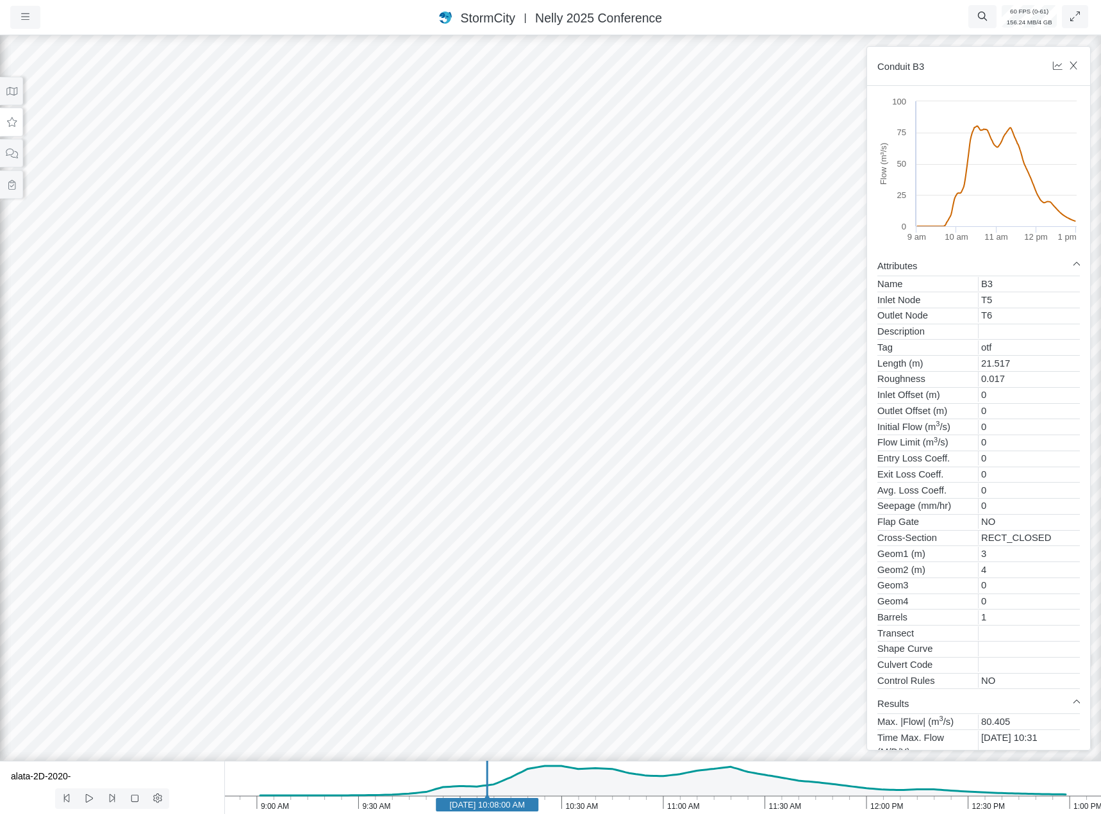
click at [155, 644] on div at bounding box center [550, 423] width 1101 height 781
click at [477, 433] on div at bounding box center [550, 423] width 1101 height 781
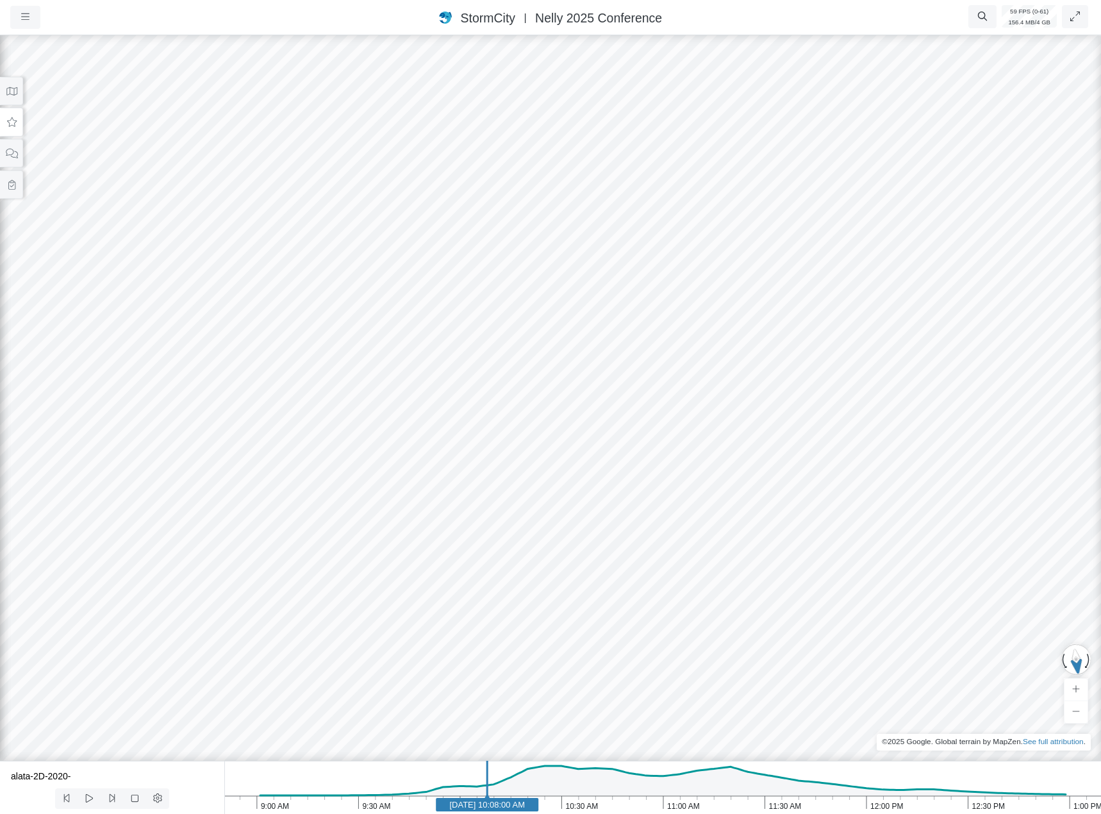
drag, startPoint x: 559, startPoint y: 377, endPoint x: 88, endPoint y: 613, distance: 527.3
click at [88, 613] on div at bounding box center [550, 423] width 1101 height 781
drag, startPoint x: 216, startPoint y: 517, endPoint x: -17, endPoint y: 527, distance: 232.8
drag, startPoint x: 322, startPoint y: 411, endPoint x: -56, endPoint y: 460, distance: 381.2
click at [0, 0] on html "Version 10903 [DATE] 10:06:14 AM Critical Infrastructure Chemical Commercial Fa…" at bounding box center [550, 0] width 1101 height 0
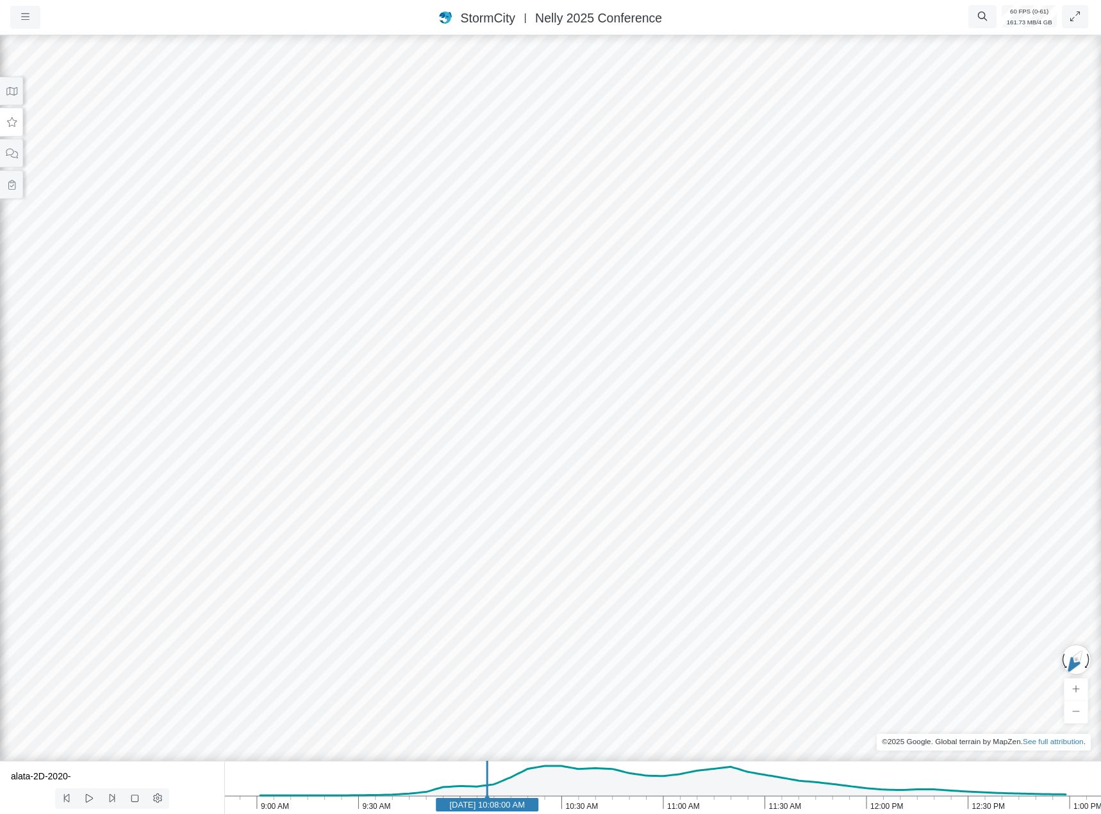
drag, startPoint x: 497, startPoint y: 404, endPoint x: 233, endPoint y: 436, distance: 266.7
click at [76, 480] on div at bounding box center [550, 423] width 1101 height 781
drag, startPoint x: 154, startPoint y: 447, endPoint x: -65, endPoint y: 451, distance: 219.2
drag, startPoint x: 317, startPoint y: 554, endPoint x: 261, endPoint y: 621, distance: 86.5
click at [264, 620] on div at bounding box center [550, 423] width 1101 height 781
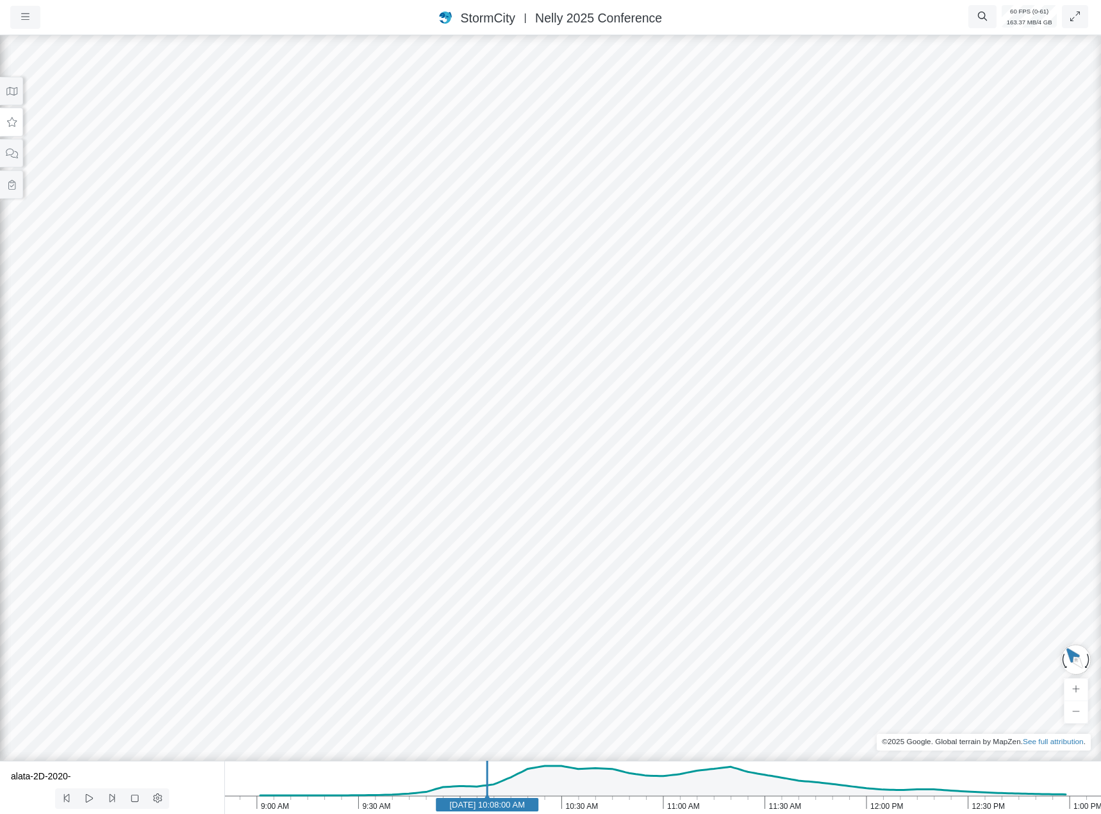
drag, startPoint x: 541, startPoint y: 393, endPoint x: 394, endPoint y: 390, distance: 147.4
drag, startPoint x: 641, startPoint y: 310, endPoint x: 183, endPoint y: 425, distance: 472.5
click at [69, 418] on div at bounding box center [550, 423] width 1101 height 781
drag, startPoint x: 365, startPoint y: 377, endPoint x: 605, endPoint y: 156, distance: 326.1
click at [615, 139] on div at bounding box center [550, 423] width 1101 height 781
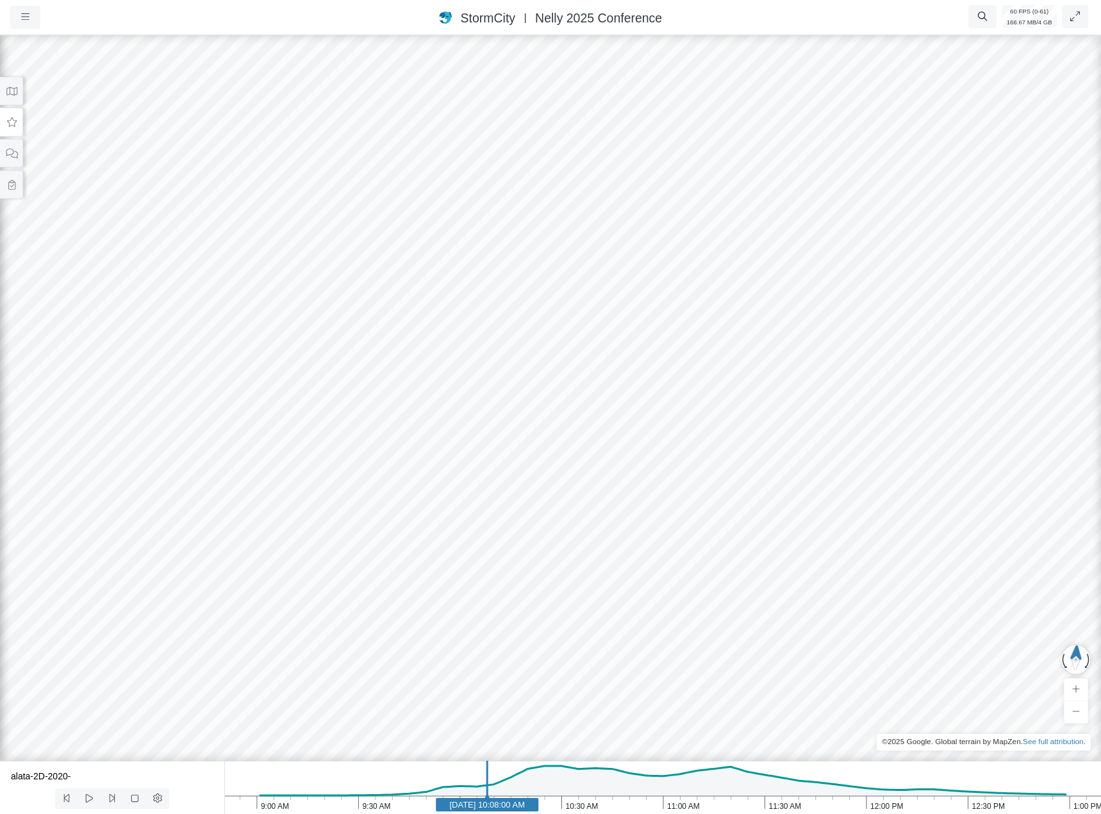
drag, startPoint x: 598, startPoint y: 277, endPoint x: 347, endPoint y: 197, distance: 263.7
drag, startPoint x: 672, startPoint y: 421, endPoint x: 261, endPoint y: 380, distance: 412.8
click at [195, 367] on div at bounding box center [550, 423] width 1101 height 781
drag
click at [423, 504] on div at bounding box center [550, 423] width 1101 height 781
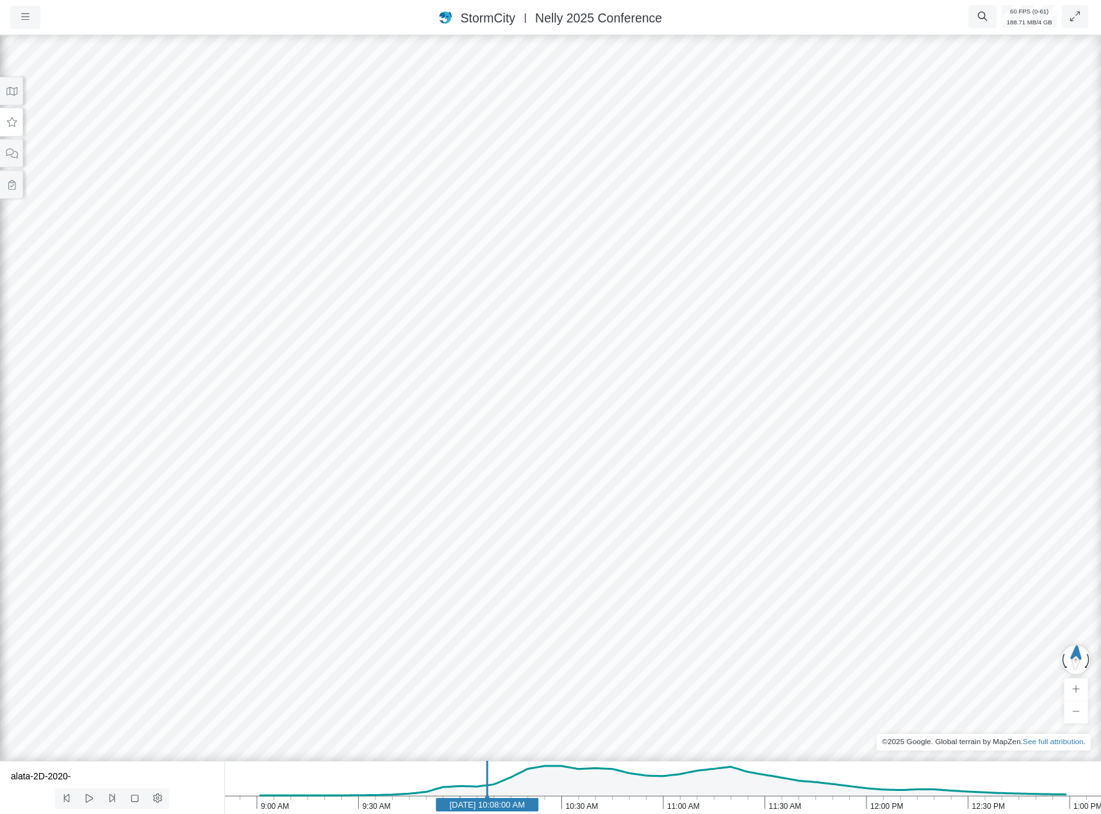
drag, startPoint x: 565, startPoint y: 477, endPoint x: 194, endPoint y: 476, distance: 370.4
click at [15, 409] on div at bounding box center [550, 423] width 1101 height 781
click at [368, 473] on div at bounding box center [550, 423] width 1101 height 781
drag, startPoint x: 402, startPoint y: 406, endPoint x: 385, endPoint y: 703, distance: 297.2
click at [385, 703] on div at bounding box center [550, 423] width 1101 height 781
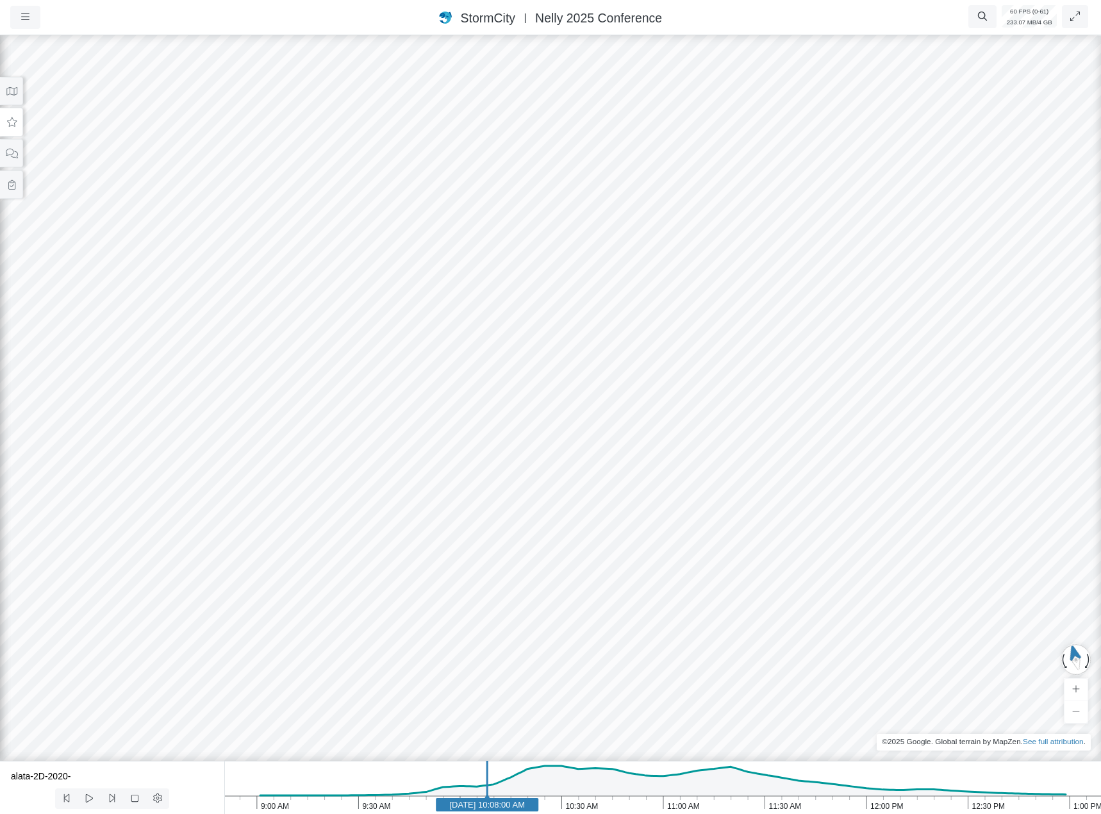
drag, startPoint x: 399, startPoint y: 322, endPoint x: 427, endPoint y: 731, distance: 409.8
click at [427, 731] on div at bounding box center [550, 423] width 1101 height 781
click at [424, 696] on div at bounding box center [550, 423] width 1101 height 781
click at [718, 603] on div at bounding box center [550, 423] width 1101 height 781
click at [14, 120] on icon at bounding box center [12, 122] width 10 height 10
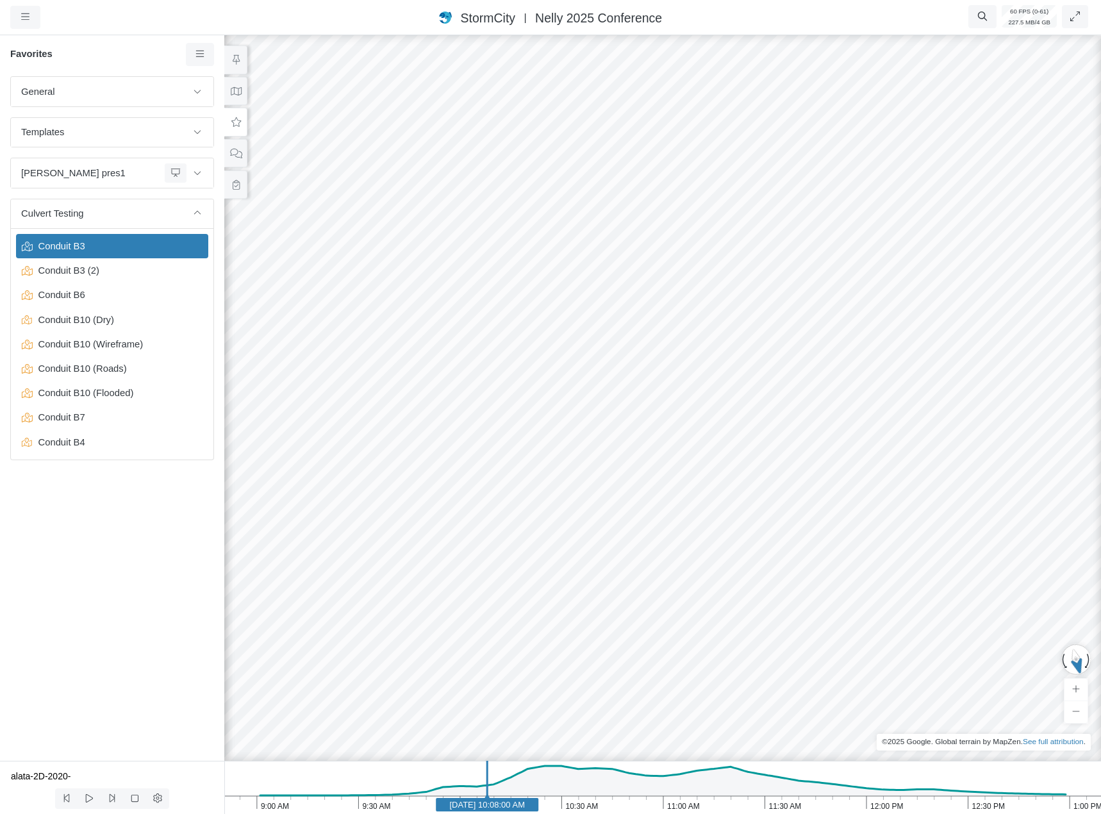
click at [137, 252] on span "Conduit B3" at bounding box center [113, 246] width 160 height 14
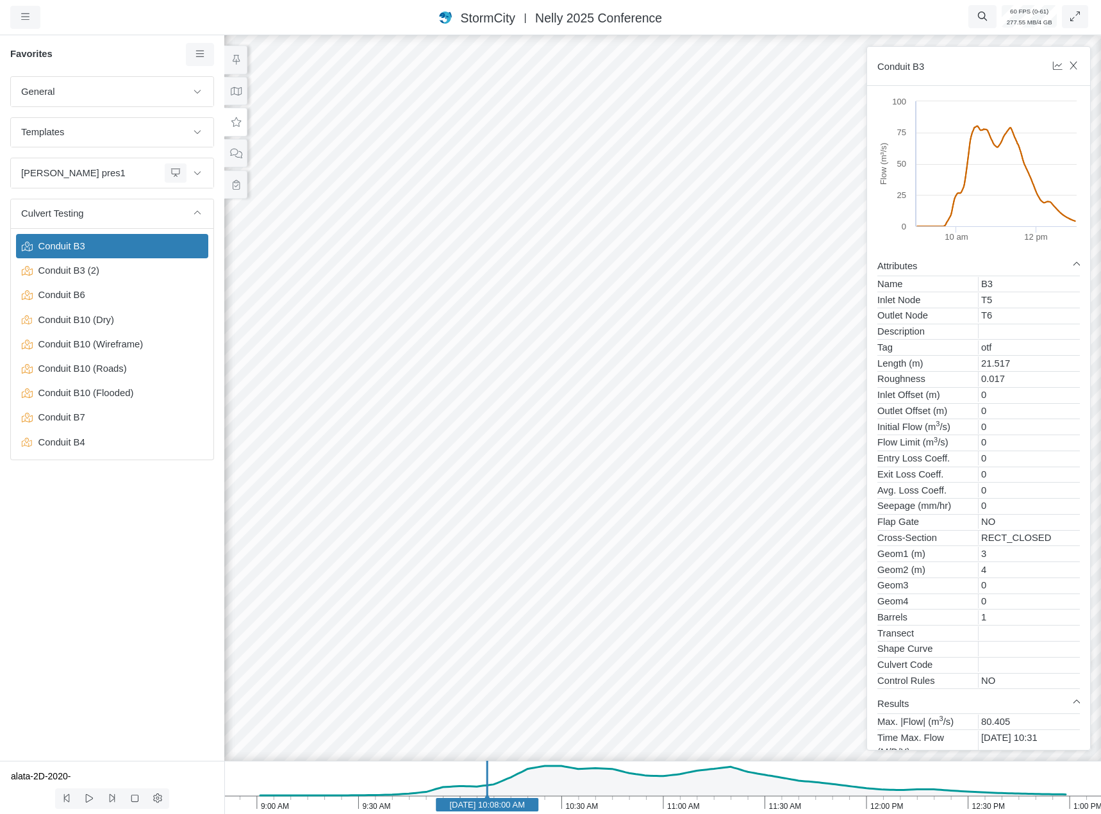
drag, startPoint x: 698, startPoint y: 555, endPoint x: 683, endPoint y: 594, distance: 42.0
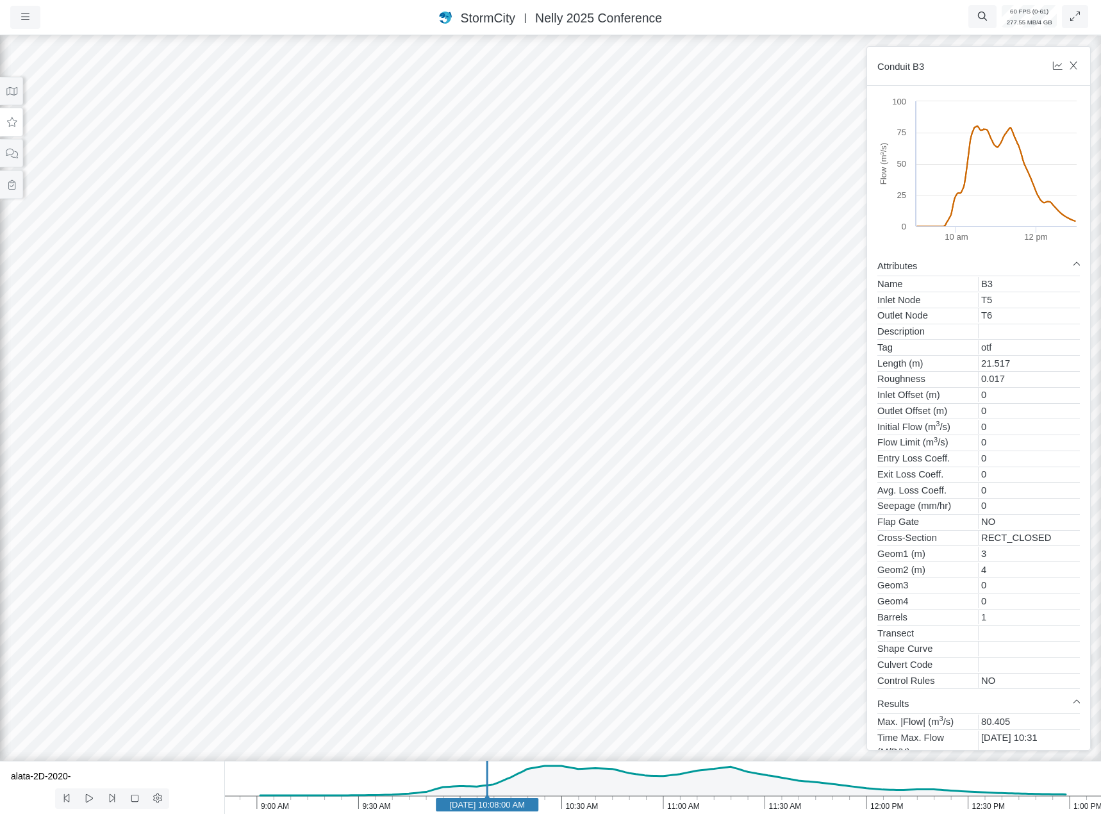
drag, startPoint x: 706, startPoint y: 520, endPoint x: 379, endPoint y: 595, distance: 335.4
click at [379, 595] on div at bounding box center [550, 423] width 1101 height 781
click at [1078, 68] on icon "button" at bounding box center [1074, 66] width 12 height 10
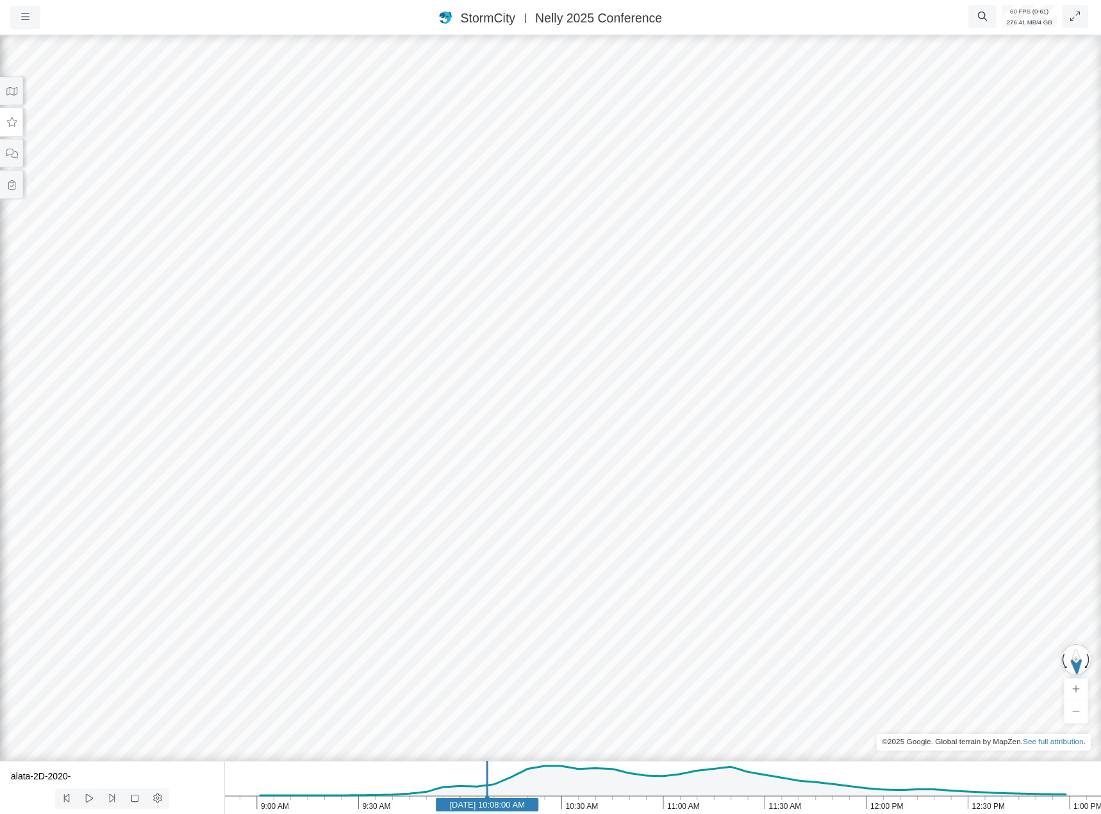
drag, startPoint x: 551, startPoint y: 504, endPoint x: 379, endPoint y: 573, distance: 185.8
click at [379, 572] on div at bounding box center [550, 423] width 1101 height 781
drag, startPoint x: 443, startPoint y: 527, endPoint x: 475, endPoint y: 484, distance: 53.2
drag, startPoint x: 459, startPoint y: 544, endPoint x: 486, endPoint y: 577, distance: 41.9
click at [486, 567] on div at bounding box center [550, 423] width 1101 height 781
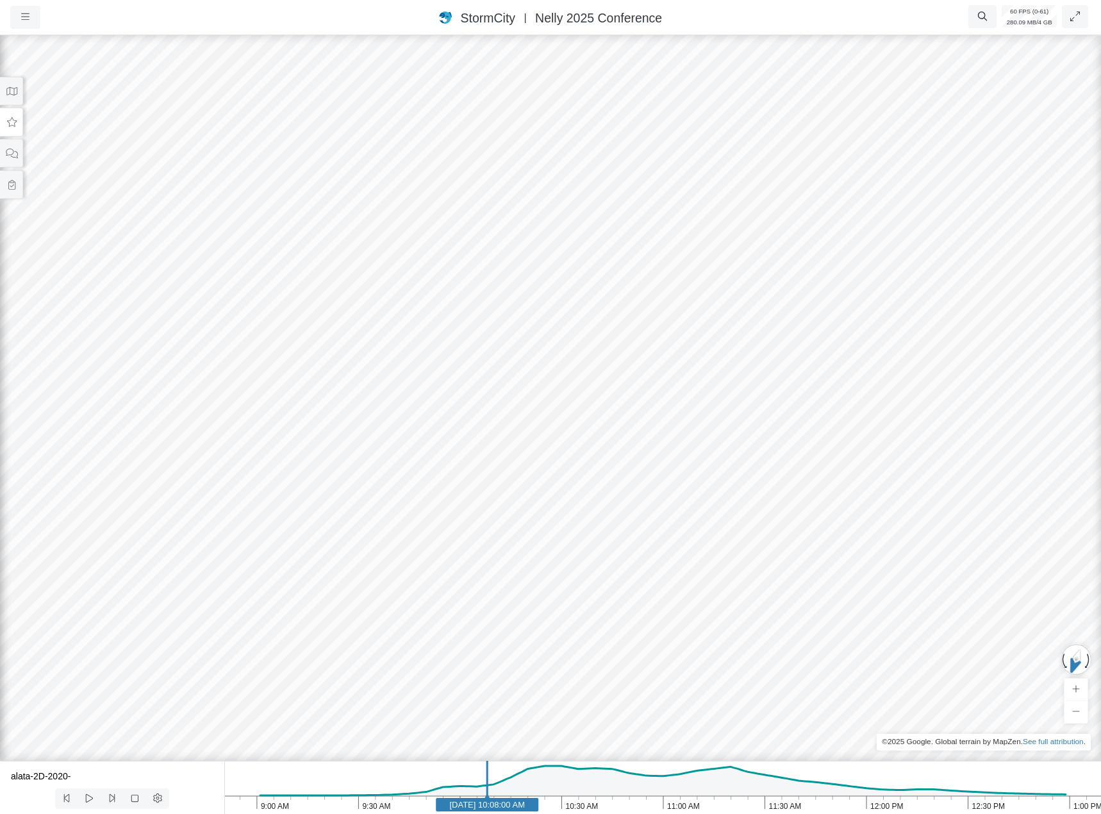
drag, startPoint x: 485, startPoint y: 568, endPoint x: 552, endPoint y: 279, distance: 296.0
drag, startPoint x: 495, startPoint y: 499, endPoint x: 506, endPoint y: 280, distance: 218.8
click at [516, 238] on div at bounding box center [550, 423] width 1101 height 781
drag, startPoint x: 417, startPoint y: 472, endPoint x: 591, endPoint y: 26, distance: 478.9
click at [582, 0] on html "Version 10903 [DATE] 10:06:14 AM Critical Infrastructure Chemical Commercial Fa…" at bounding box center [550, 0] width 1101 height 0
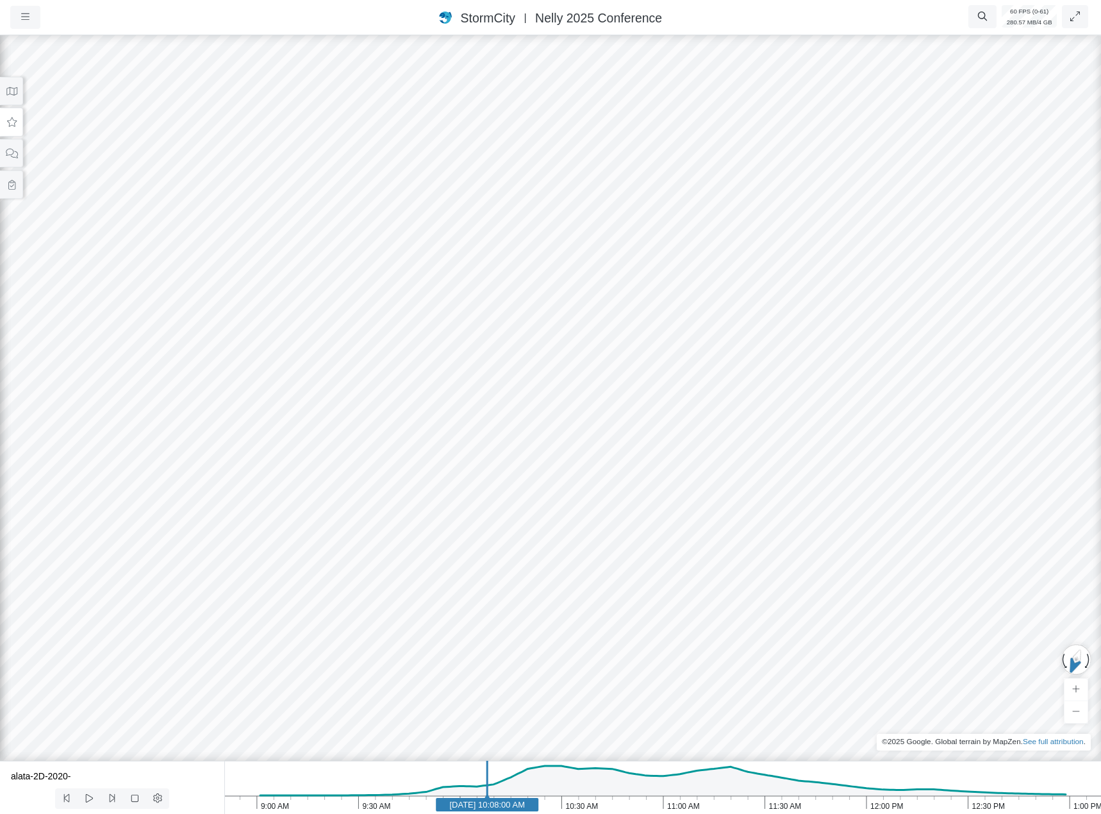
click at [599, 0] on html "Version 10903 [DATE] 10:06:14 AM Critical Infrastructure Chemical Commercial Fa…" at bounding box center [550, 0] width 1101 height 0
click at [649, 0] on html "Version 10903 [DATE] 10:06:14 AM Critical Infrastructure Chemical Commercial Fa…" at bounding box center [550, 0] width 1101 height 0
click at [611, 23] on div "Projects Groups Users Preferences Profiles Data Centers Accounts Support About …" at bounding box center [550, 407] width 1101 height 814
click at [571, 1] on div "Projects Groups Users Preferences Profiles Data Centers Accounts Support About …" at bounding box center [550, 407] width 1101 height 814
click at [185, 531] on div at bounding box center [550, 423] width 1101 height 781
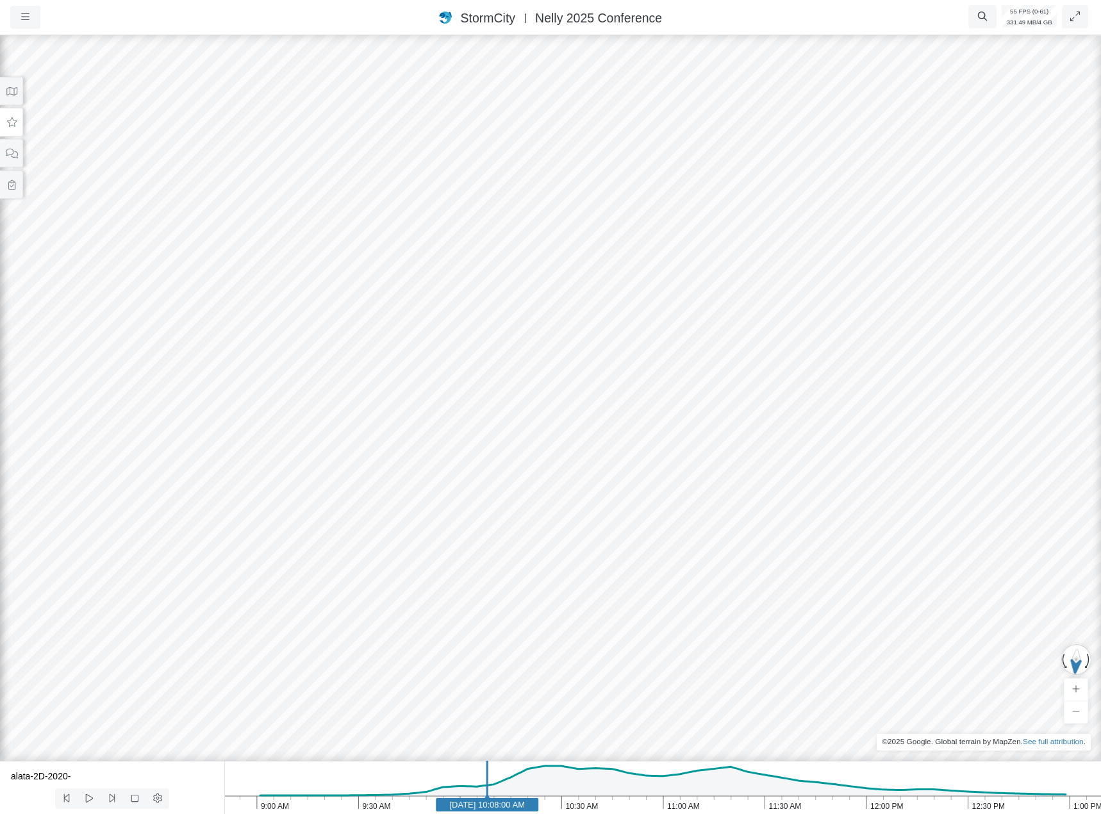
click at [306, 568] on div at bounding box center [550, 423] width 1101 height 781
click at [250, 644] on div at bounding box center [550, 423] width 1101 height 781
click at [474, 453] on div at bounding box center [550, 423] width 1101 height 781
click at [72, 350] on div at bounding box center [550, 423] width 1101 height 781
click at [9, 465] on div at bounding box center [550, 423] width 1101 height 781
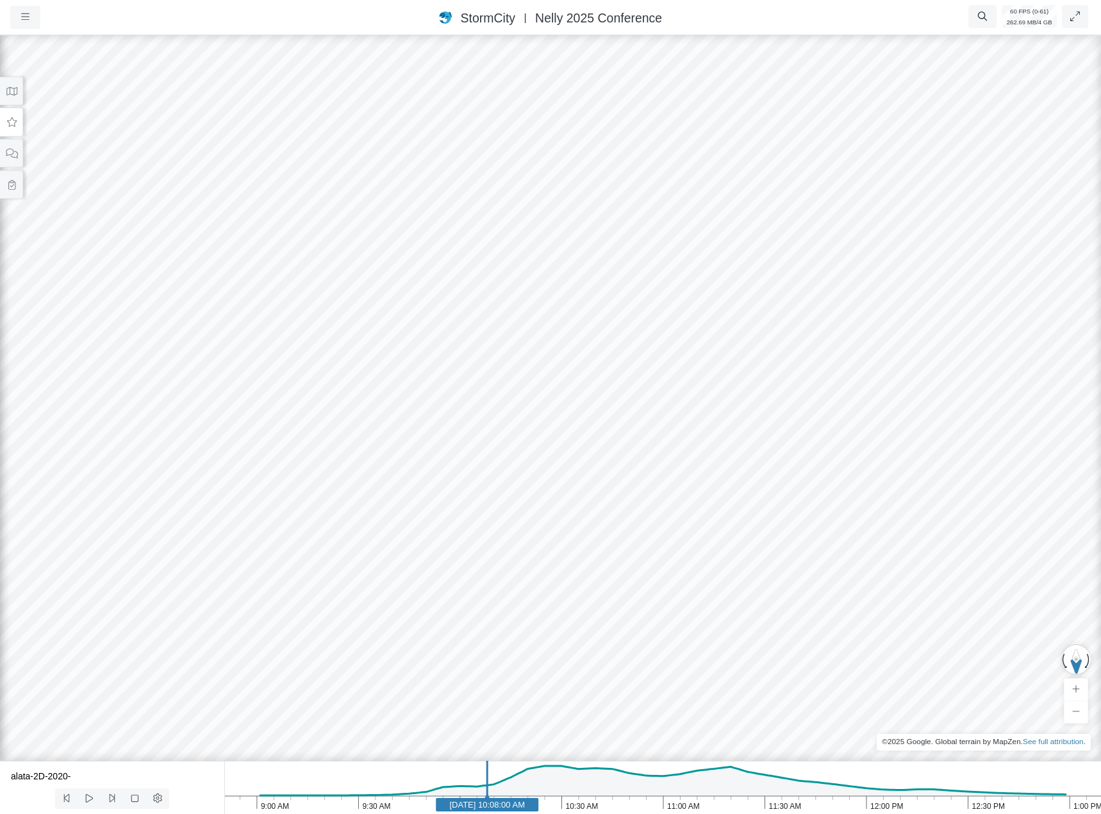
click at [358, 475] on div at bounding box center [550, 423] width 1101 height 781
click at [480, 481] on div at bounding box center [550, 423] width 1101 height 781
click at [477, 540] on div at bounding box center [550, 423] width 1101 height 781
click at [197, 581] on div at bounding box center [550, 423] width 1101 height 781
click at [26, 238] on div at bounding box center [550, 423] width 1101 height 781
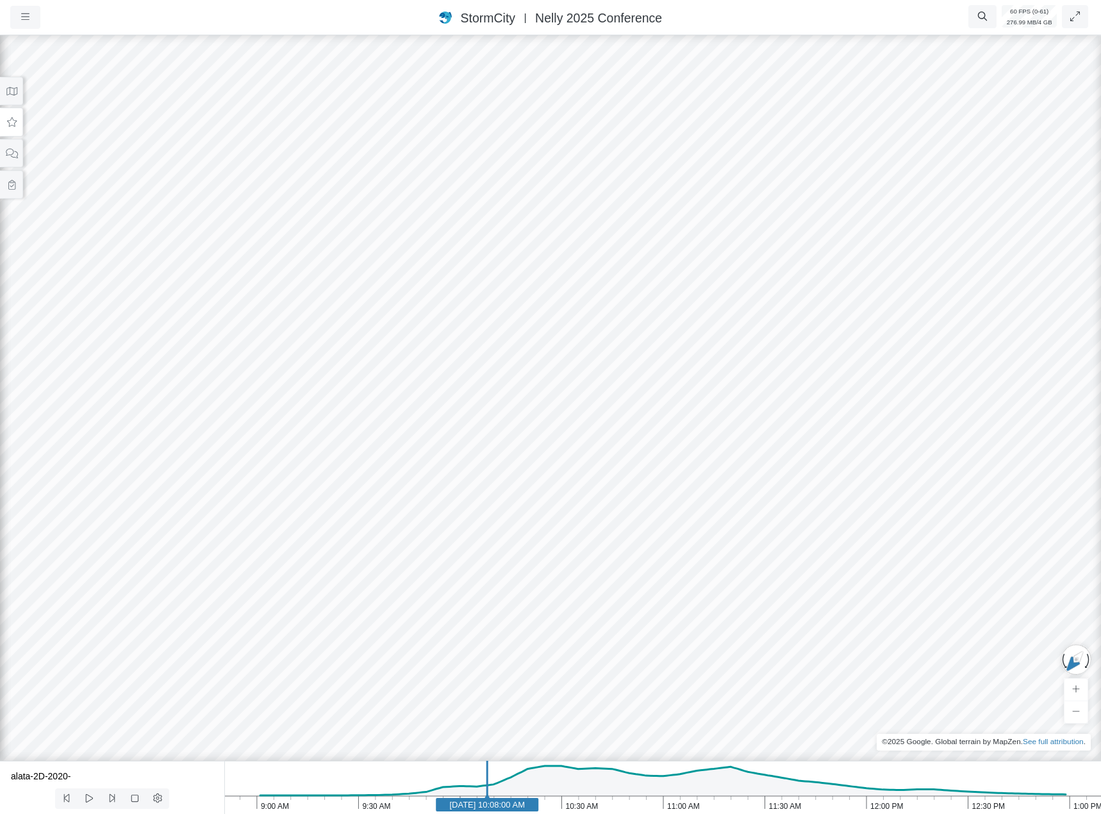
click at [817, 367] on div at bounding box center [550, 423] width 1101 height 781
click at [938, 395] on div at bounding box center [550, 423] width 1101 height 781
drag, startPoint x: 181, startPoint y: 521, endPoint x: 431, endPoint y: 349, distance: 304.1
click at [439, 323] on div at bounding box center [550, 423] width 1101 height 781
drag, startPoint x: 434, startPoint y: 445, endPoint x: 435, endPoint y: 336, distance: 108.3
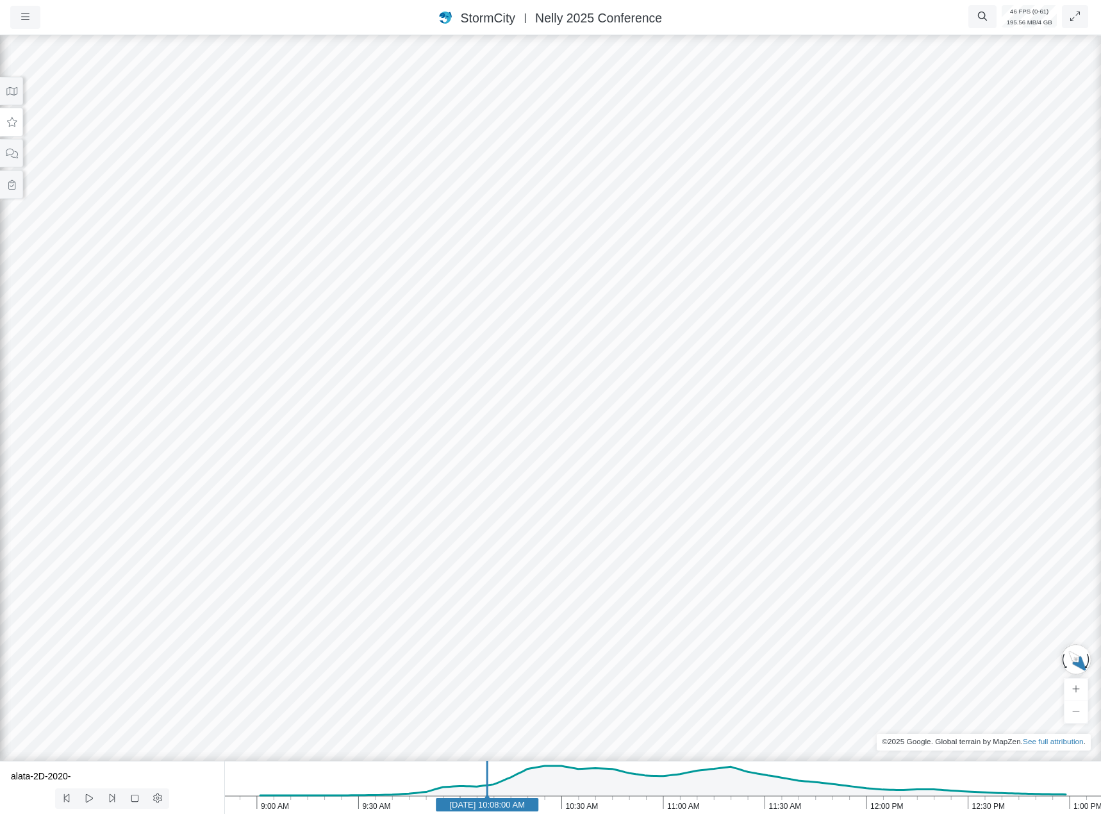
drag, startPoint x: 419, startPoint y: 555, endPoint x: 613, endPoint y: 288, distance: 329.4
click at [613, 288] on div at bounding box center [550, 423] width 1101 height 781
drag, startPoint x: 659, startPoint y: 300, endPoint x: 562, endPoint y: 449, distance: 178.3
click at [565, 447] on div at bounding box center [550, 423] width 1101 height 781
drag, startPoint x: 531, startPoint y: 502, endPoint x: 405, endPoint y: 499, distance: 125.7
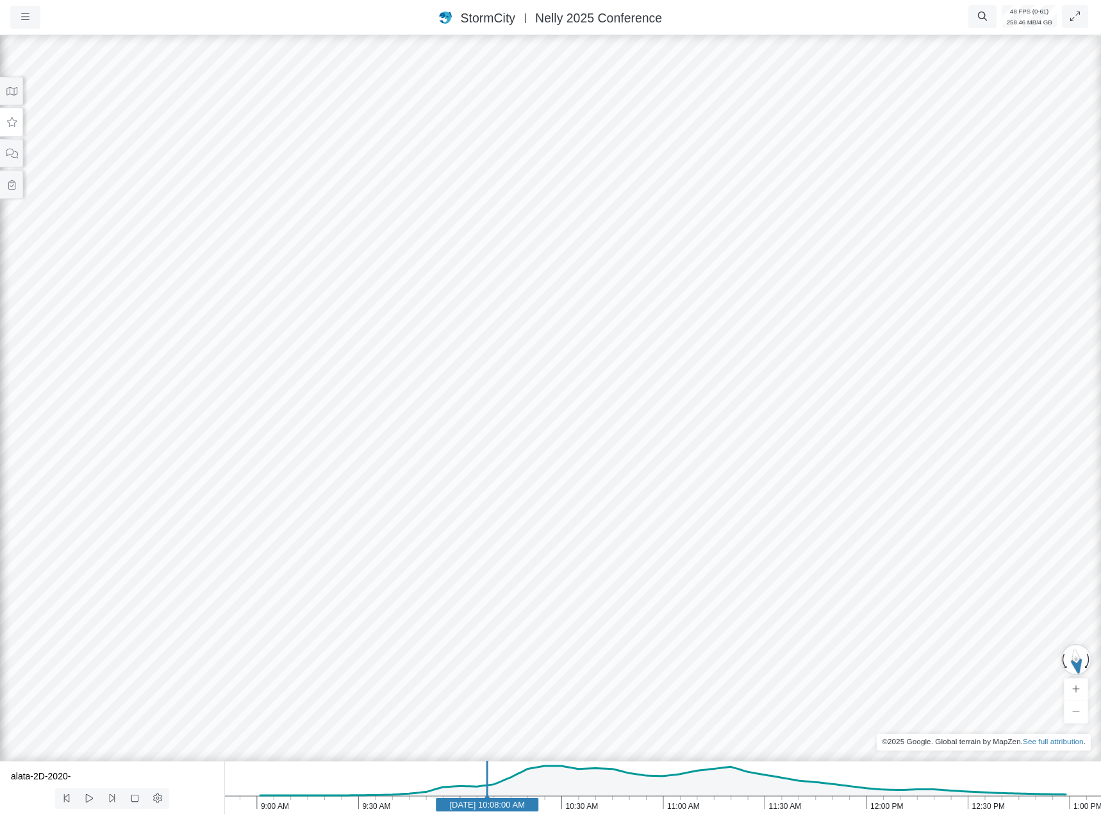
drag, startPoint x: 622, startPoint y: 454, endPoint x: 365, endPoint y: 399, distance: 263.6
click at [365, 399] on div at bounding box center [550, 423] width 1101 height 781
drag, startPoint x: 516, startPoint y: 446, endPoint x: 347, endPoint y: 484, distance: 172.7
click at [347, 484] on div at bounding box center [550, 423] width 1101 height 781
drag, startPoint x: 437, startPoint y: 455, endPoint x: 306, endPoint y: 485, distance: 134.8
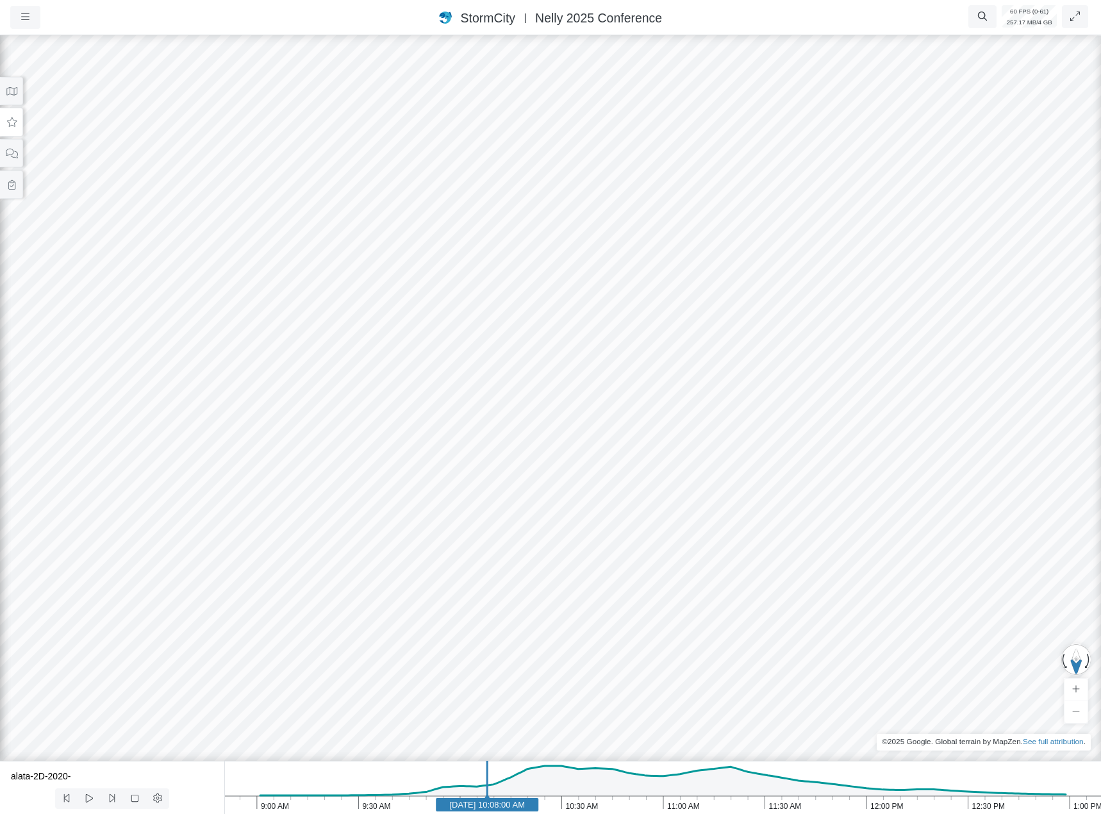
drag, startPoint x: 447, startPoint y: 459, endPoint x: 117, endPoint y: 584, distance: 352.3
click at [117, 584] on div at bounding box center [550, 423] width 1101 height 781
drag, startPoint x: 256, startPoint y: 527, endPoint x: 136, endPoint y: 515, distance: 119.9
drag, startPoint x: 492, startPoint y: 514, endPoint x: 210, endPoint y: 442, distance: 291.7
click at [179, 442] on div at bounding box center [550, 423] width 1101 height 781
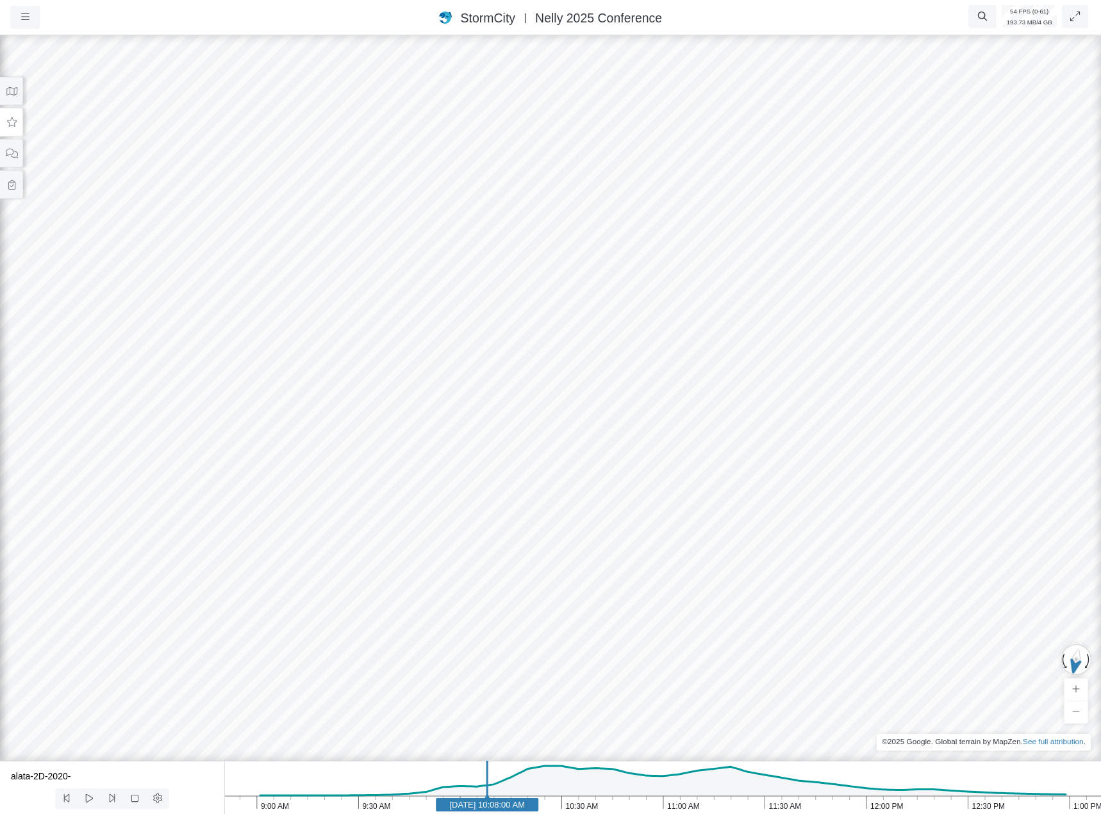
drag, startPoint x: 291, startPoint y: 508, endPoint x: 404, endPoint y: 556, distance: 122.8
drag, startPoint x: 201, startPoint y: 452, endPoint x: 791, endPoint y: 402, distance: 592.3
click at [797, 402] on div at bounding box center [550, 423] width 1101 height 781
drag, startPoint x: 291, startPoint y: 384, endPoint x: 900, endPoint y: 443, distance: 611.6
click at [900, 442] on div at bounding box center [550, 423] width 1101 height 781
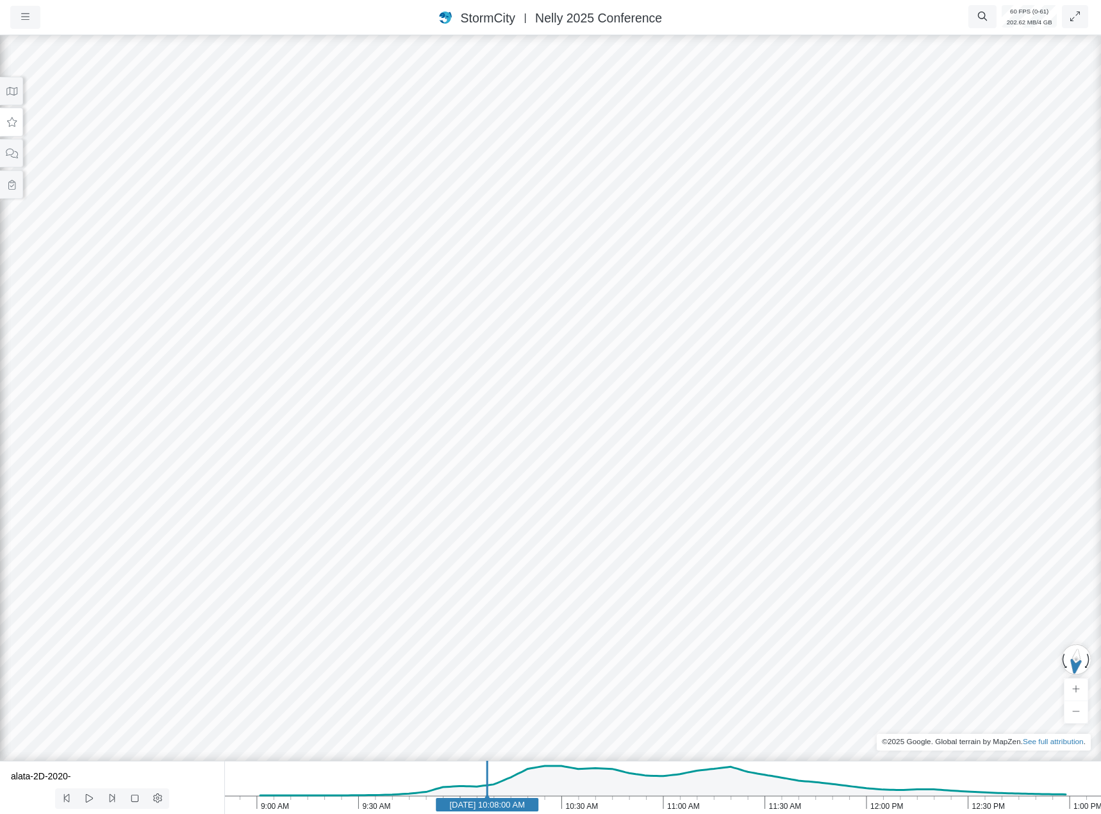
drag, startPoint x: 799, startPoint y: 419, endPoint x: 564, endPoint y: 493, distance: 246.6
click at [564, 493] on div at bounding box center [550, 423] width 1101 height 781
drag, startPoint x: 622, startPoint y: 501, endPoint x: 454, endPoint y: 379, distance: 207.8
click at [453, 379] on div at bounding box center [550, 423] width 1101 height 781
drag, startPoint x: 552, startPoint y: 295, endPoint x: 417, endPoint y: 520, distance: 262.1
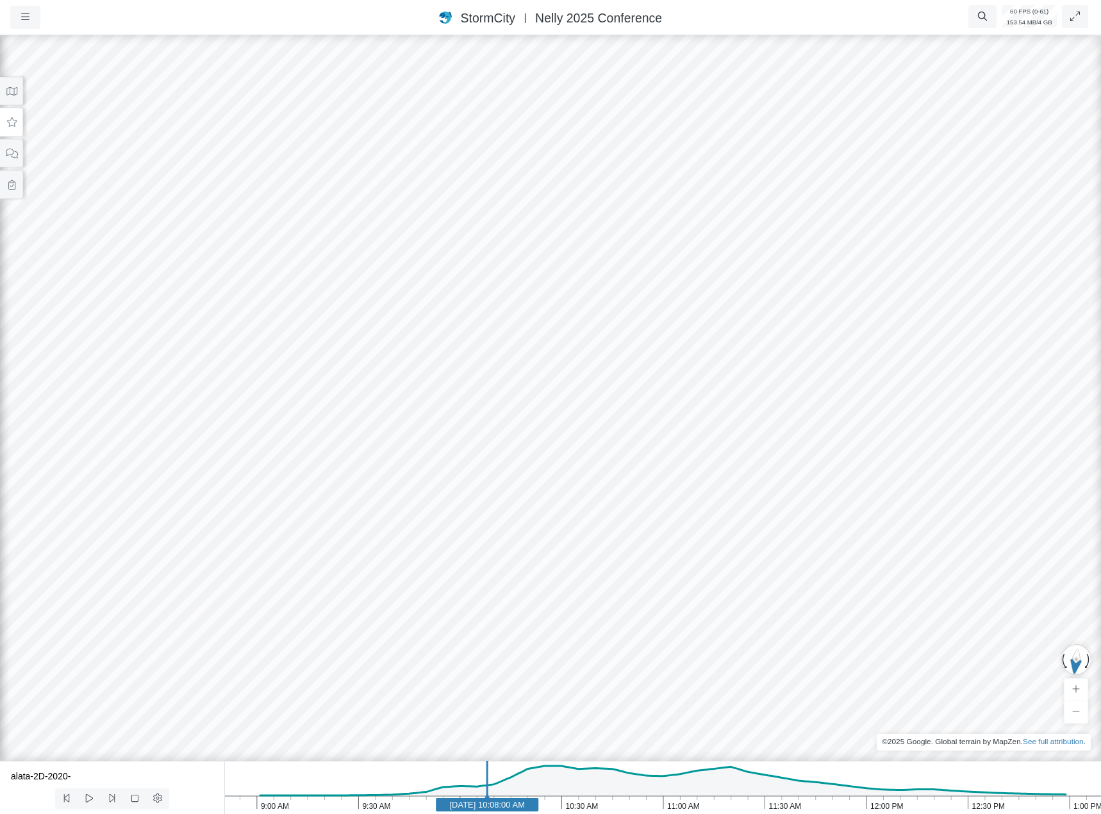
click at [417, 520] on div at bounding box center [550, 423] width 1101 height 781
drag, startPoint x: 273, startPoint y: 504, endPoint x: 481, endPoint y: 438, distance: 217.9
drag, startPoint x: 300, startPoint y: 572, endPoint x: 710, endPoint y: 312, distance: 485.3
click at [710, 312] on div at bounding box center [550, 423] width 1101 height 781
drag, startPoint x: 622, startPoint y: 420, endPoint x: 675, endPoint y: 424, distance: 53.3
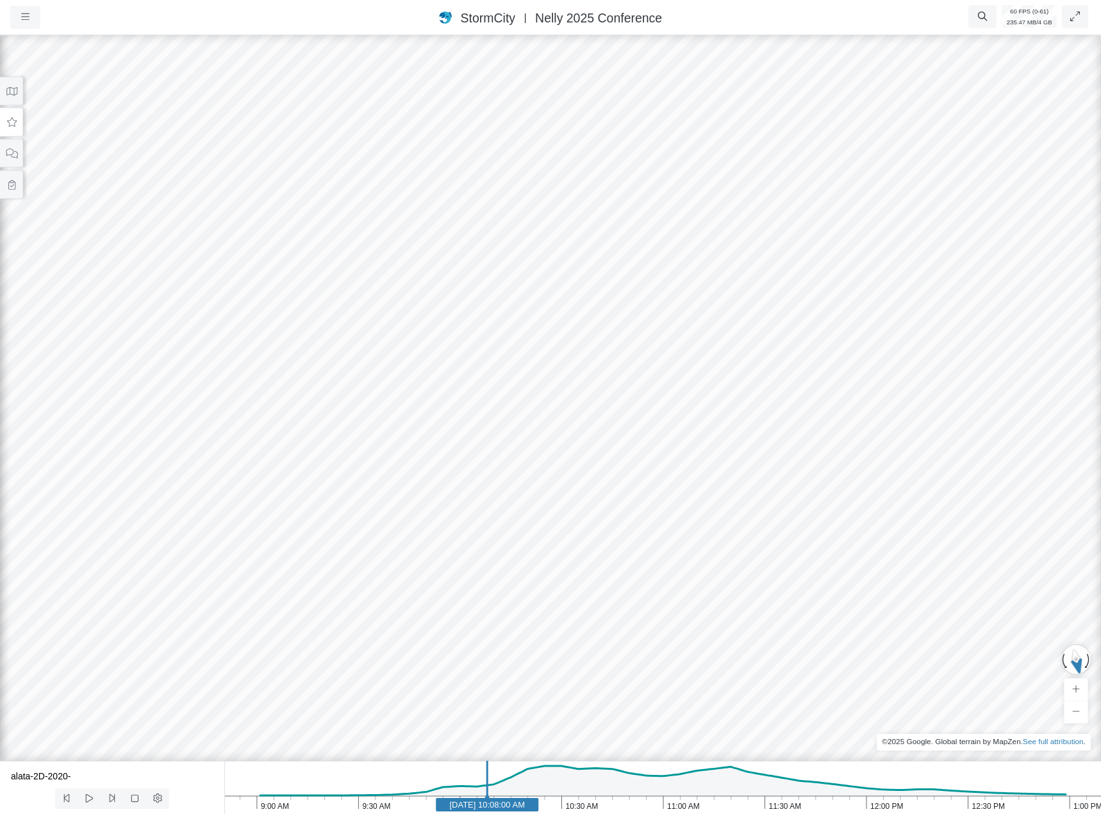
drag, startPoint x: 523, startPoint y: 435, endPoint x: 615, endPoint y: 388, distance: 103.7
drag, startPoint x: 444, startPoint y: 498, endPoint x: 563, endPoint y: 468, distance: 122.9
click at [573, 458] on div at bounding box center [550, 423] width 1101 height 781
drag, startPoint x: 541, startPoint y: 516, endPoint x: 531, endPoint y: 572, distance: 56.6
drag, startPoint x: 568, startPoint y: 428, endPoint x: 531, endPoint y: 531, distance: 109.9
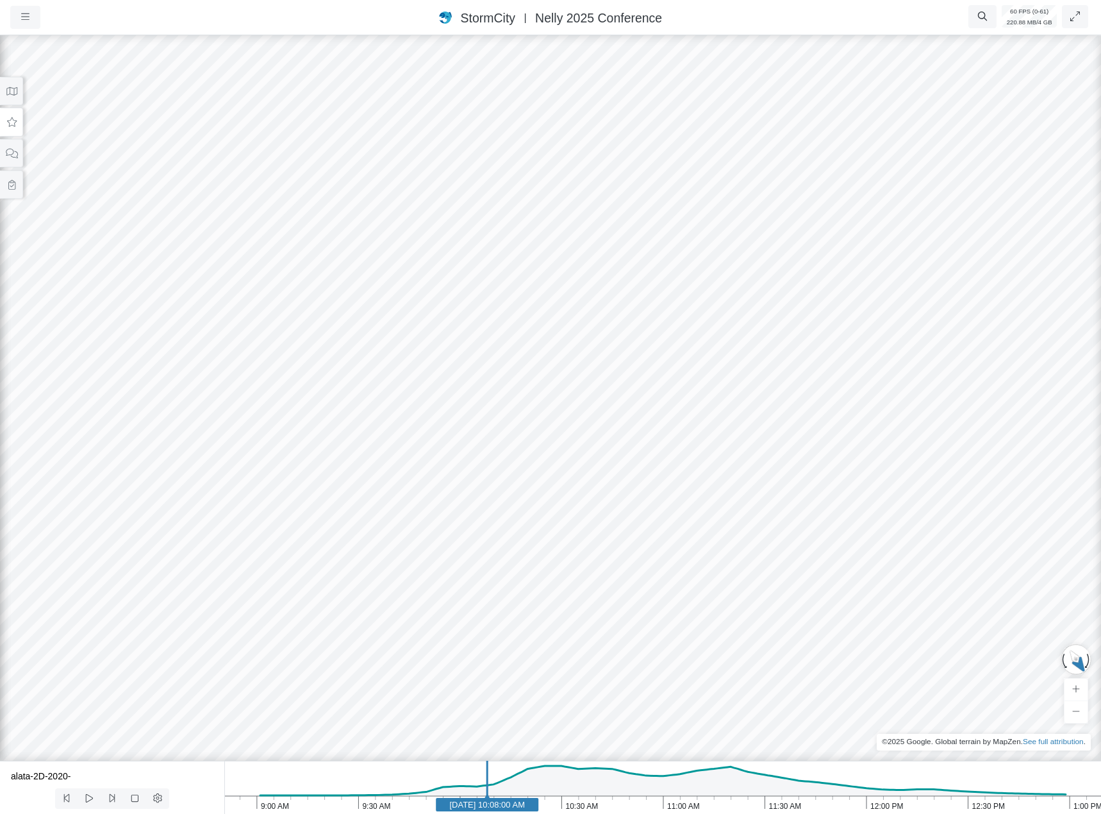
drag, startPoint x: 604, startPoint y: 274, endPoint x: 490, endPoint y: 545, distance: 293.8
click at [490, 545] on div at bounding box center [550, 423] width 1101 height 781
click at [652, 348] on div at bounding box center [550, 423] width 1101 height 781
drag, startPoint x: 513, startPoint y: 217, endPoint x: 554, endPoint y: 53, distance: 168.3
drag, startPoint x: 466, startPoint y: 482, endPoint x: 510, endPoint y: 303, distance: 184.2
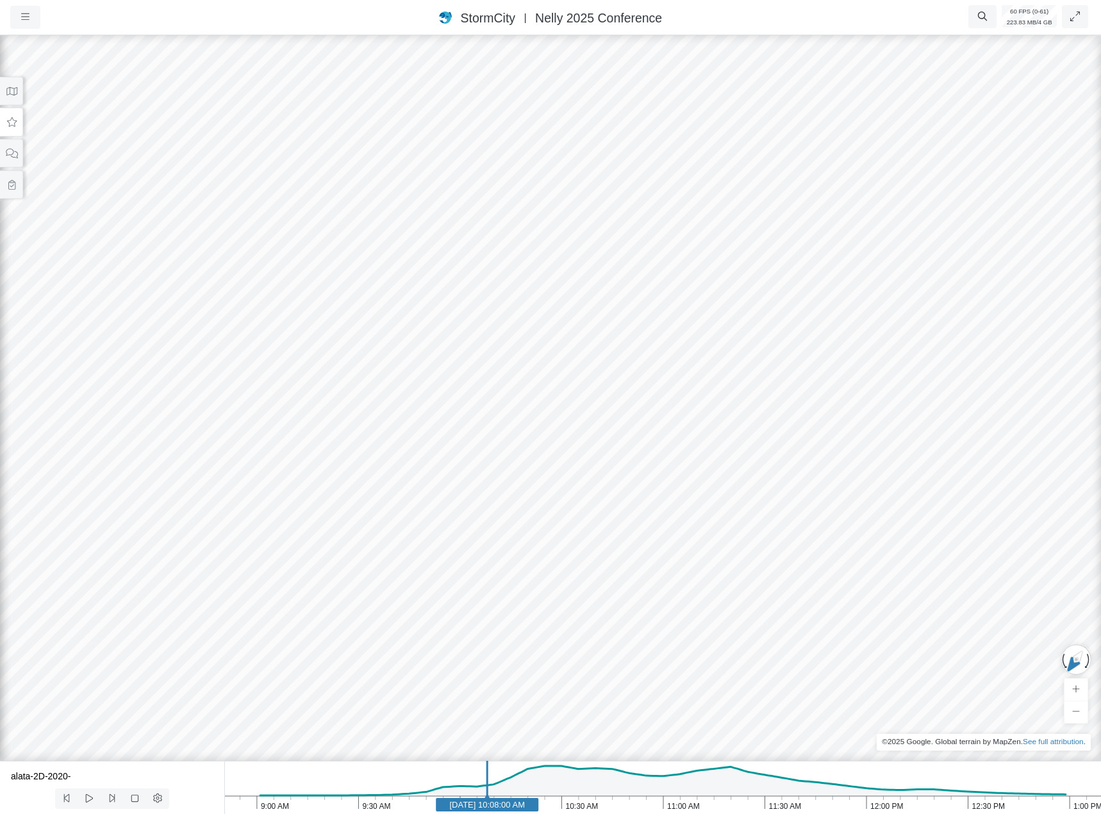
drag, startPoint x: 421, startPoint y: 599, endPoint x: 466, endPoint y: 304, distance: 297.5
click at [466, 305] on div at bounding box center [550, 423] width 1101 height 781
drag, startPoint x: 435, startPoint y: 651, endPoint x: 443, endPoint y: 549, distance: 102.2
click at [443, 549] on div at bounding box center [550, 423] width 1101 height 781
drag, startPoint x: 469, startPoint y: 549, endPoint x: 410, endPoint y: 147, distance: 406.1
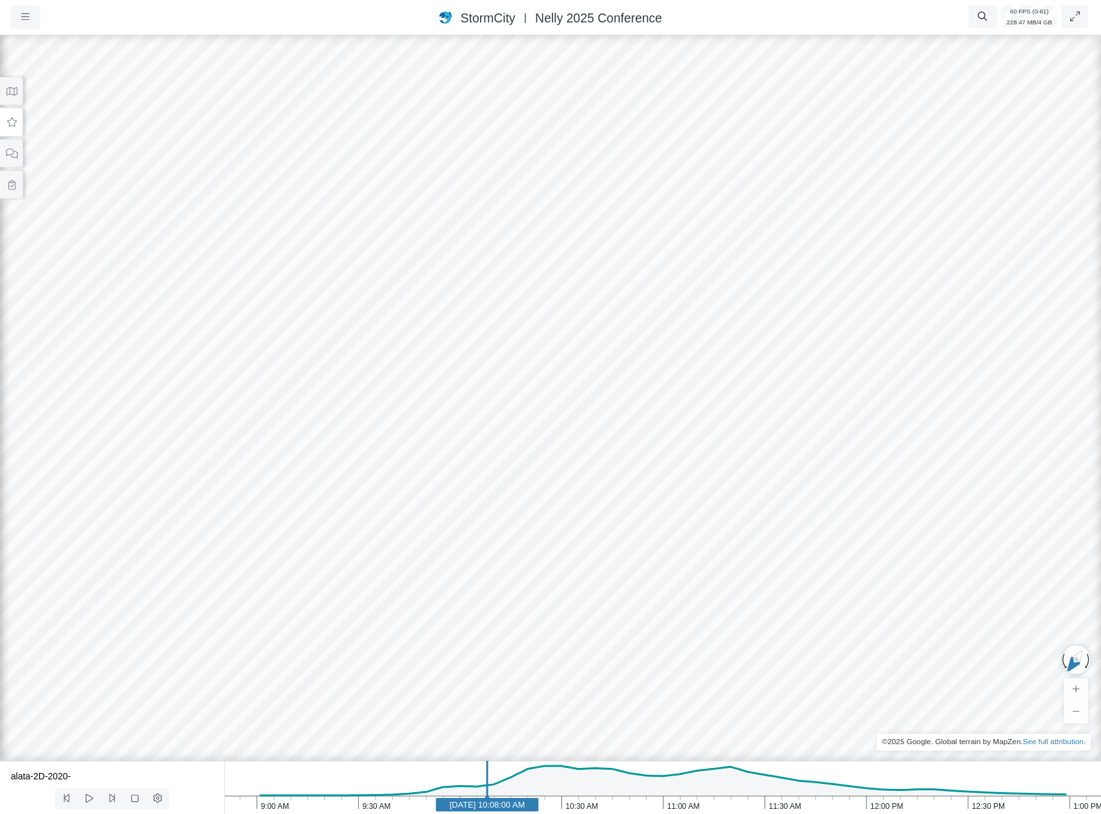
click at [410, 147] on div at bounding box center [550, 423] width 1101 height 781
drag, startPoint x: 395, startPoint y: 353, endPoint x: 695, endPoint y: 238, distance: 321.1
click at [695, 238] on div at bounding box center [550, 423] width 1101 height 781
drag, startPoint x: 564, startPoint y: 324, endPoint x: 830, endPoint y: 333, distance: 266.7
drag, startPoint x: 729, startPoint y: 318, endPoint x: 678, endPoint y: 340, distance: 55.7
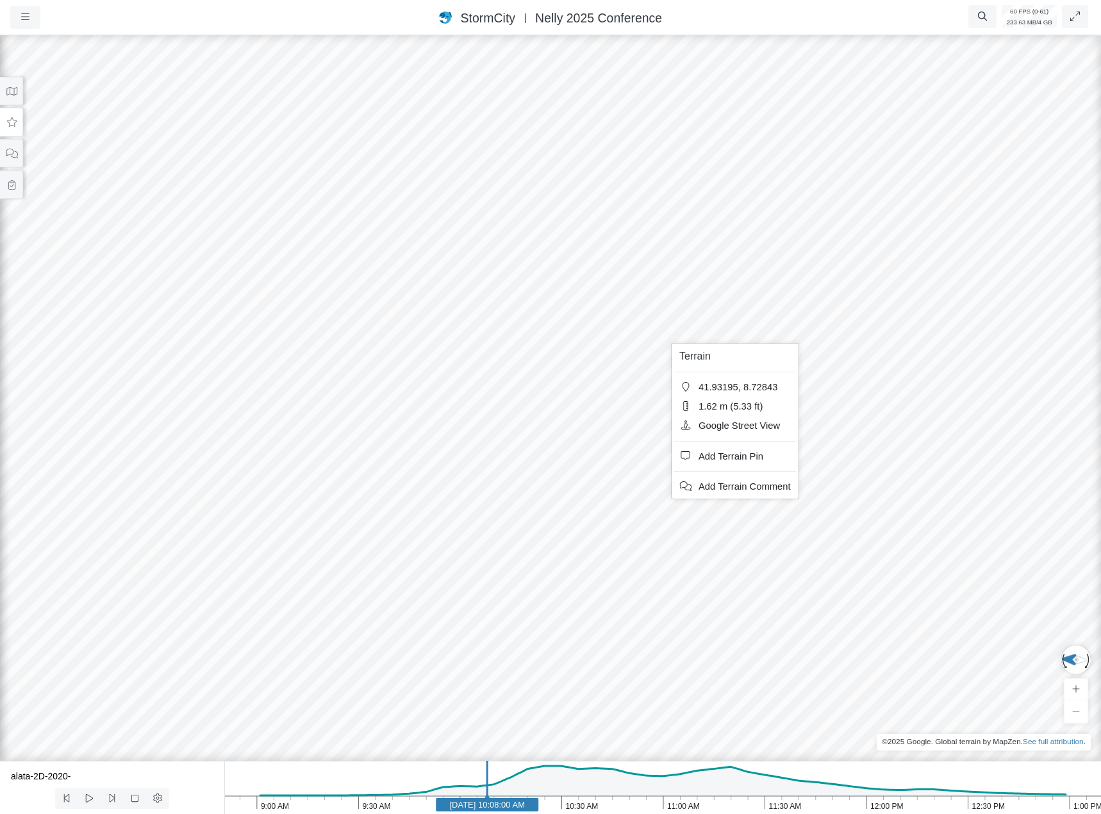
click at [634, 363] on div at bounding box center [550, 423] width 1101 height 781
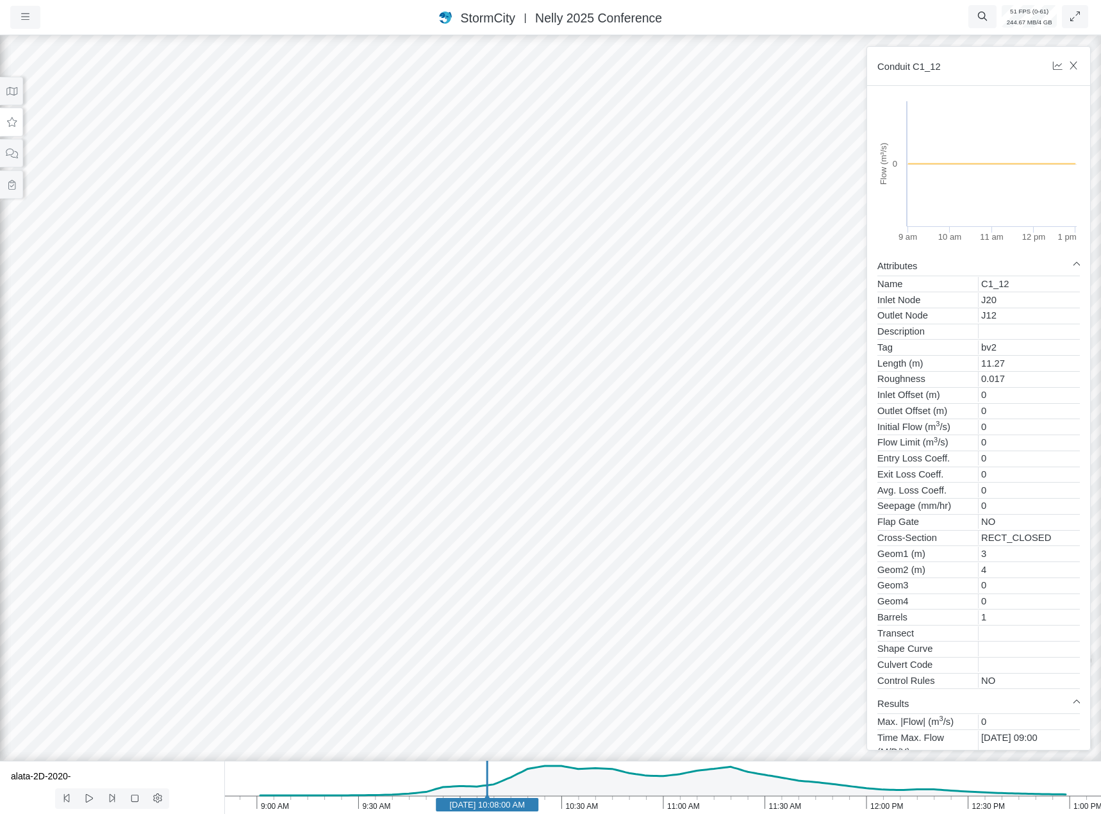
click at [845, 375] on div at bounding box center [550, 423] width 1101 height 781
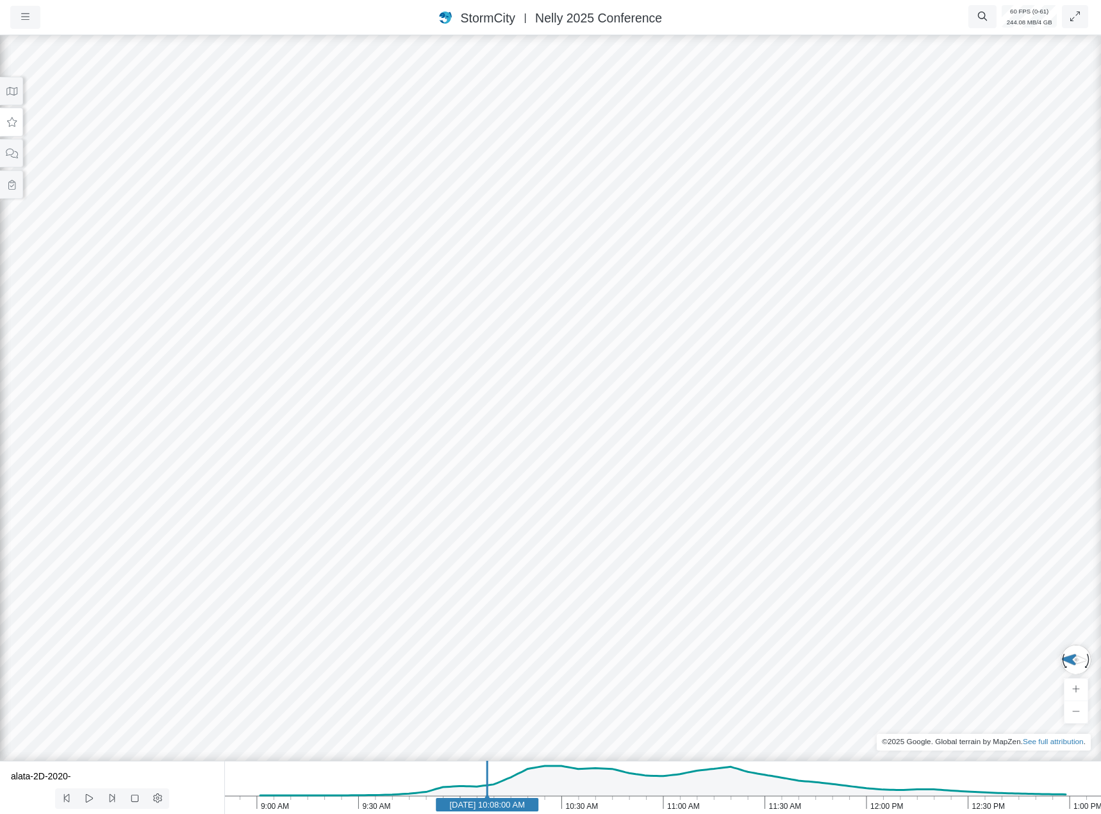
drag, startPoint x: 847, startPoint y: 231, endPoint x: 464, endPoint y: 469, distance: 450.4
click at [464, 469] on div at bounding box center [550, 423] width 1101 height 781
drag, startPoint x: 597, startPoint y: 376, endPoint x: 595, endPoint y: 337, distance: 38.5
drag, startPoint x: 610, startPoint y: 352, endPoint x: 532, endPoint y: 535, distance: 199.3
drag, startPoint x: 607, startPoint y: 366, endPoint x: 570, endPoint y: 430, distance: 74.1
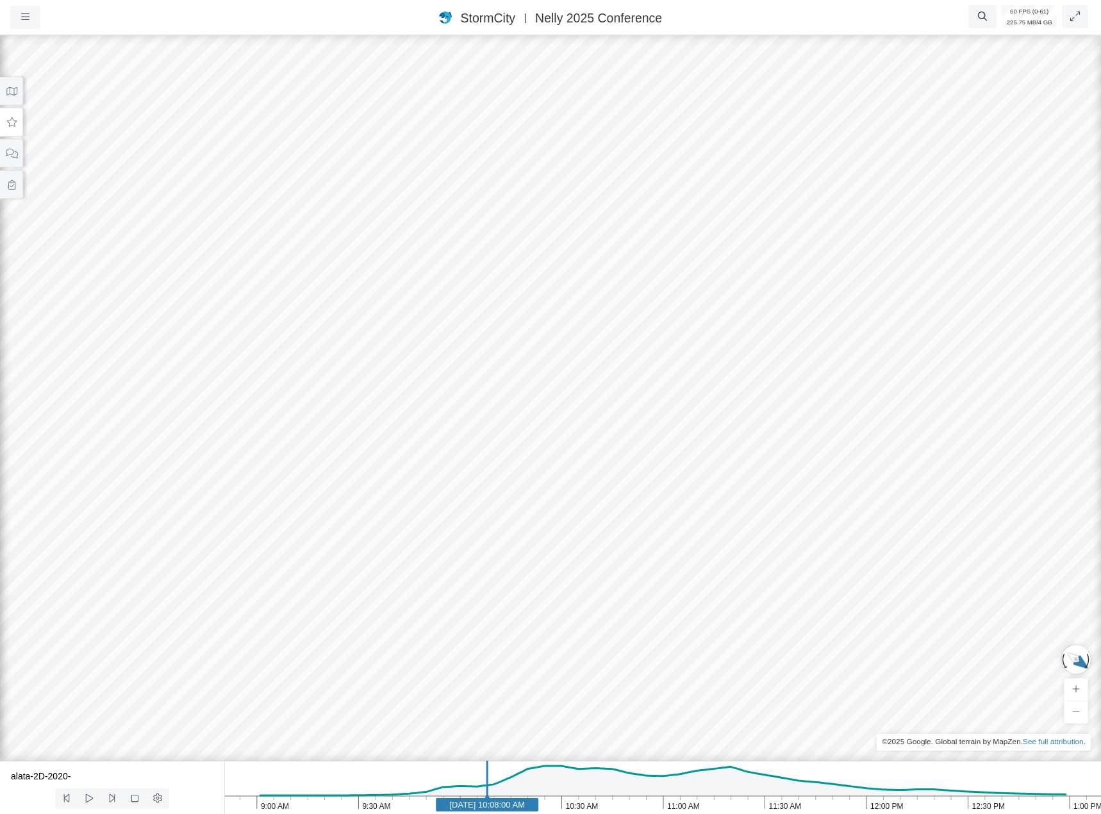
drag, startPoint x: 732, startPoint y: 212, endPoint x: 624, endPoint y: 316, distance: 150.0
click at [625, 316] on div at bounding box center [550, 423] width 1101 height 781
drag, startPoint x: 461, startPoint y: 244, endPoint x: 600, endPoint y: 386, distance: 199.4
click at [752, 460] on div at bounding box center [550, 423] width 1101 height 781
drag, startPoint x: 489, startPoint y: 332, endPoint x: 984, endPoint y: 293, distance: 496.9
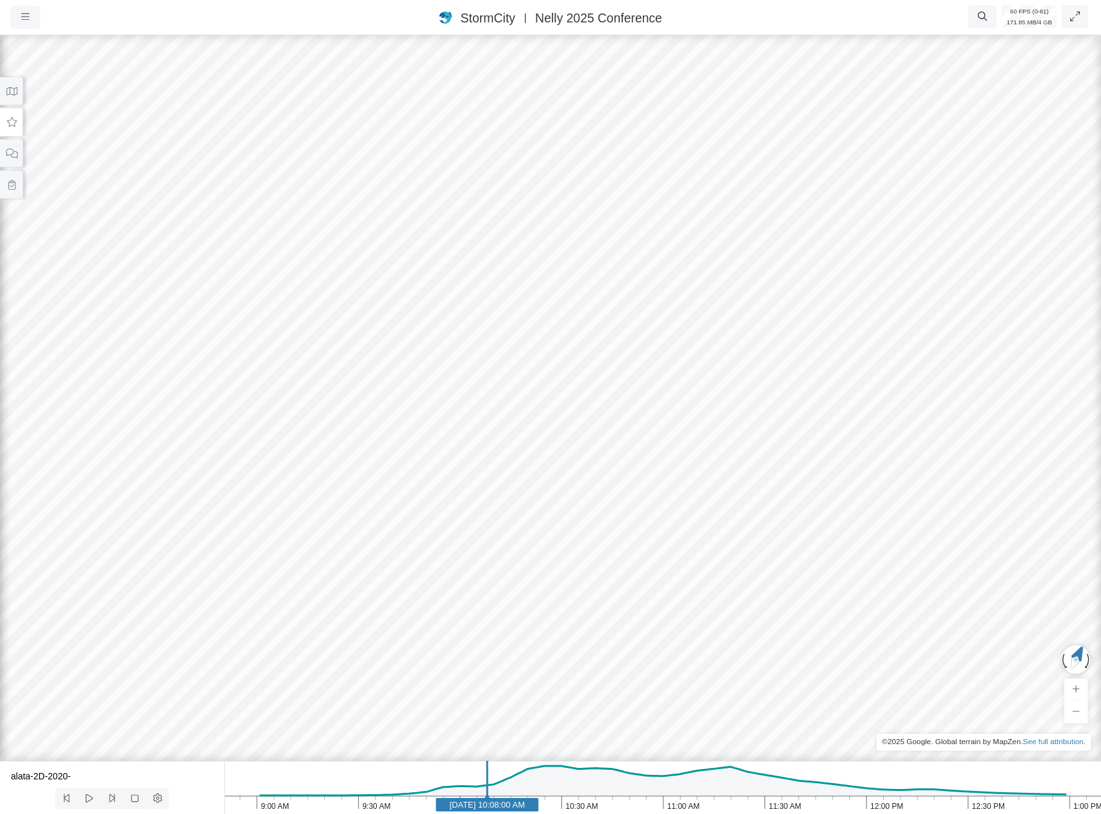
drag, startPoint x: 347, startPoint y: 399, endPoint x: 763, endPoint y: 371, distance: 416.2
click at [787, 357] on div at bounding box center [550, 423] width 1101 height 781
drag, startPoint x: 590, startPoint y: 386, endPoint x: 699, endPoint y: 400, distance: 110.5
drag, startPoint x: 420, startPoint y: 427, endPoint x: 843, endPoint y: 456, distance: 423.9
click at [862, 454] on div at bounding box center [550, 423] width 1101 height 781
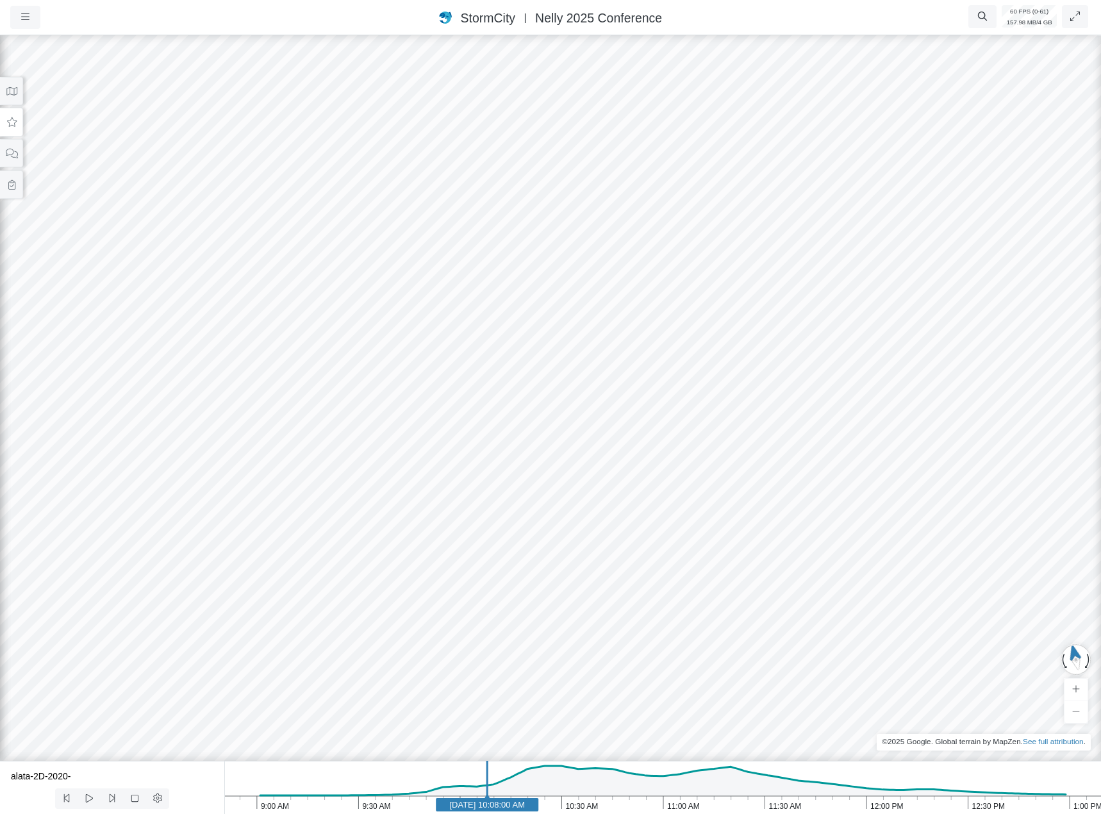
drag, startPoint x: 770, startPoint y: 455, endPoint x: 794, endPoint y: 462, distance: 24.7
drag, startPoint x: 413, startPoint y: 477, endPoint x: 773, endPoint y: 495, distance: 359.9
click at [822, 500] on div at bounding box center [550, 423] width 1101 height 781
drag, startPoint x: 661, startPoint y: 466, endPoint x: 231, endPoint y: 573, distance: 443.1
click at [122, 631] on div at bounding box center [550, 423] width 1101 height 781
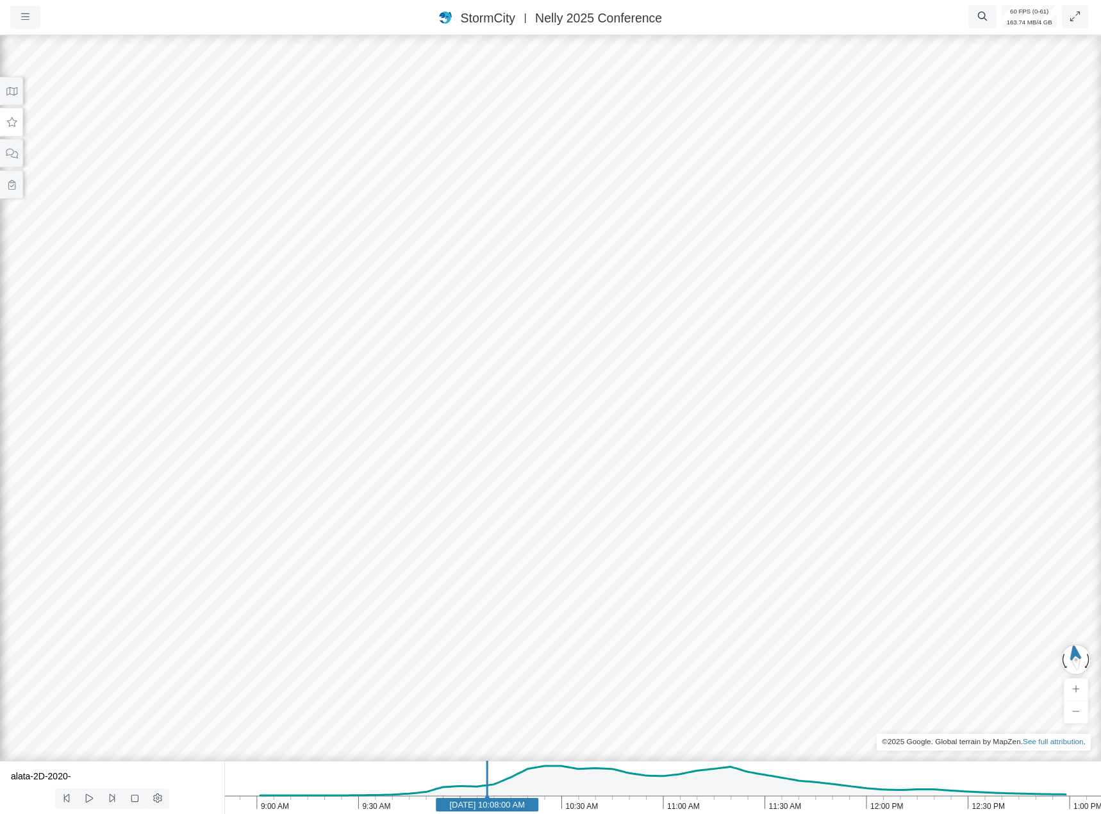
drag, startPoint x: 496, startPoint y: 449, endPoint x: 163, endPoint y: 507, distance: 337.7
drag, startPoint x: 631, startPoint y: 422, endPoint x: 62, endPoint y: 590, distance: 593.5
click at [62, 590] on div at bounding box center [550, 423] width 1101 height 781
drag, startPoint x: 347, startPoint y: 517, endPoint x: 267, endPoint y: 522, distance: 80.9
drag, startPoint x: 437, startPoint y: 477, endPoint x: 149, endPoint y: 564, distance: 300.6
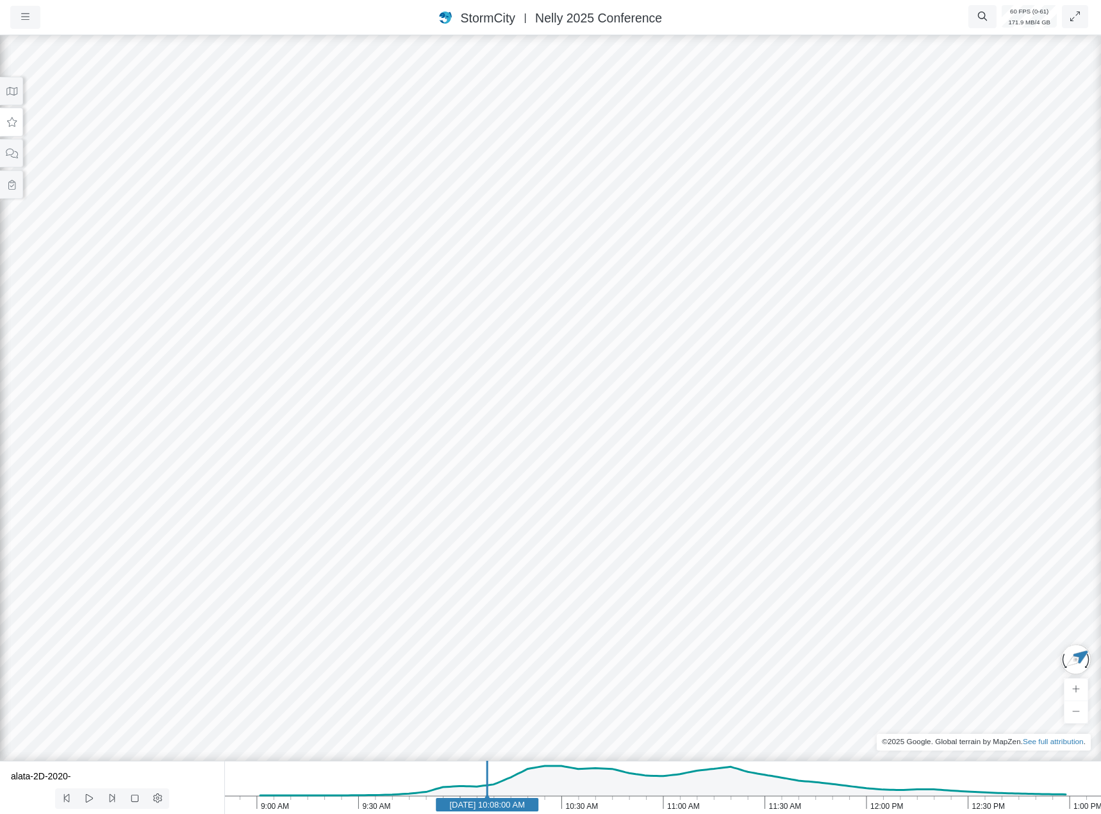
click at [149, 564] on div at bounding box center [550, 423] width 1101 height 781
drag, startPoint x: 262, startPoint y: 550, endPoint x: 515, endPoint y: 499, distance: 258.1
drag, startPoint x: 388, startPoint y: 530, endPoint x: 4, endPoint y: 539, distance: 383.3
drag, startPoint x: 316, startPoint y: 491, endPoint x: 343, endPoint y: 481, distance: 28.6
click at [343, 481] on div at bounding box center [550, 423] width 1101 height 781
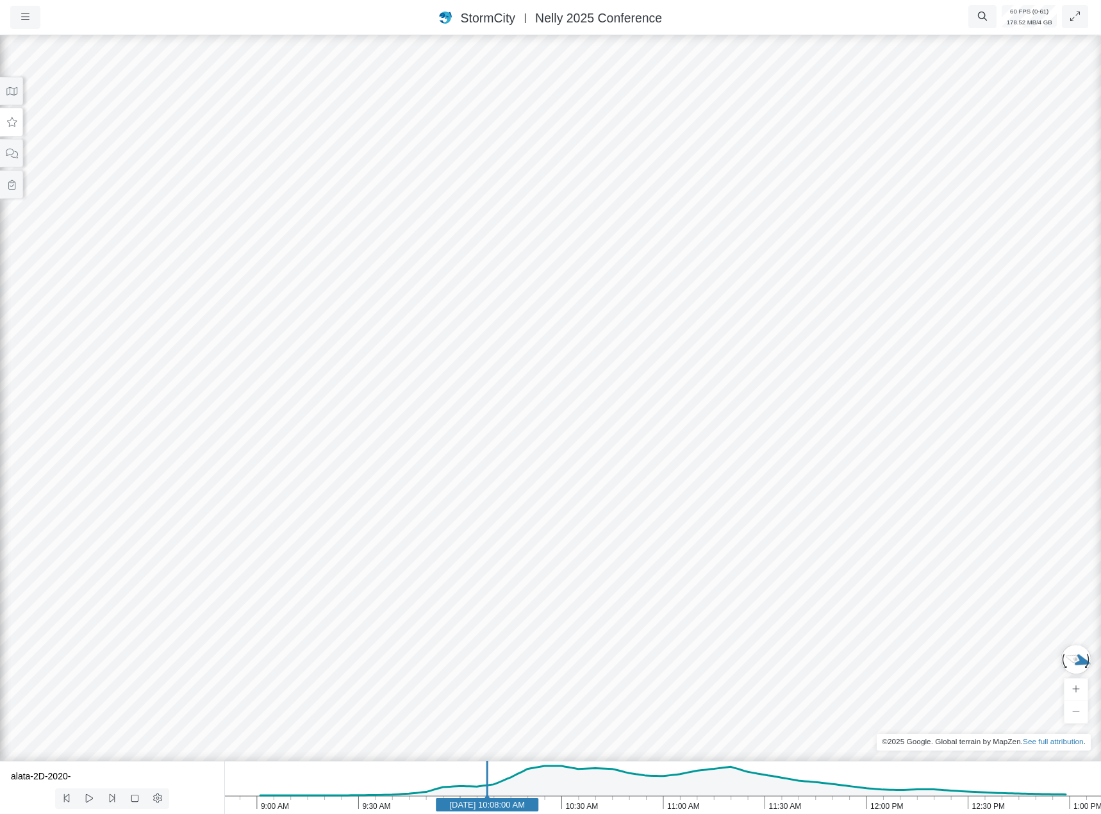
drag, startPoint x: 588, startPoint y: 456, endPoint x: 564, endPoint y: 569, distance: 115.4
drag, startPoint x: 572, startPoint y: 535, endPoint x: 554, endPoint y: 406, distance: 130.0
click at [556, 404] on div at bounding box center [550, 423] width 1101 height 781
drag, startPoint x: 550, startPoint y: 422, endPoint x: 540, endPoint y: 385, distance: 38.7
drag, startPoint x: 602, startPoint y: 324, endPoint x: 596, endPoint y: 420, distance: 96.9
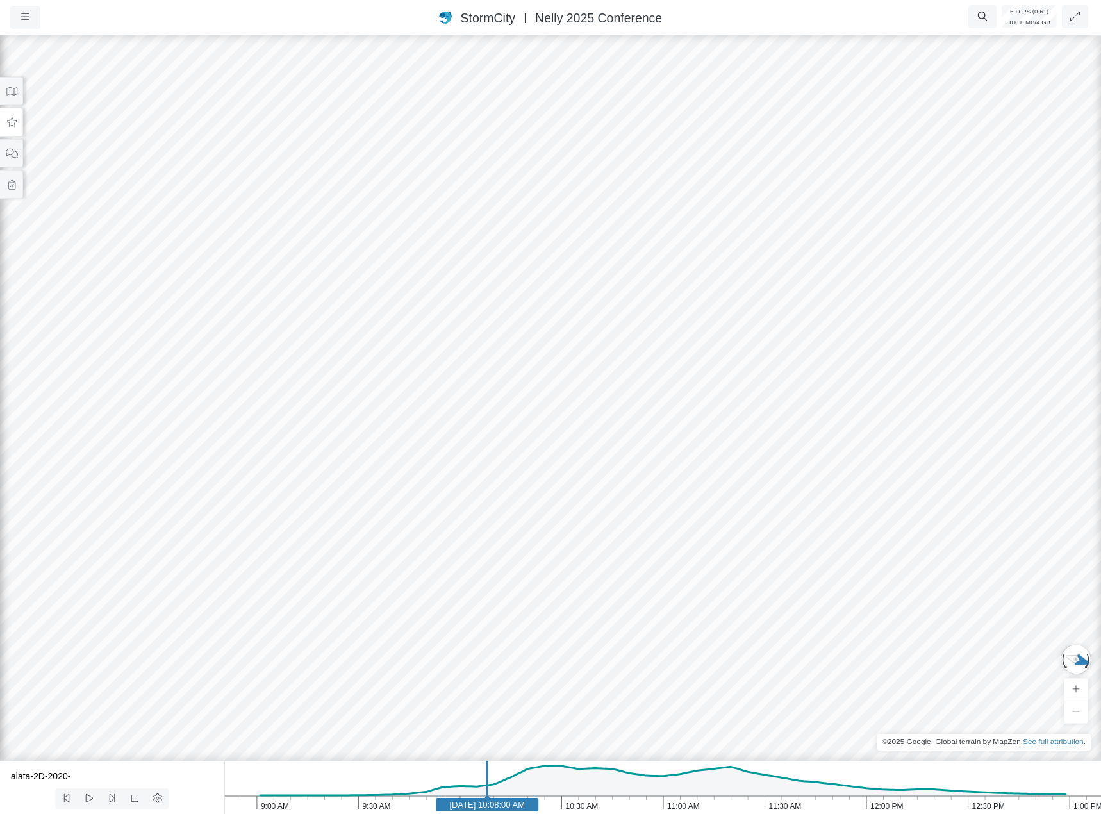
drag, startPoint x: 420, startPoint y: 438, endPoint x: 743, endPoint y: 413, distance: 323.9
click at [769, 405] on div at bounding box center [550, 423] width 1101 height 781
drag, startPoint x: 387, startPoint y: 583, endPoint x: 383, endPoint y: 483, distance: 100.7
drag, startPoint x: 580, startPoint y: 506, endPoint x: 498, endPoint y: 632, distance: 150.5
drag, startPoint x: 677, startPoint y: 616, endPoint x: 383, endPoint y: 598, distance: 294.7
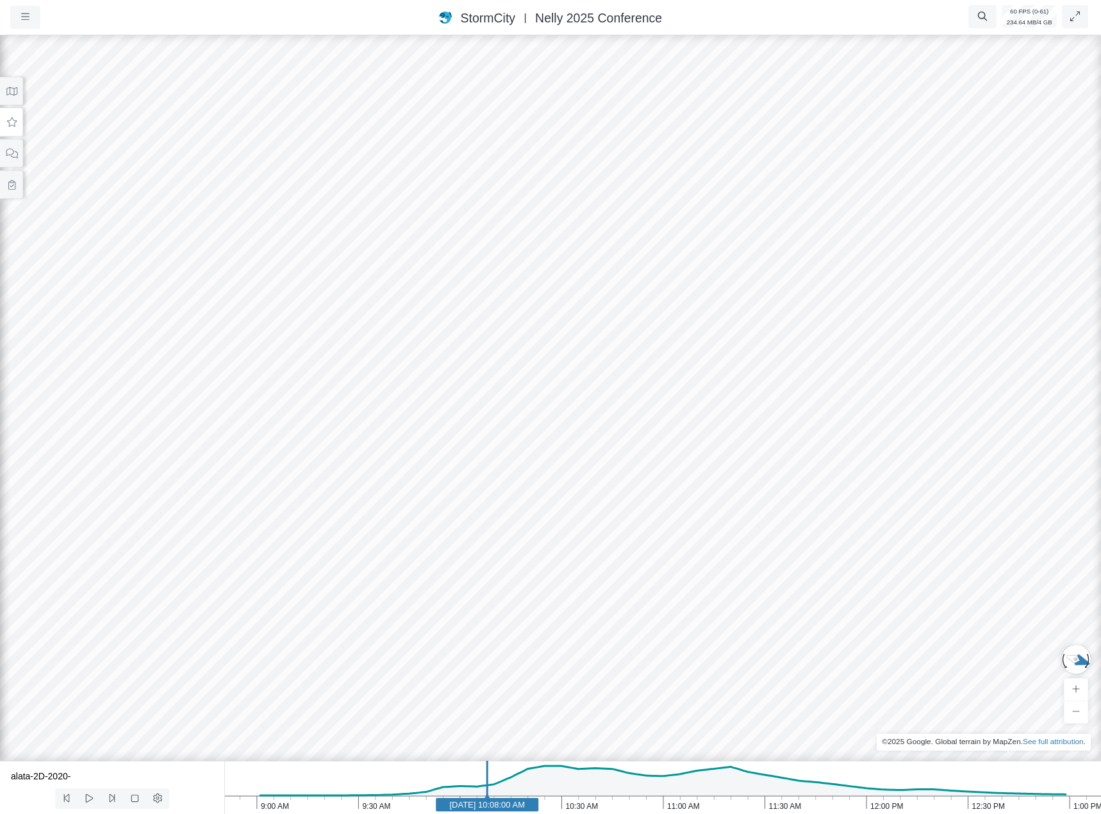
click at [387, 604] on div at bounding box center [550, 423] width 1101 height 781
drag, startPoint x: 650, startPoint y: 516, endPoint x: 481, endPoint y: 531, distance: 170.4
click at [486, 533] on div at bounding box center [550, 423] width 1101 height 781
drag, startPoint x: 563, startPoint y: 473, endPoint x: 441, endPoint y: 454, distance: 123.2
drag, startPoint x: 650, startPoint y: 496, endPoint x: 506, endPoint y: 458, distance: 149.8
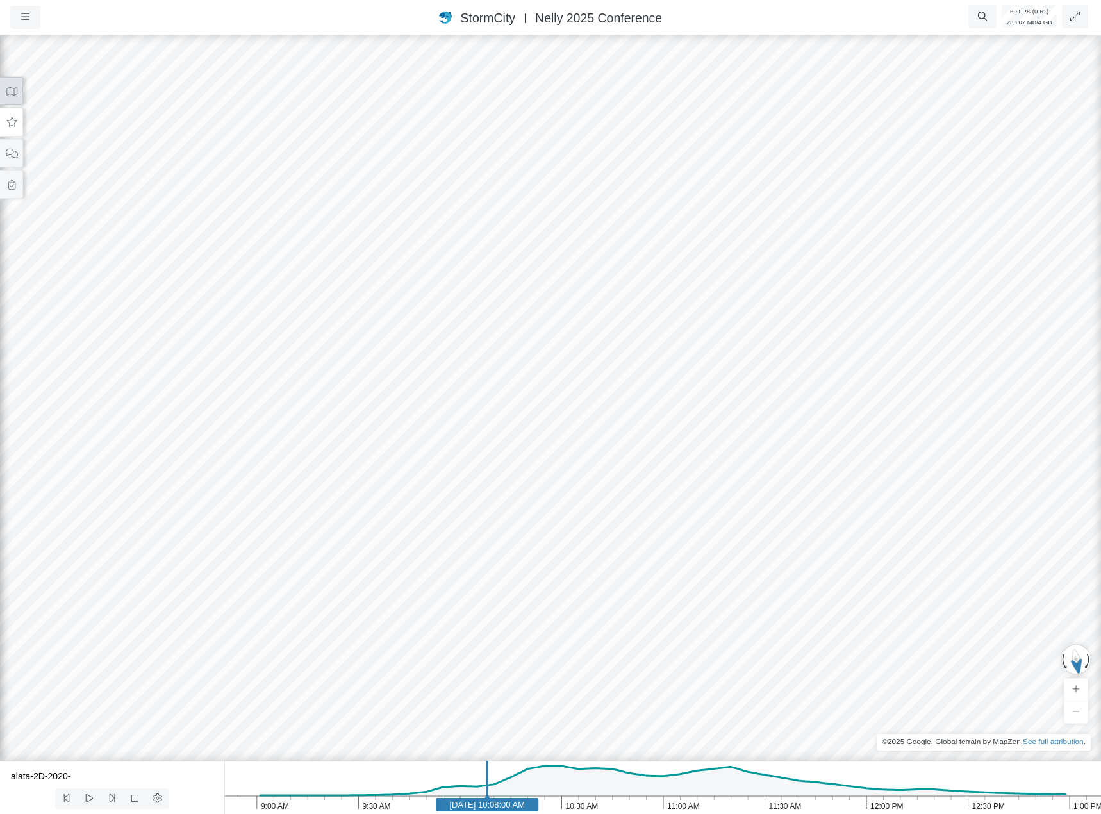
click at [8, 81] on button at bounding box center [11, 91] width 23 height 29
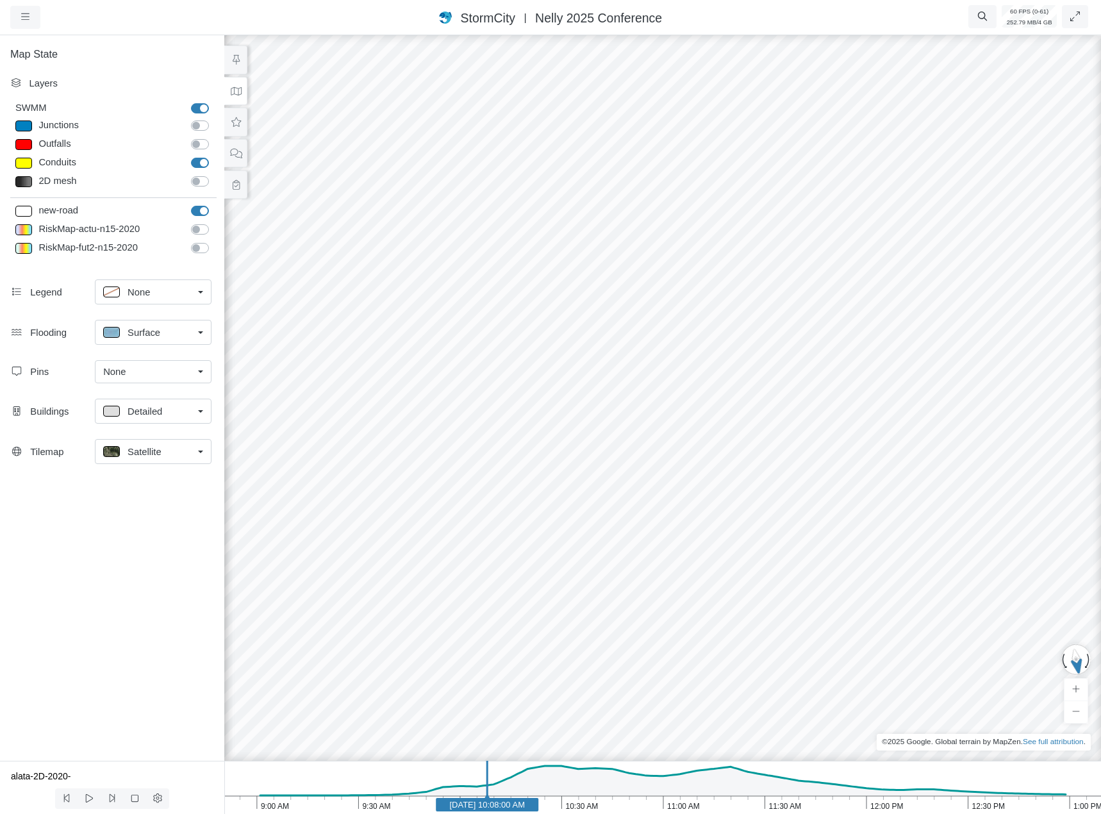
click at [214, 119] on label "Junctions" at bounding box center [214, 119] width 0 height 0
click at [201, 126] on input "Junctions" at bounding box center [196, 125] width 10 height 12
click at [214, 119] on label "Junctions" at bounding box center [214, 119] width 0 height 0
click at [197, 124] on input "Junctions" at bounding box center [196, 125] width 10 height 12
checkbox input "false"
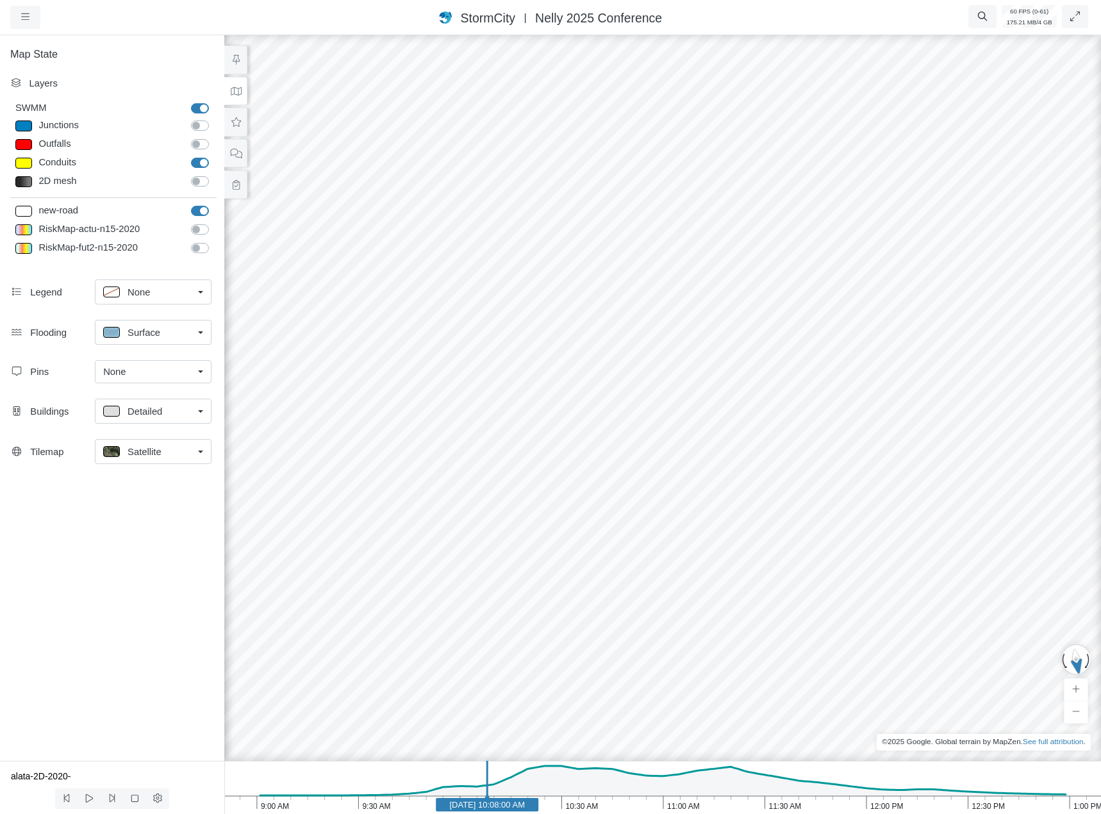
click at [696, 345] on div at bounding box center [662, 423] width 1101 height 781
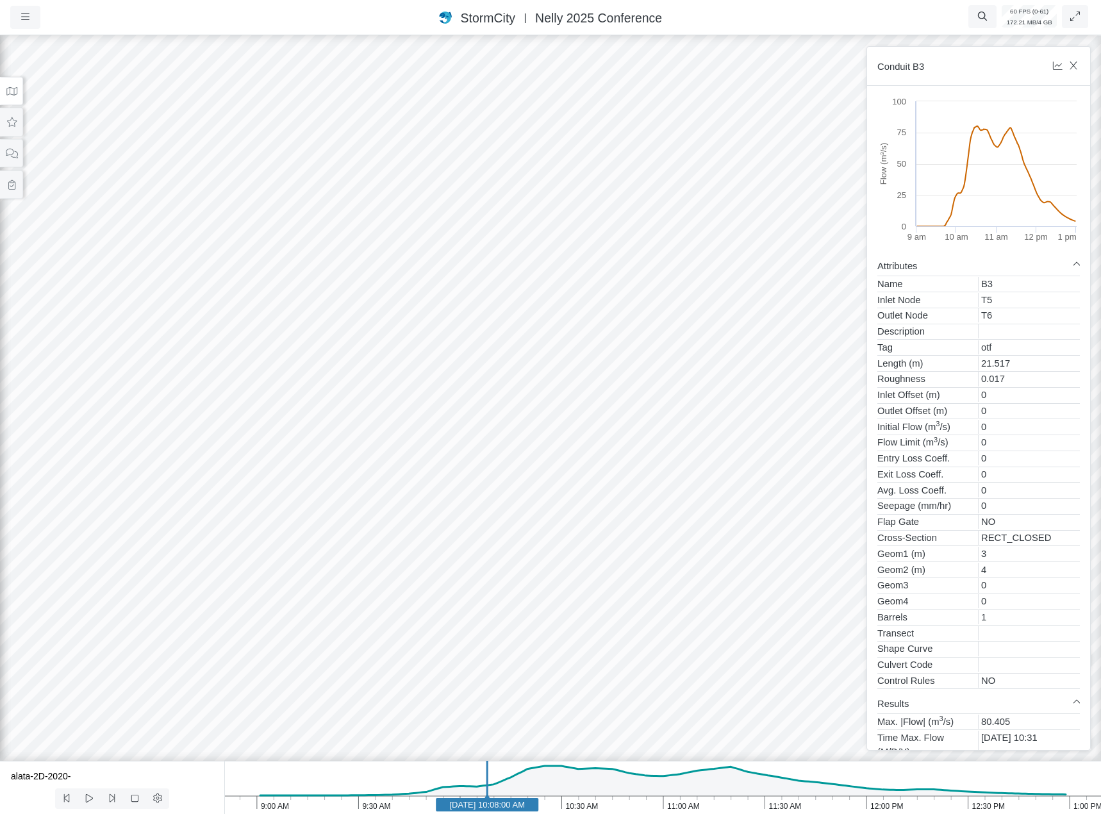
click at [743, 511] on div at bounding box center [550, 423] width 1101 height 781
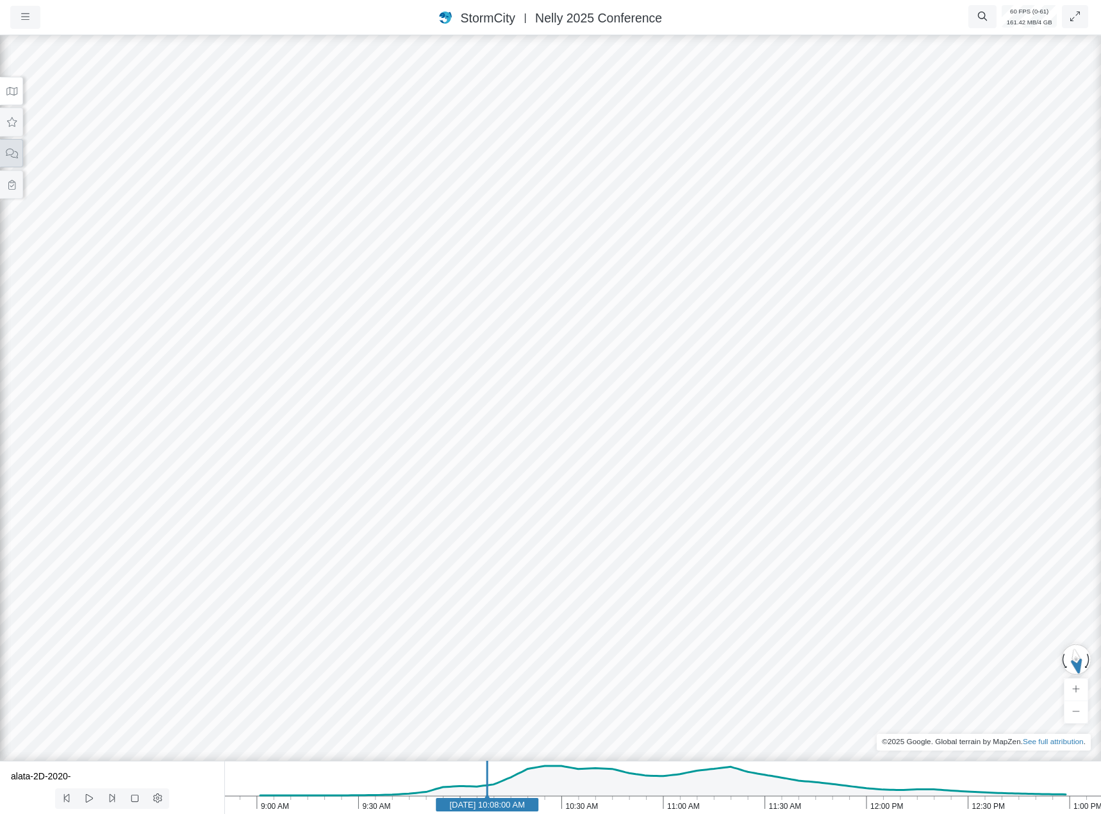
click at [12, 158] on button at bounding box center [11, 153] width 23 height 29
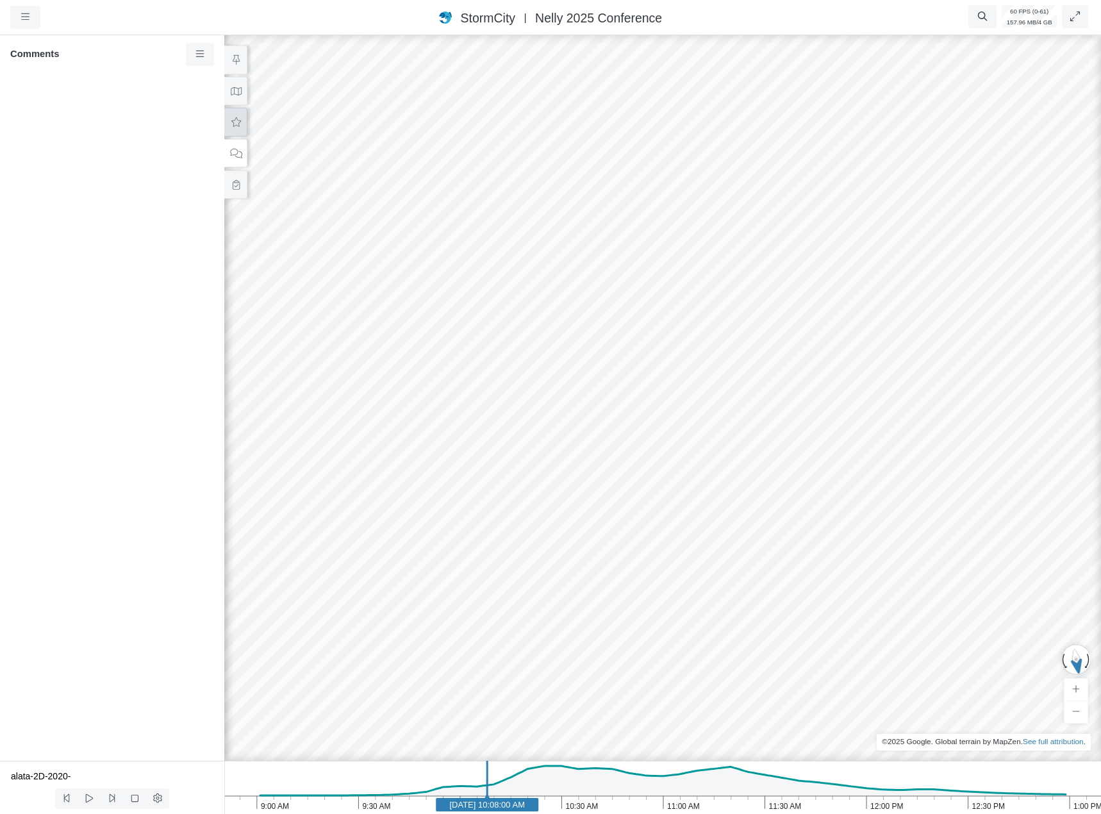
click at [235, 114] on button at bounding box center [235, 122] width 23 height 29
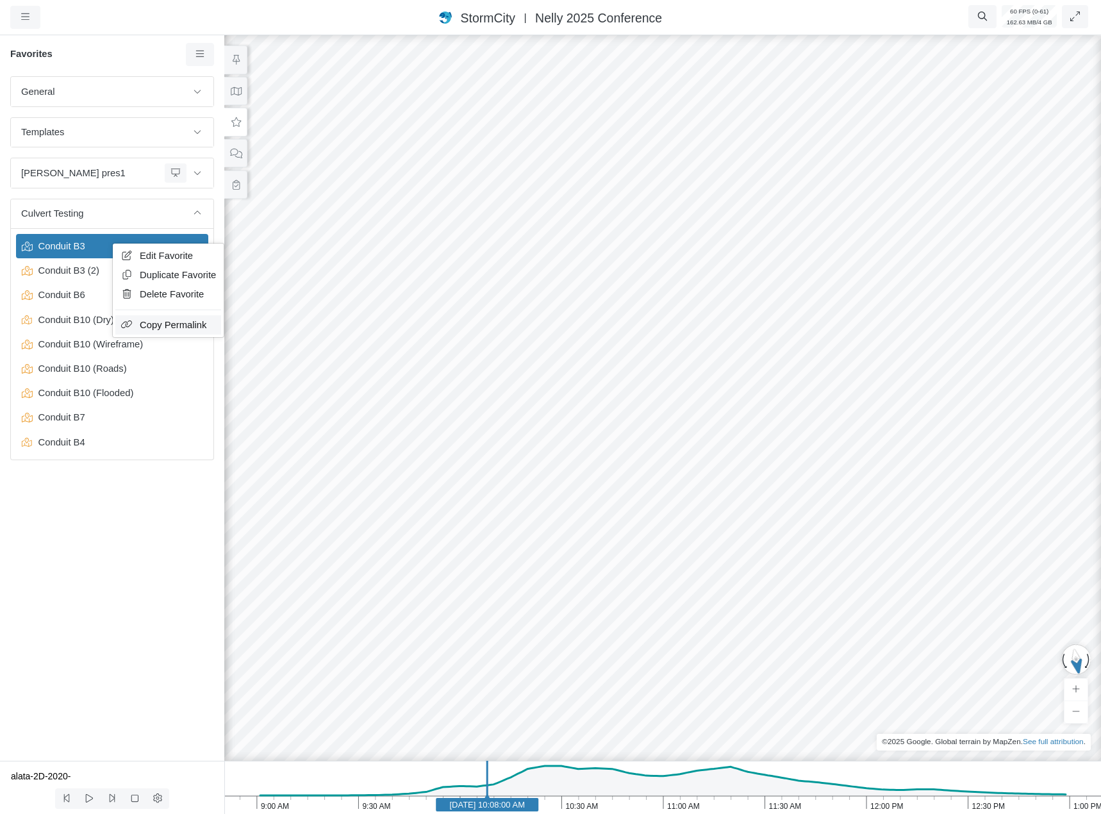
click at [151, 320] on span "Copy Permalink" at bounding box center [173, 325] width 67 height 10
drag, startPoint x: 641, startPoint y: 356, endPoint x: 600, endPoint y: 460, distance: 112.0
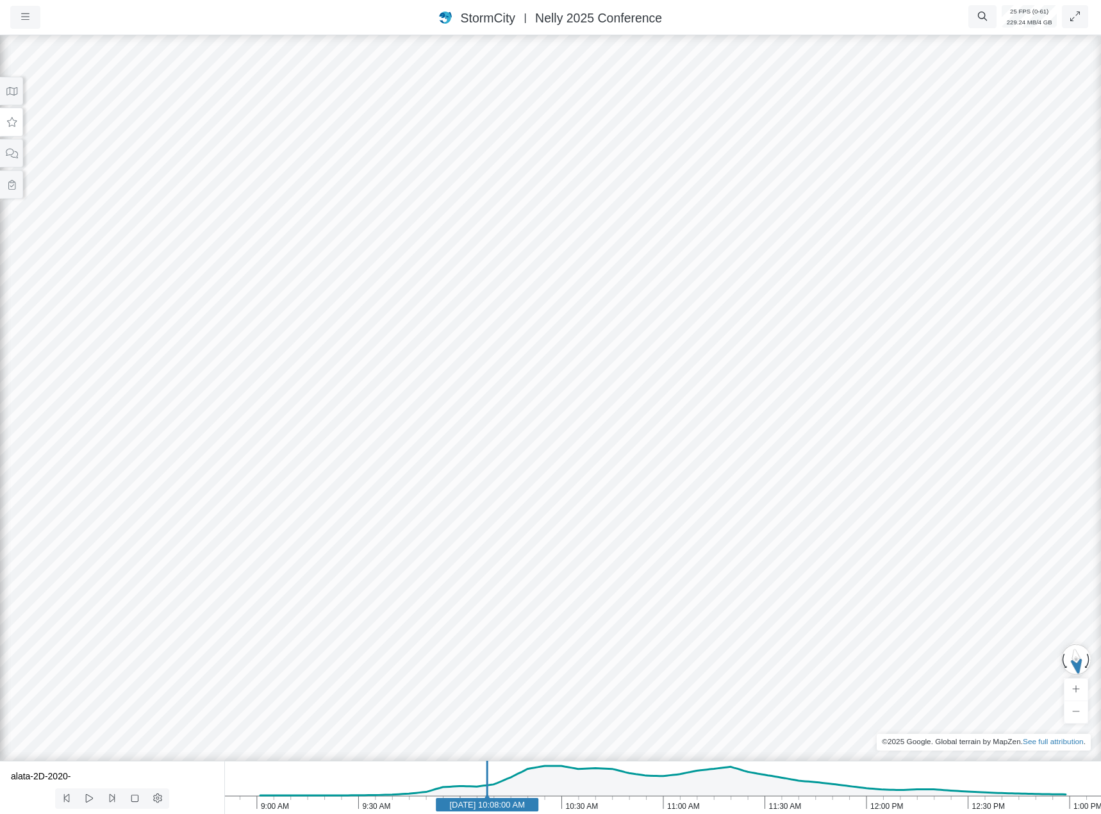
drag, startPoint x: 704, startPoint y: 509, endPoint x: 343, endPoint y: 368, distance: 387.6
click at [346, 368] on div at bounding box center [550, 423] width 1101 height 781
drag, startPoint x: 711, startPoint y: 559, endPoint x: 650, endPoint y: 545, distance: 62.6
drag, startPoint x: 377, startPoint y: 347, endPoint x: 627, endPoint y: 521, distance: 304.3
click at [659, 545] on div at bounding box center [550, 423] width 1101 height 781
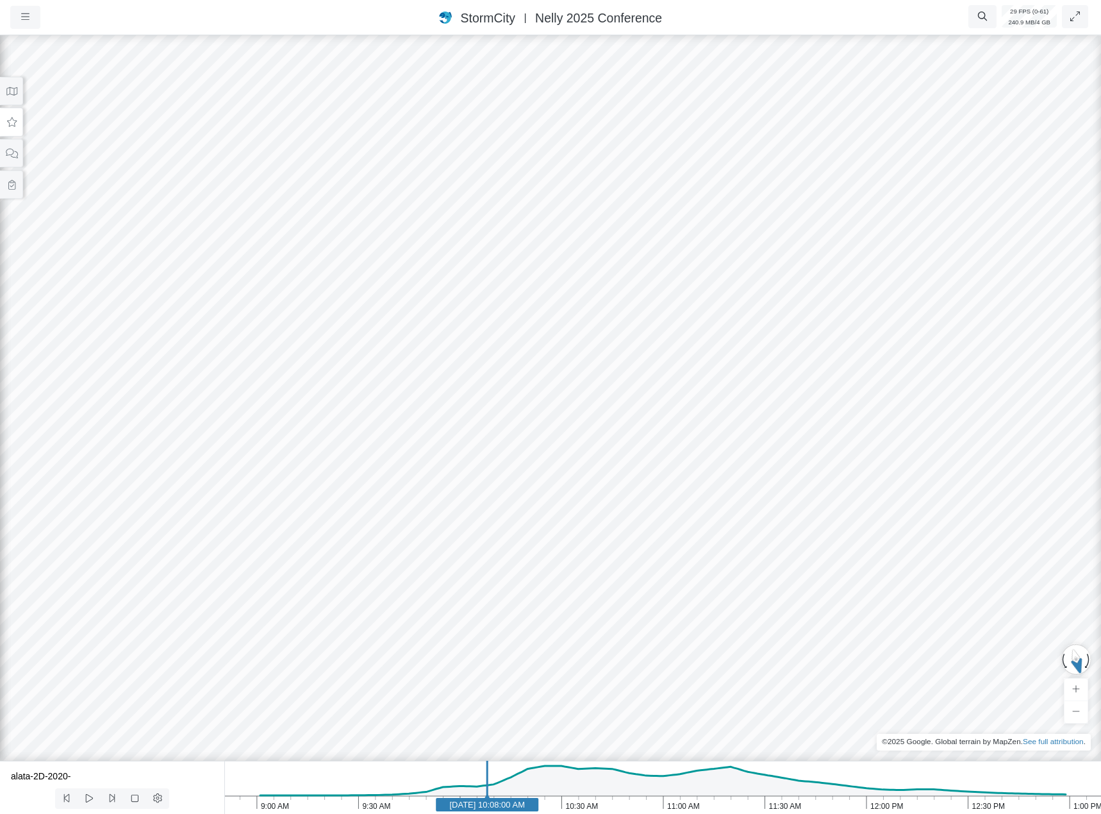
drag, startPoint x: 498, startPoint y: 397, endPoint x: 514, endPoint y: 461, distance: 66.7
